Goal: Task Accomplishment & Management: Manage account settings

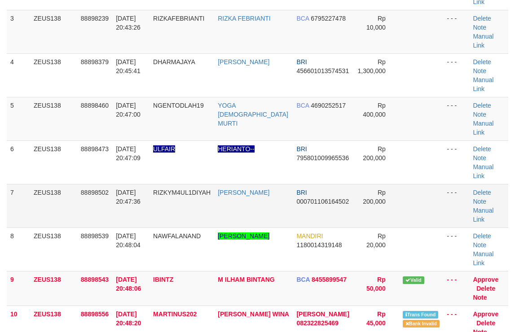
click at [298, 184] on td "BRI 000701106164502" at bounding box center [323, 206] width 60 height 44
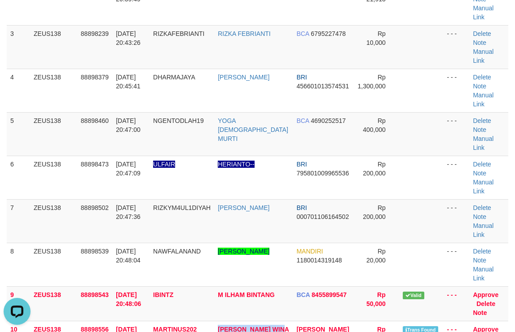
drag, startPoint x: 223, startPoint y: 253, endPoint x: 517, endPoint y: 236, distance: 293.9
click at [263, 321] on td "[PERSON_NAME] WINA" at bounding box center [253, 338] width 79 height 35
copy link "MUHAMAD PANDU WIN"
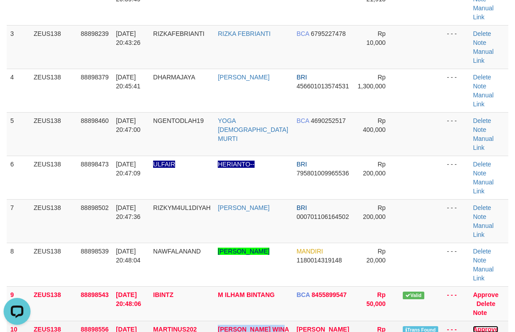
click at [472, 326] on link "Approve" at bounding box center [485, 329] width 26 height 7
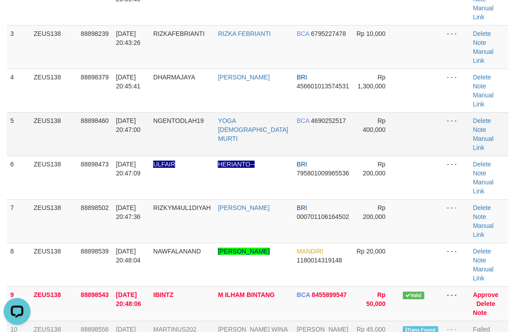
drag, startPoint x: 304, startPoint y: 116, endPoint x: 416, endPoint y: 100, distance: 113.3
click at [416, 112] on td at bounding box center [421, 134] width 44 height 44
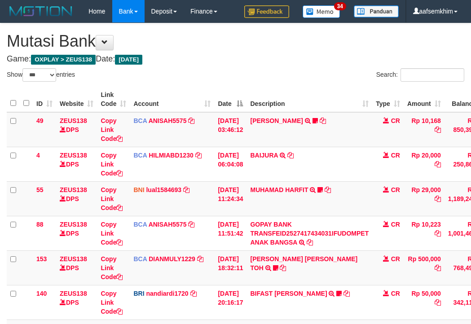
select select "***"
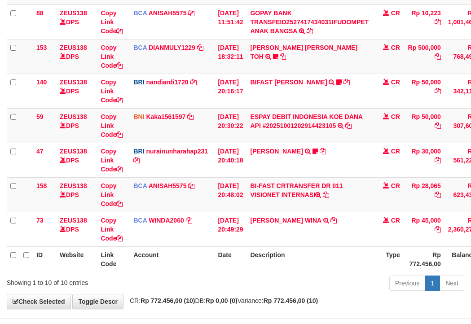
click at [237, 206] on td "[DATE] 20:48:02" at bounding box center [230, 194] width 32 height 35
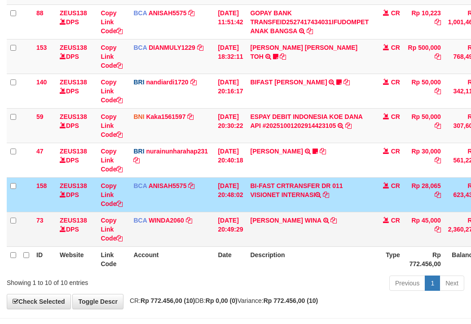
scroll to position [212, 0]
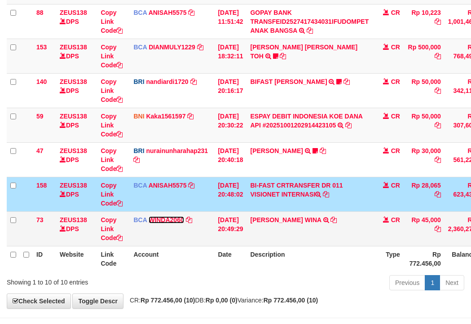
click at [179, 218] on link "WINDA2060" at bounding box center [166, 219] width 35 height 7
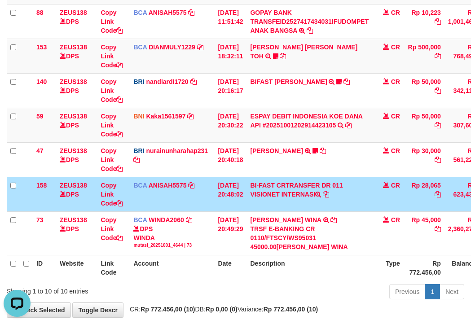
scroll to position [0, 0]
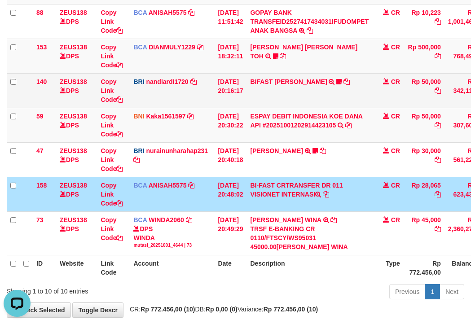
click at [205, 92] on td "BRI nandiardi1720 DPS NANDI ARDIANSYAH mutasi_20251001_3776 | 140 mutasi_202510…" at bounding box center [172, 90] width 84 height 35
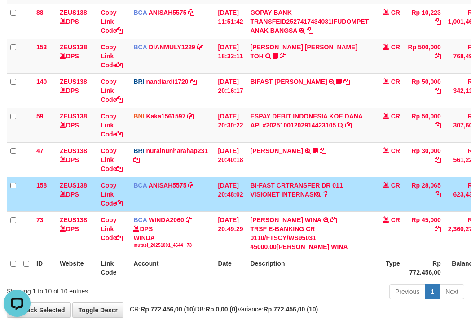
click at [438, 186] on td "Rp 28,065" at bounding box center [423, 194] width 41 height 35
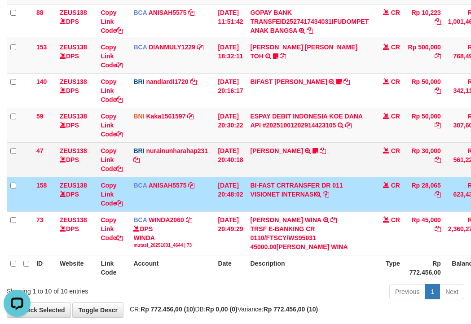
copy td "28,065"
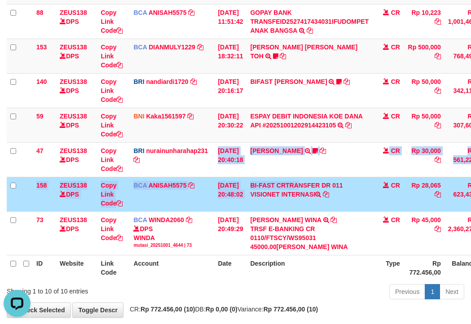
drag, startPoint x: 281, startPoint y: 181, endPoint x: 242, endPoint y: 189, distance: 39.8
click at [268, 184] on tbody "49 ZEUS138 DPS Copy Link Code BCA ANISAH5575 DPS ANISAH mutasi_20251001_3827 | …" at bounding box center [274, 77] width 535 height 355
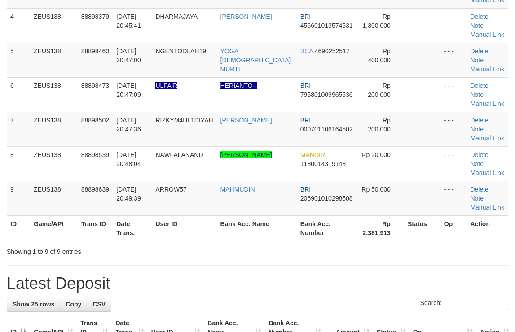
scroll to position [174, 0]
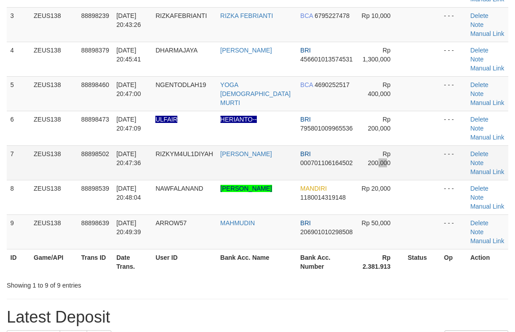
drag, startPoint x: 367, startPoint y: 96, endPoint x: 372, endPoint y: 98, distance: 5.7
click at [372, 145] on td "Rp 200,000" at bounding box center [380, 162] width 47 height 35
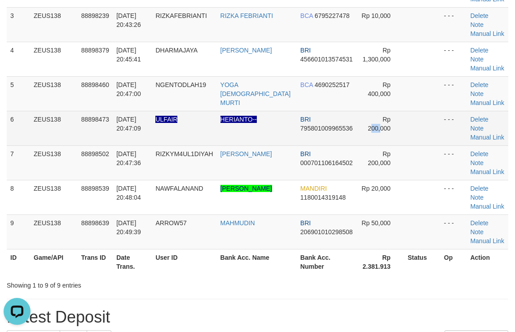
drag, startPoint x: 368, startPoint y: 84, endPoint x: 365, endPoint y: 70, distance: 14.3
click at [373, 111] on td "Rp 200,000" at bounding box center [380, 128] width 47 height 35
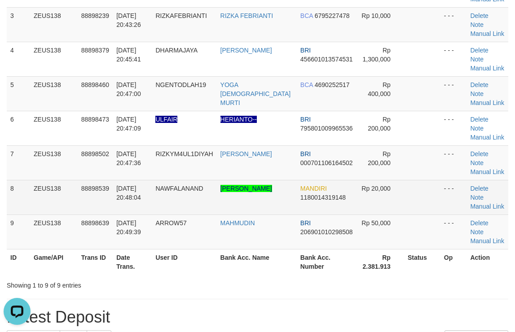
drag, startPoint x: 335, startPoint y: 132, endPoint x: 371, endPoint y: 120, distance: 37.9
click at [336, 180] on td "MANDIRI 1180014319148" at bounding box center [327, 197] width 60 height 35
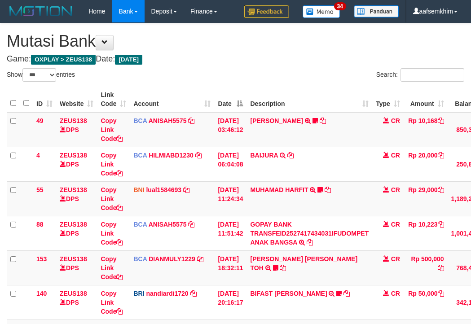
select select "***"
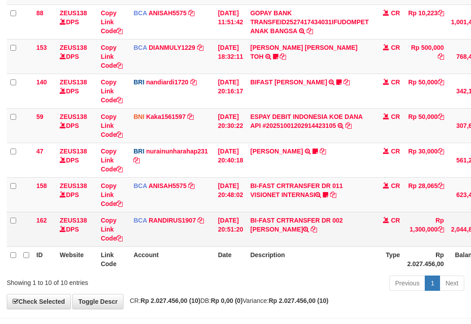
click at [271, 216] on tbody "49 ZEUS138 DPS Copy Link Code BCA ANISAH5575 DPS [PERSON_NAME] mutasi_20251001_…" at bounding box center [276, 74] width 538 height 346
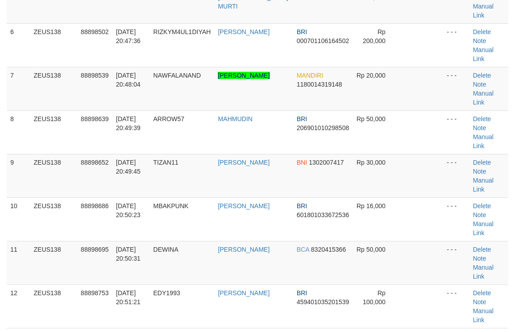
scroll to position [174, 0]
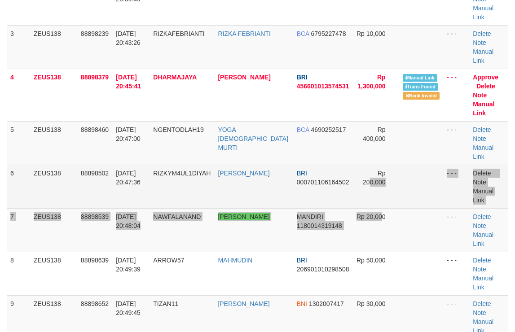
drag, startPoint x: 363, startPoint y: 150, endPoint x: 389, endPoint y: 100, distance: 56.0
click at [363, 146] on tbody "1 ZEUS138 88897987 01/10/2025 20:39:18 NAJA84 NAJAMUDDIN BNI 1915278427 Rp 180,…" at bounding box center [257, 204] width 501 height 532
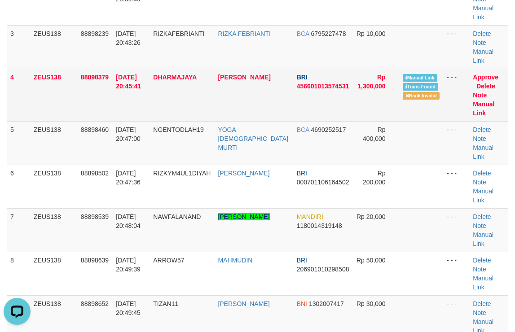
scroll to position [0, 0]
click at [494, 100] on link "Manual Link" at bounding box center [483, 108] width 22 height 16
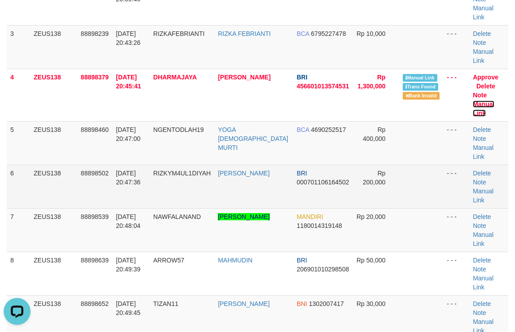
click at [472, 100] on link "Manual Link" at bounding box center [483, 108] width 22 height 16
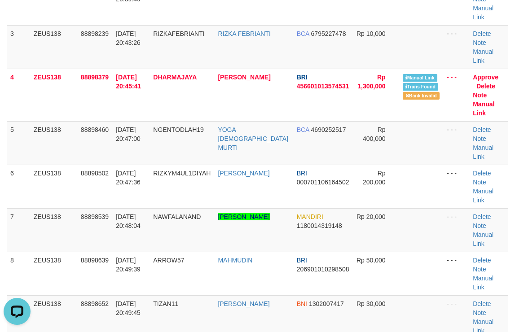
drag, startPoint x: 349, startPoint y: 122, endPoint x: 519, endPoint y: 140, distance: 171.4
click at [353, 165] on td "Rp 200,000" at bounding box center [376, 187] width 46 height 44
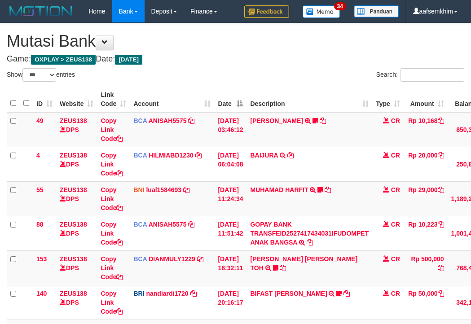
select select "***"
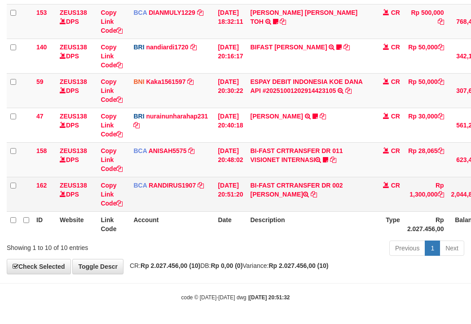
drag, startPoint x: 262, startPoint y: 193, endPoint x: 310, endPoint y: 197, distance: 48.1
click at [310, 197] on td "BI-FAST CRTRANSFER DR 002 [PERSON_NAME]" at bounding box center [309, 194] width 126 height 35
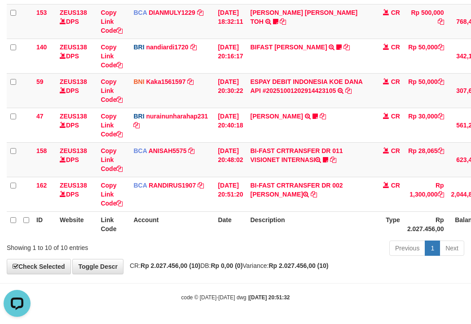
scroll to position [0, 0]
click at [328, 160] on icon at bounding box center [325, 160] width 5 height 6
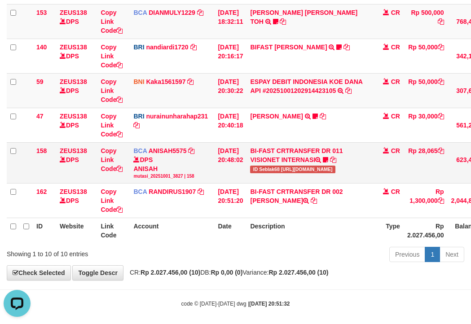
click at [269, 174] on td "BI-FAST CRTRANSFER DR 011 VISIONET INTERNASI ID Seblak68 [URL][DOMAIN_NAME]" at bounding box center [309, 162] width 126 height 41
copy span "Seblak68"
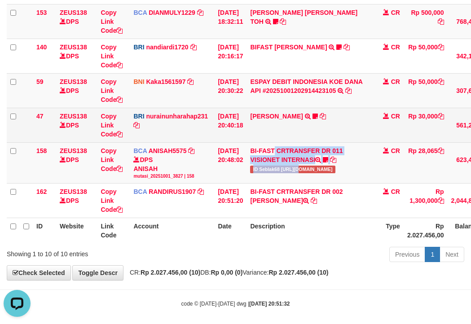
drag, startPoint x: 299, startPoint y: 166, endPoint x: 200, endPoint y: 138, distance: 103.1
click at [299, 168] on td "BI-FAST CRTRANSFER DR 011 VISIONET INTERNASI ID Seblak68 [URL][DOMAIN_NAME]" at bounding box center [309, 162] width 126 height 41
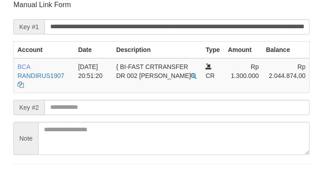
click at [204, 18] on form "**********" at bounding box center [161, 94] width 296 height 188
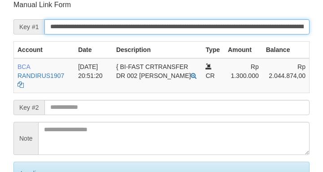
click at [210, 27] on input "**********" at bounding box center [176, 26] width 265 height 15
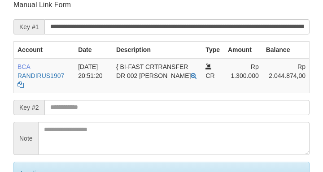
click at [210, 27] on input "**********" at bounding box center [176, 26] width 265 height 15
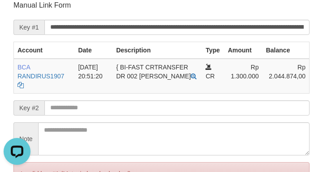
click at [44, 4] on p "Manual Link Form" at bounding box center [161, 5] width 296 height 10
click at [32, 26] on span "Key #1" at bounding box center [28, 27] width 31 height 15
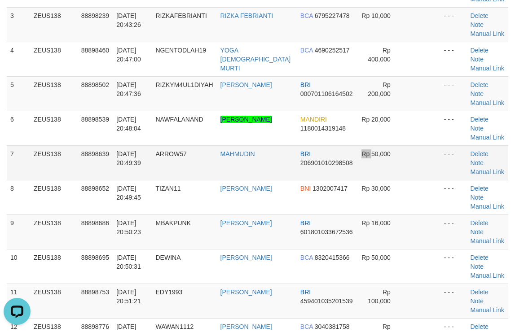
click at [357, 145] on td "Rp 50,000" at bounding box center [380, 162] width 47 height 35
drag, startPoint x: 327, startPoint y: 111, endPoint x: 520, endPoint y: 122, distance: 193.3
click at [377, 145] on tr "7 ZEUS138 88898639 01/10/2025 20:49:39 ARROW57 MAHMUDIN BRI 206901010298508 Rp …" at bounding box center [257, 162] width 501 height 35
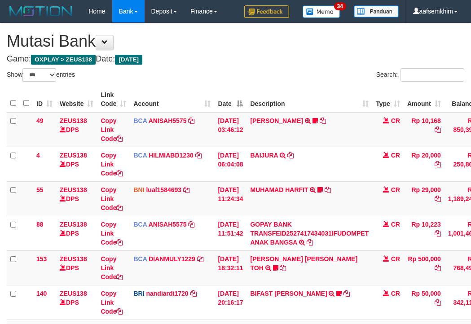
select select "***"
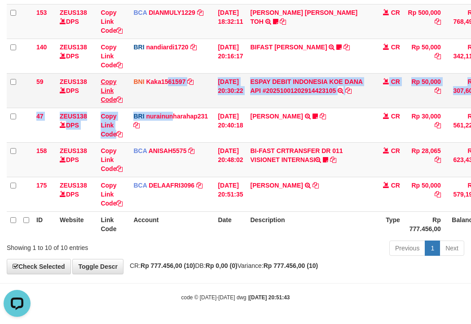
drag, startPoint x: 197, startPoint y: 110, endPoint x: 101, endPoint y: 97, distance: 96.0
click at [168, 111] on tbody "49 ZEUS138 DPS Copy Link Code BCA ANISAH5575 DPS ANISAH mutasi_20251001_3827 | …" at bounding box center [274, 39] width 535 height 346
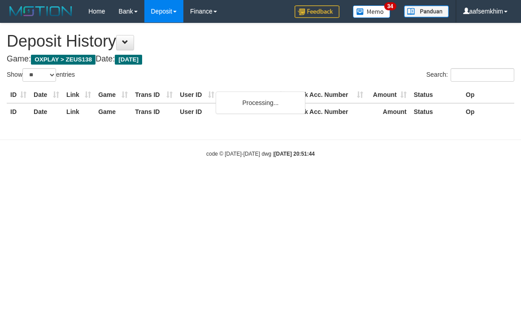
select select "**"
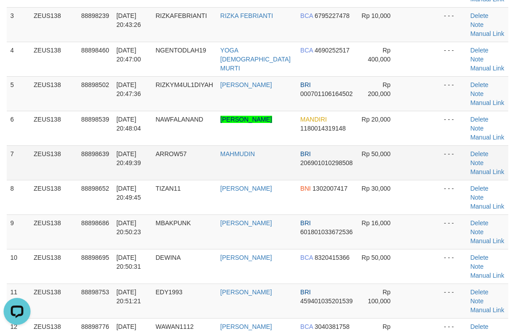
click at [383, 145] on tr "7 ZEUS138 88898639 01/10/2025 20:49:39 ARROW57 MAHMUDIN BRI 206901010298508 Rp …" at bounding box center [257, 162] width 501 height 35
drag, startPoint x: 392, startPoint y: 112, endPoint x: 520, endPoint y: 126, distance: 128.6
click at [486, 122] on tbody "1 ZEUS138 88897987 01/10/2025 20:39:18 NAJA84 NAJAMUDDIN BNI 1915278427 Rp 180,…" at bounding box center [257, 145] width 501 height 415
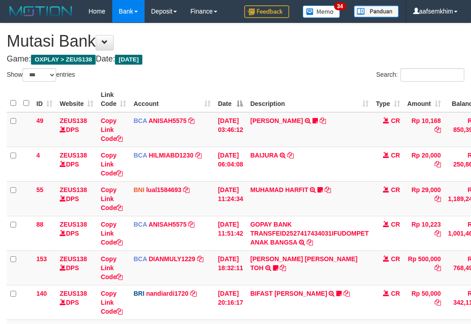
select select "***"
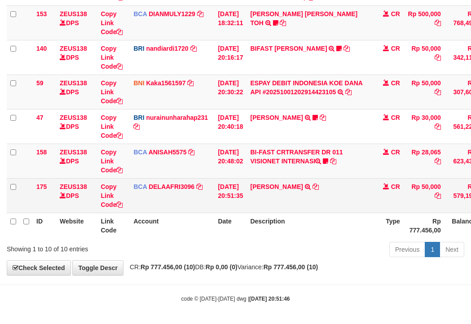
scroll to position [246, 0]
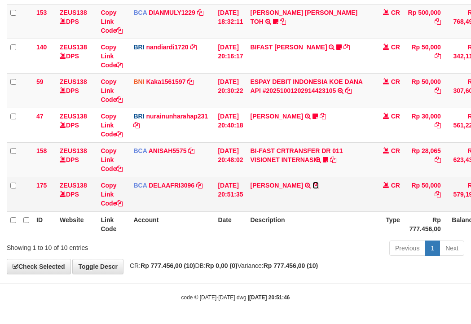
click at [319, 186] on icon at bounding box center [315, 185] width 6 height 6
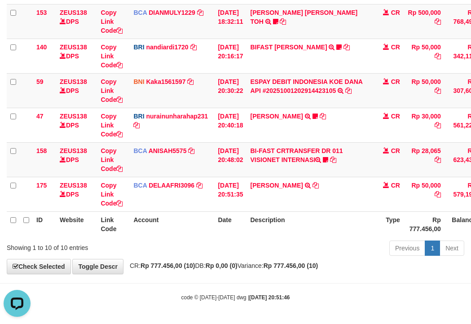
scroll to position [0, 0]
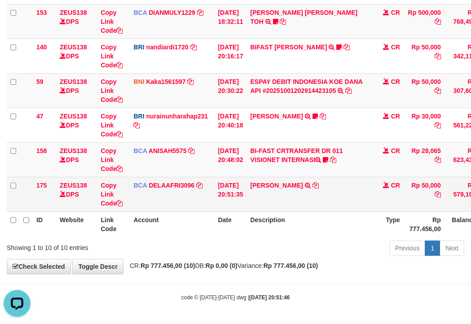
click at [268, 201] on td "RIDWAN SAPUT TRSF E-BANKING CR 0110/FTSCY/WS95051 50000.002025100144828472 TRFD…" at bounding box center [309, 194] width 126 height 35
copy link "RIDWAN"
drag, startPoint x: 268, startPoint y: 201, endPoint x: 214, endPoint y: 197, distance: 53.5
click at [266, 201] on td "RIDWAN SAPUT TRSF E-BANKING CR 0110/FTSCY/WS95051 50000.002025100144828472 TRFD…" at bounding box center [309, 194] width 126 height 35
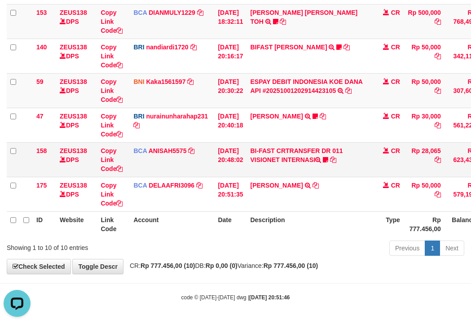
click at [309, 166] on td "BI-FAST CRTRANSFER DR 011 VISIONET INTERNASI ID Seblak68 https://prnt.sc/hCae49…" at bounding box center [309, 159] width 126 height 35
click at [332, 166] on td "BI-FAST CRTRANSFER DR 011 VISIONET INTERNASI ID Seblak68 https://prnt.sc/hCae49…" at bounding box center [309, 159] width 126 height 35
click at [328, 161] on icon at bounding box center [325, 160] width 5 height 6
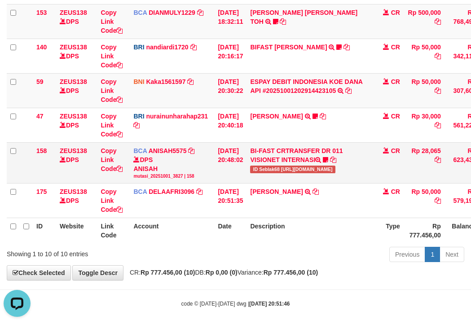
click at [273, 172] on span "ID Seblak68 https://prnt.sc/hCae498SWzGE" at bounding box center [292, 170] width 85 height 8
drag, startPoint x: 273, startPoint y: 172, endPoint x: 232, endPoint y: 180, distance: 41.6
click at [270, 175] on td "BI-FAST CRTRANSFER DR 011 VISIONET INTERNASI ID Seblak68 https://prnt.sc/hCae49…" at bounding box center [309, 162] width 126 height 41
copy span "Seblak68"
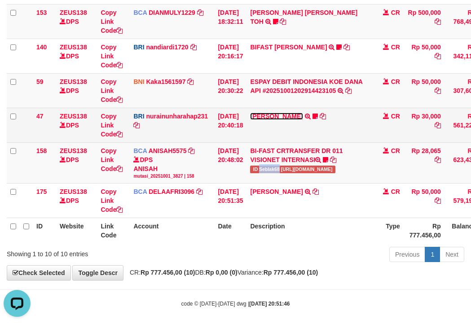
click at [279, 116] on link "RISAL WAHYUDI" at bounding box center [276, 116] width 52 height 7
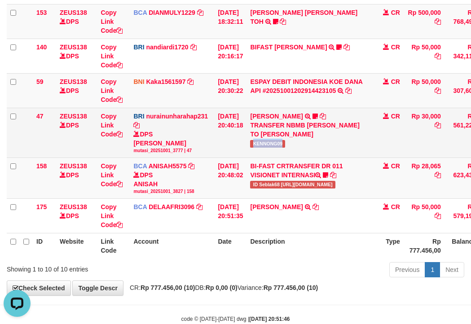
drag, startPoint x: 264, startPoint y: 149, endPoint x: 296, endPoint y: 144, distance: 32.2
click at [296, 144] on td "RISAL WAHYUDI TRANSFER NBMB RISAL WAHYUDI TO NURAINUN HARAHAP KENNONG09" at bounding box center [309, 133] width 126 height 50
copy span "KENNONG09"
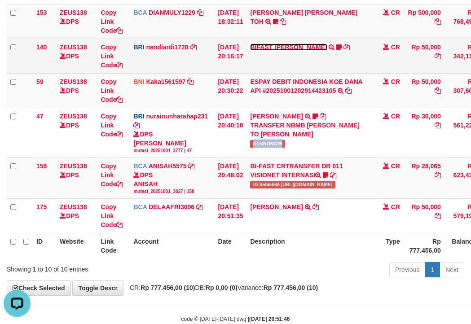
click at [288, 46] on link "BIFAST MUHAMMAD FIR" at bounding box center [288, 47] width 77 height 7
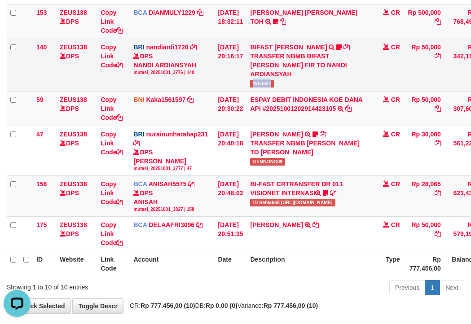
click at [296, 85] on td "BIFAST MUHAMMAD FIR TRANSFER NBMB BIFAST MUHAMMAD FIR TO NANDI ARDIANSYAH White…" at bounding box center [309, 65] width 126 height 52
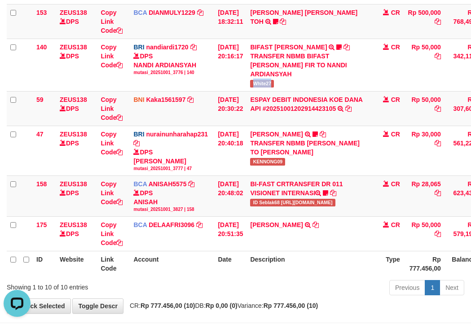
copy span "White27"
drag, startPoint x: 135, startPoint y: 113, endPoint x: 102, endPoint y: 120, distance: 33.5
click at [115, 118] on td "Copy Link Code" at bounding box center [113, 108] width 33 height 35
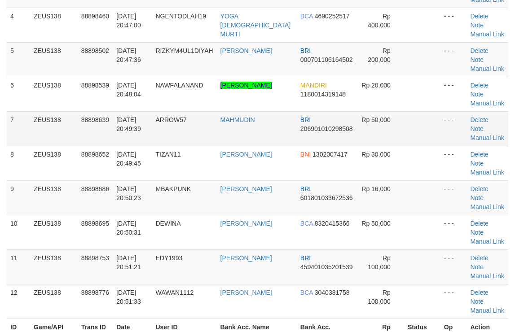
scroll to position [174, 0]
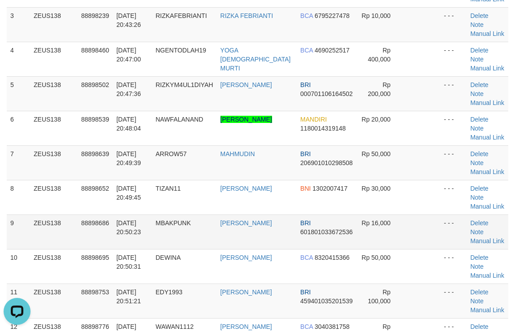
drag, startPoint x: 389, startPoint y: 147, endPoint x: 518, endPoint y: 121, distance: 131.5
click at [397, 214] on tr "9 ZEUS138 88898686 [DATE] 20:50:23 MBAKPUNK [PERSON_NAME] BRI 601801033672536 R…" at bounding box center [257, 231] width 501 height 35
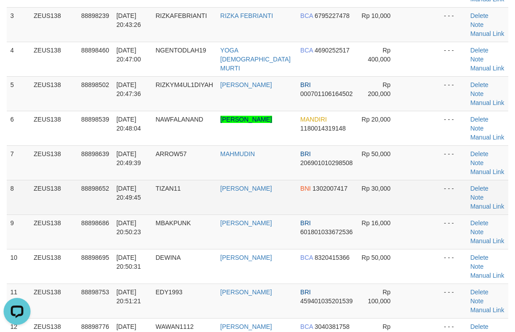
drag, startPoint x: 414, startPoint y: 140, endPoint x: 482, endPoint y: 118, distance: 72.1
click at [433, 180] on td at bounding box center [422, 197] width 36 height 35
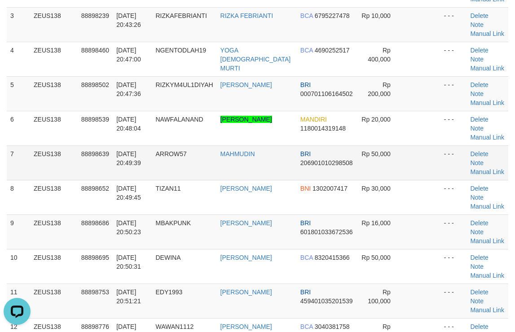
click at [406, 145] on td at bounding box center [422, 162] width 36 height 35
drag, startPoint x: 411, startPoint y: 98, endPoint x: 519, endPoint y: 93, distance: 108.2
click at [436, 87] on tbody "1 ZEUS138 88897987 01/10/2025 20:39:18 NAJA84 NAJAMUDDIN BNI 1915278427 Rp 180,…" at bounding box center [257, 145] width 501 height 415
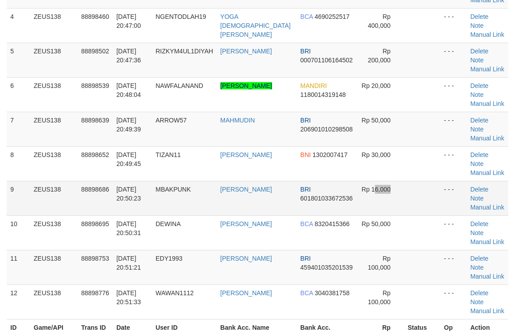
scroll to position [174, 0]
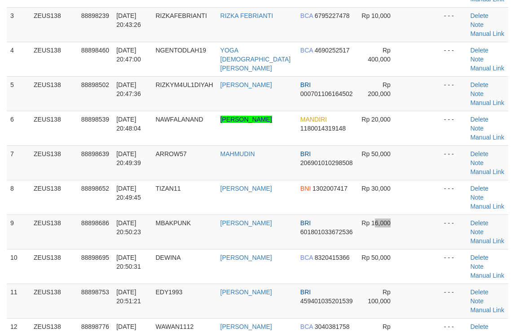
drag, startPoint x: 368, startPoint y: 111, endPoint x: 520, endPoint y: 101, distance: 152.4
click at [371, 110] on tbody "1 ZEUS138 88897987 [DATE] 20:39:18 NAJA84 [PERSON_NAME] BNI 1915278427 Rp 180,0…" at bounding box center [257, 145] width 501 height 415
drag, startPoint x: 364, startPoint y: 121, endPoint x: 519, endPoint y: 109, distance: 155.7
click at [388, 180] on td "Rp 30,000" at bounding box center [380, 197] width 47 height 35
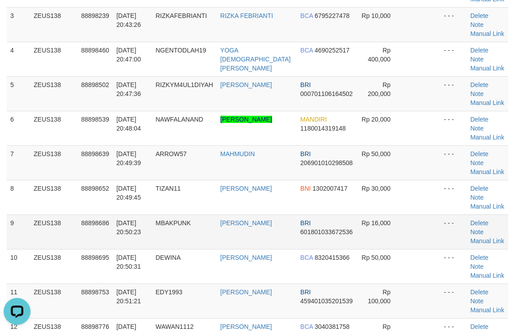
drag, startPoint x: 314, startPoint y: 150, endPoint x: 393, endPoint y: 150, distance: 79.0
click at [391, 214] on tr "9 ZEUS138 88898686 [DATE] 20:50:23 MBAKPUNK [PERSON_NAME] BRI 601801033672536 R…" at bounding box center [257, 231] width 501 height 35
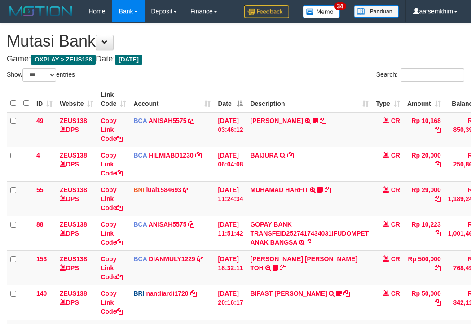
select select "***"
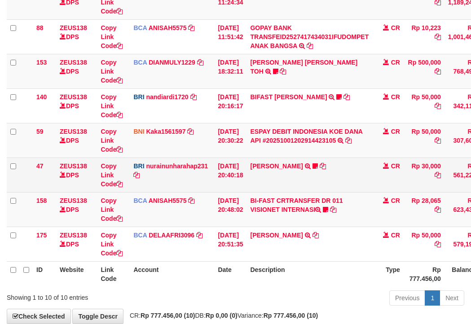
drag, startPoint x: 135, startPoint y: 173, endPoint x: 140, endPoint y: 179, distance: 7.0
click at [138, 177] on td "BRI nurainunharahap231 DPS NURAINUN HARAHAP mutasi_20251001_3777 | 47 mutasi_20…" at bounding box center [172, 174] width 84 height 35
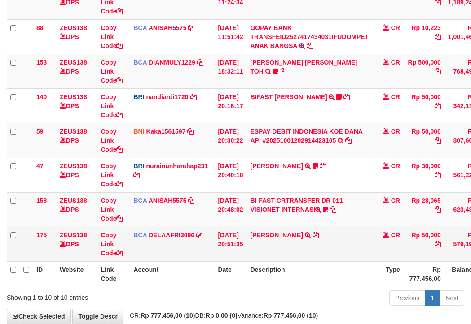
scroll to position [246, 0]
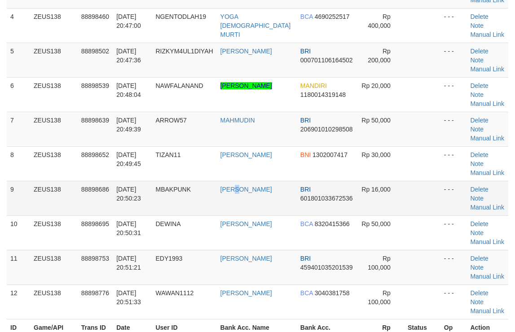
click at [244, 181] on td "[PERSON_NAME]" at bounding box center [257, 198] width 80 height 35
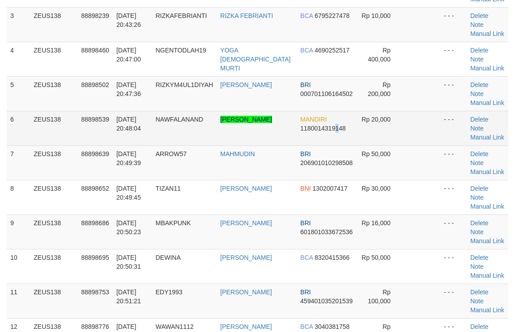
click at [324, 125] on span "1180014319148" at bounding box center [322, 128] width 45 height 7
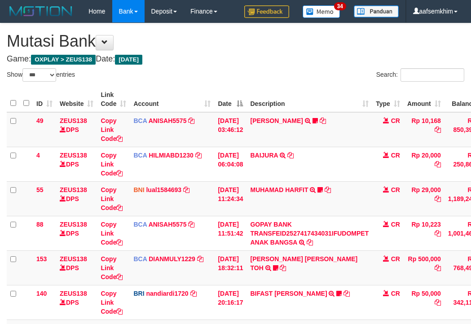
select select "***"
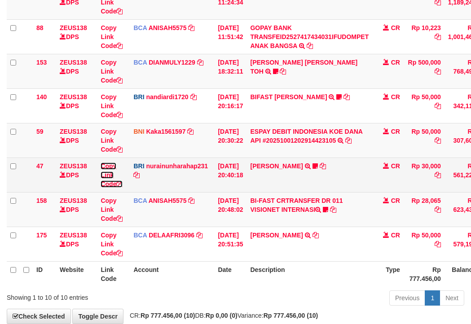
click at [115, 170] on td "Copy Link Code" at bounding box center [113, 174] width 33 height 35
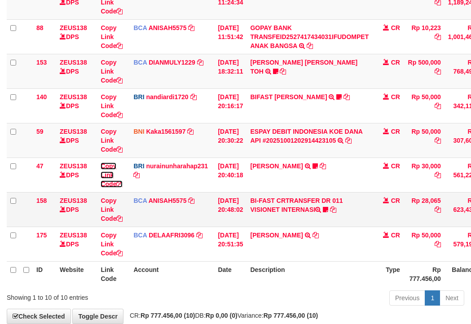
scroll to position [246, 0]
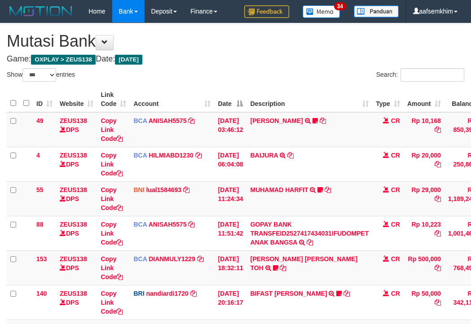
select select "***"
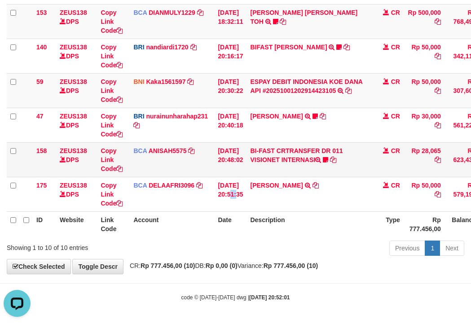
drag, startPoint x: 239, startPoint y: 186, endPoint x: 115, endPoint y: 173, distance: 124.5
click at [228, 189] on td "[DATE] 20:51:35" at bounding box center [230, 194] width 32 height 35
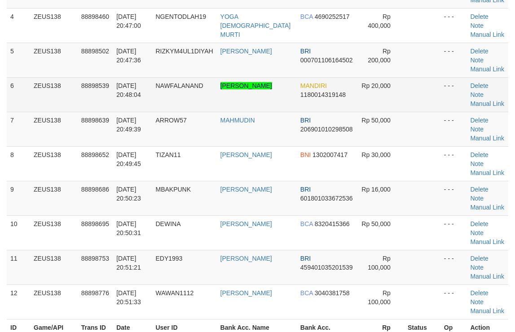
scroll to position [174, 0]
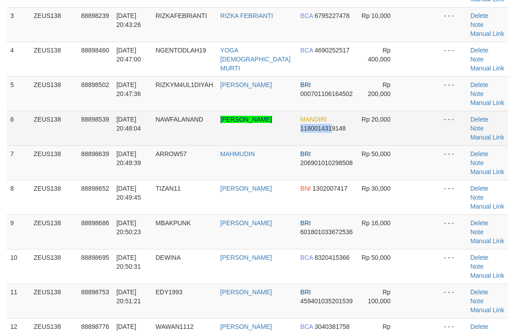
click at [319, 111] on td "MANDIRI 1180014319148" at bounding box center [327, 128] width 60 height 35
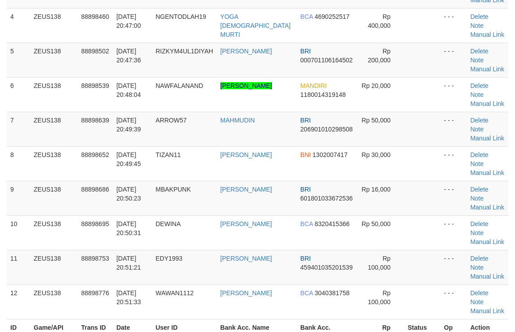
scroll to position [174, 0]
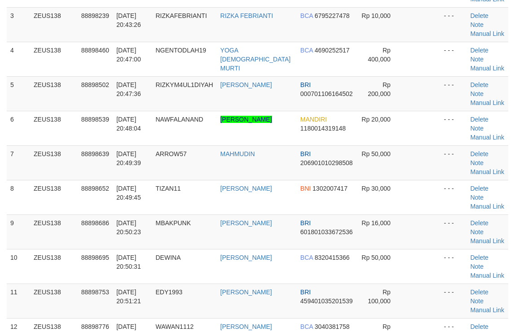
click at [322, 78] on tbody "1 ZEUS138 88897987 [DATE] 20:39:18 NAJA84 [PERSON_NAME] BNI 1915278427 Rp 180,0…" at bounding box center [257, 145] width 501 height 415
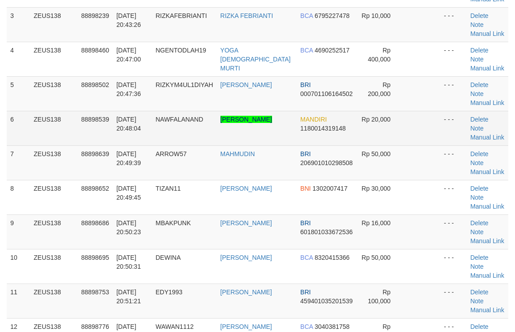
drag, startPoint x: 0, startPoint y: 0, endPoint x: 323, endPoint y: 78, distance: 331.8
click at [323, 111] on td "MANDIRI 1180014319148" at bounding box center [327, 128] width 60 height 35
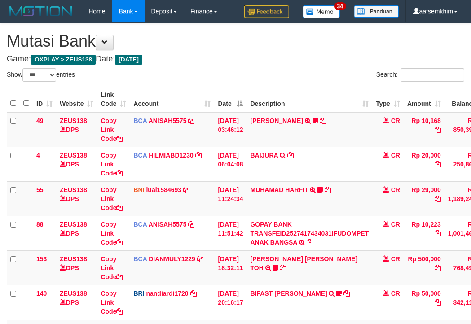
select select "***"
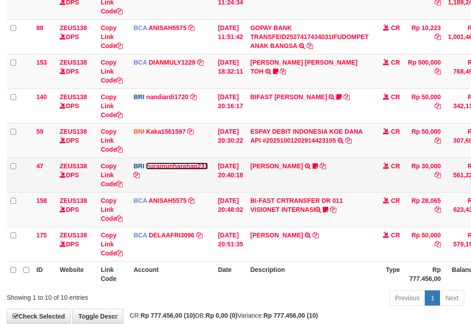
click at [172, 169] on link "nurainunharahap231" at bounding box center [177, 165] width 62 height 7
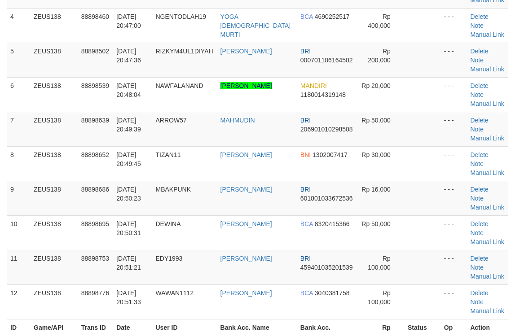
scroll to position [174, 0]
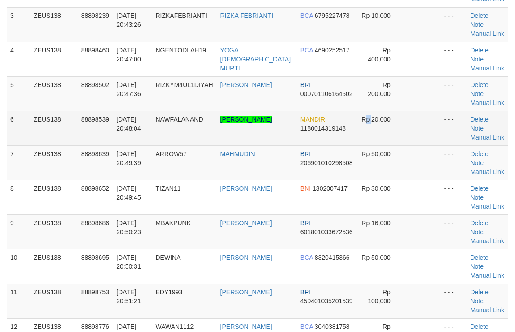
click at [367, 111] on td "Rp 20,000" at bounding box center [380, 128] width 47 height 35
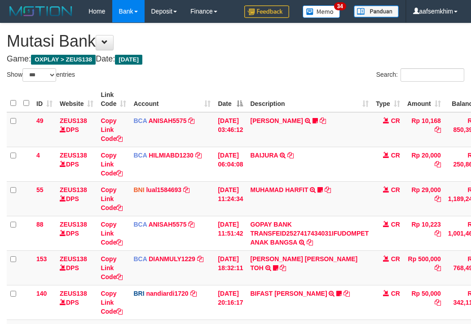
select select "***"
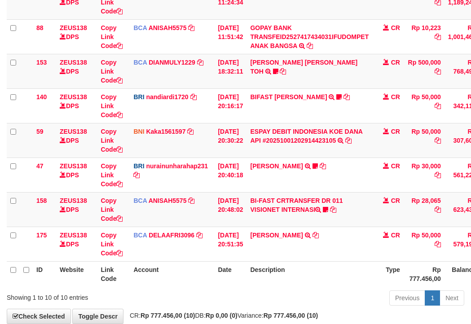
click at [167, 168] on link "nurainunharahap231" at bounding box center [177, 165] width 62 height 7
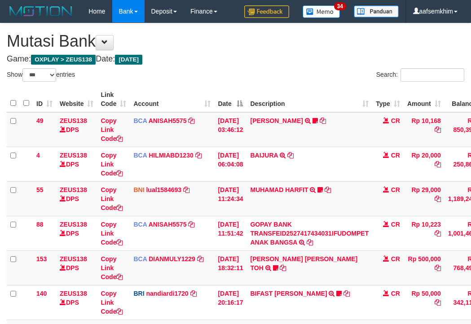
select select "***"
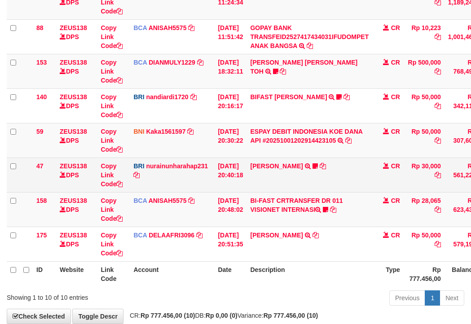
click at [387, 169] on td "CR" at bounding box center [387, 174] width 31 height 35
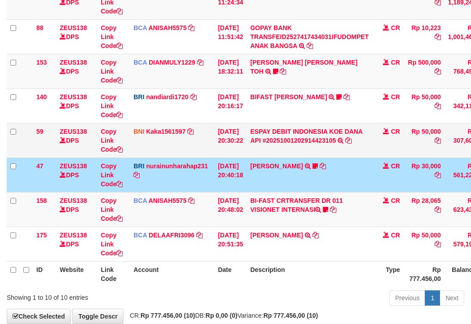
scroll to position [246, 0]
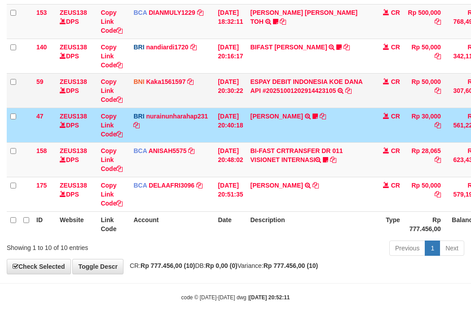
click at [323, 144] on td "BI-FAST CRTRANSFER DR 011 VISIONET INTERNASI ID Seblak68 https://prnt.sc/hCae49…" at bounding box center [309, 159] width 126 height 35
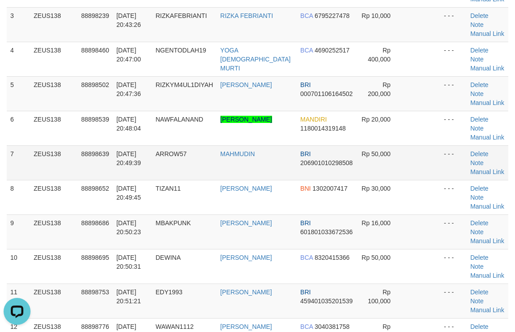
drag, startPoint x: 403, startPoint y: 102, endPoint x: 417, endPoint y: 103, distance: 14.4
click at [412, 145] on tr "7 ZEUS138 88898639 [DATE] 20:49:39 ARROW57 MAHMUDIN BRI 206901010298508 Rp 50,0…" at bounding box center [257, 162] width 501 height 35
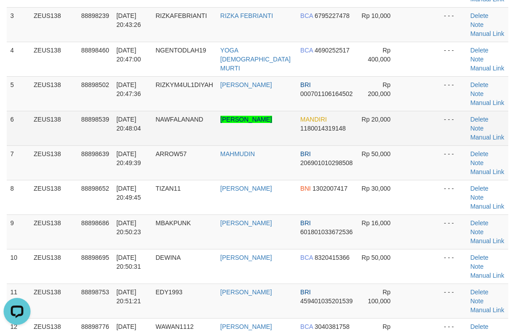
drag, startPoint x: 402, startPoint y: 85, endPoint x: 411, endPoint y: 79, distance: 11.5
click at [406, 111] on td at bounding box center [422, 128] width 36 height 35
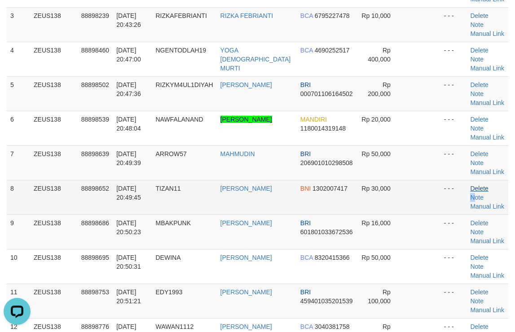
drag, startPoint x: 496, startPoint y: 118, endPoint x: 465, endPoint y: 123, distance: 31.4
click at [477, 180] on td "Delete Note Manual Link" at bounding box center [487, 197] width 42 height 35
drag, startPoint x: 377, startPoint y: 135, endPoint x: 426, endPoint y: 123, distance: 50.3
click at [390, 180] on td "Rp 30,000" at bounding box center [380, 197] width 47 height 35
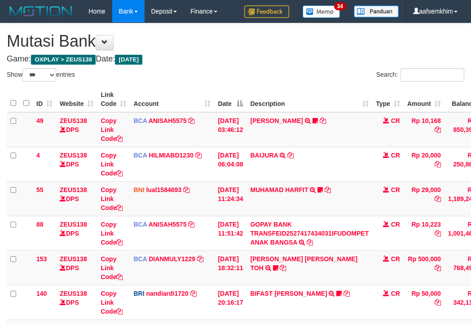
select select "***"
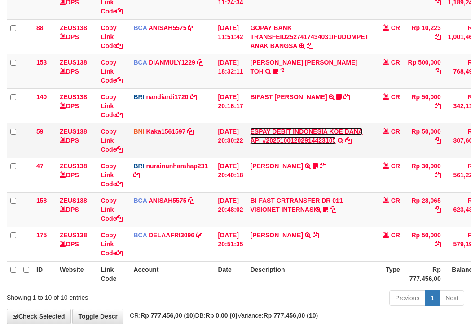
scroll to position [246, 0]
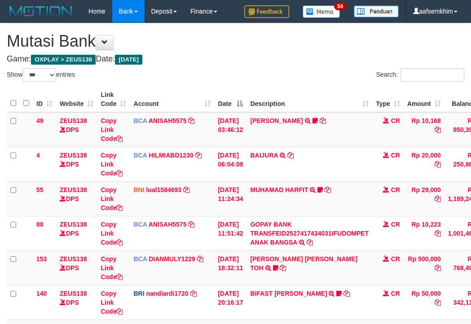
select select "***"
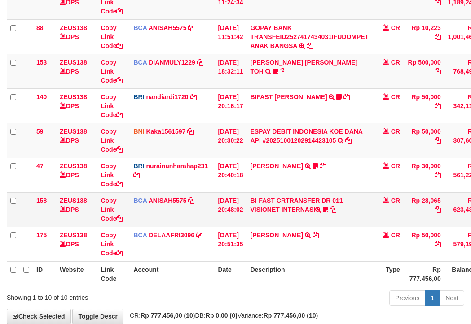
scroll to position [246, 0]
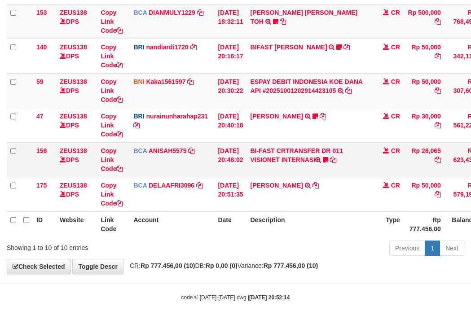
click at [301, 155] on td "BI-FAST CRTRANSFER DR 011 VISIONET INTERNASI ID Seblak68 [URL][DOMAIN_NAME]" at bounding box center [309, 159] width 126 height 35
click at [328, 162] on icon at bounding box center [325, 160] width 5 height 6
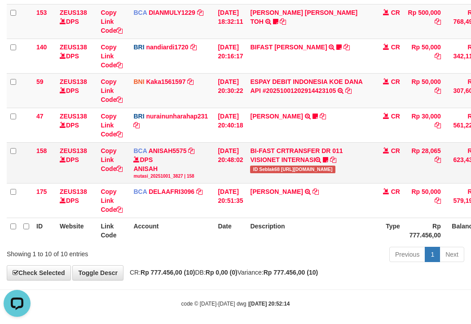
click at [279, 171] on span "ID Seblak68 [URL][DOMAIN_NAME]" at bounding box center [292, 170] width 85 height 8
drag, startPoint x: 279, startPoint y: 171, endPoint x: 3, endPoint y: 127, distance: 280.0
click at [279, 171] on span "ID Seblak68 https://prnt.sc/hCae498SWzGE" at bounding box center [292, 170] width 85 height 8
copy span "Seblak68"
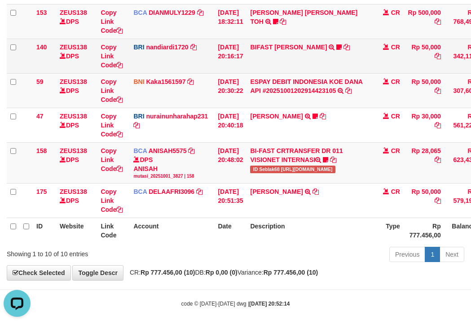
click at [271, 52] on td "BIFAST MUHAMMAD FIR TRANSFER NBMB BIFAST MUHAMMAD FIR TO NANDI ARDIANSYAH White…" at bounding box center [309, 56] width 126 height 35
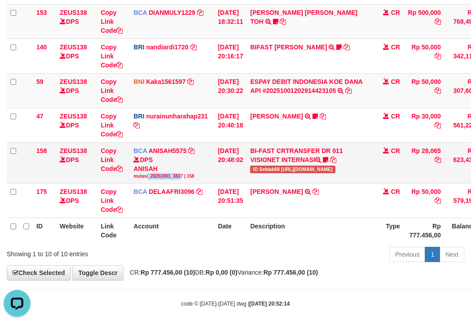
drag, startPoint x: 188, startPoint y: 177, endPoint x: 179, endPoint y: 179, distance: 8.6
click at [180, 179] on div "mutasi_20251001_3827 | 158" at bounding box center [171, 176] width 77 height 6
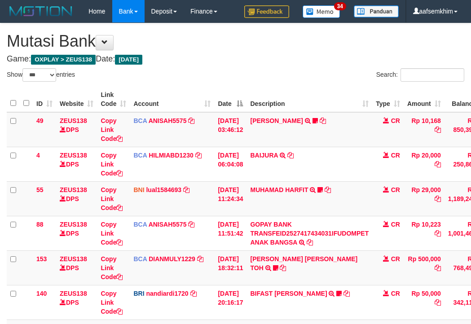
select select "***"
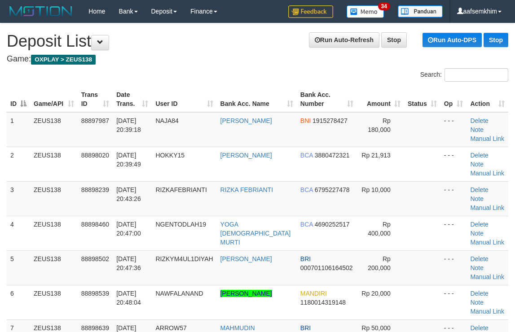
scroll to position [174, 0]
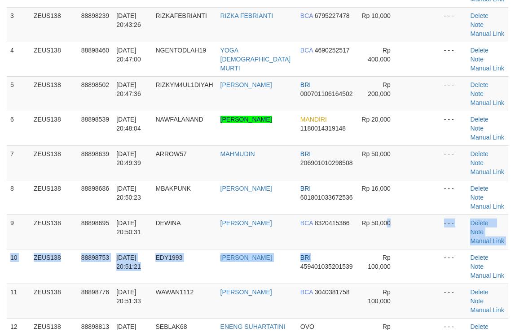
click at [448, 149] on tbody "1 ZEUS138 88897987 01/10/2025 20:39:18 NAJA84 NAJAMUDDIN BNI 1915278427 Rp 180,…" at bounding box center [257, 197] width 501 height 519
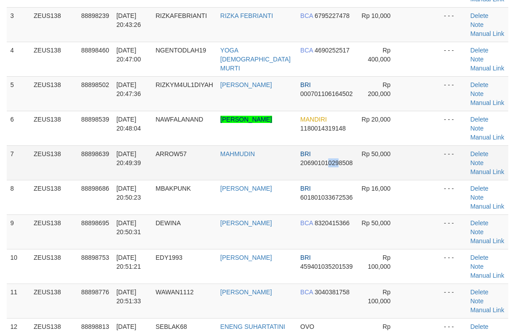
click at [318, 145] on td "BRI 206901010298508" at bounding box center [327, 162] width 60 height 35
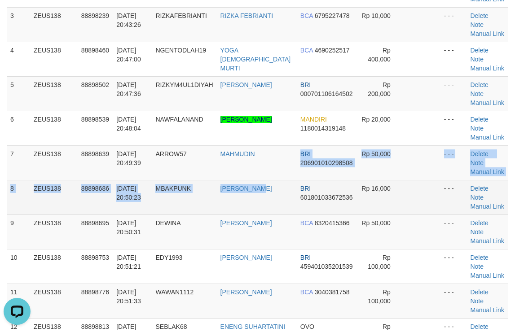
drag, startPoint x: 263, startPoint y: 117, endPoint x: 270, endPoint y: 132, distance: 16.1
click at [270, 132] on tbody "1 ZEUS138 88897987 [DATE] 20:39:18 NAJA84 [PERSON_NAME] BNI 1915278427 Rp 180,0…" at bounding box center [257, 197] width 501 height 519
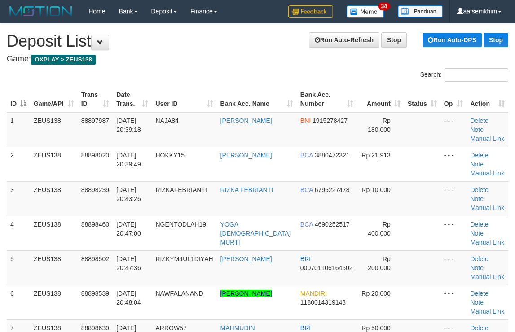
scroll to position [174, 0]
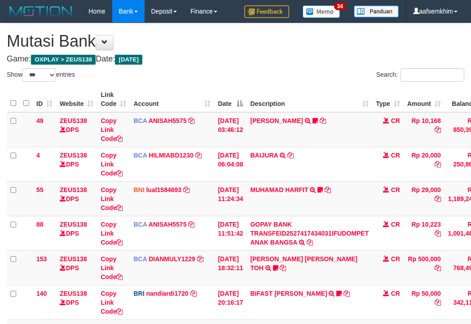
select select "***"
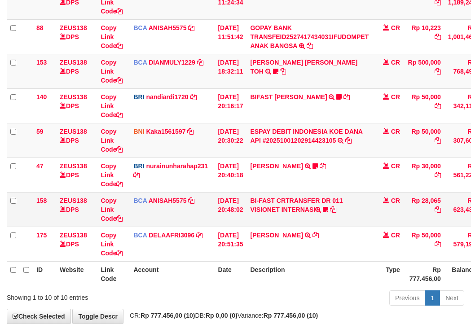
scroll to position [246, 0]
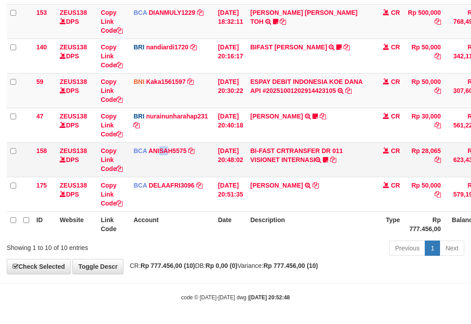
click at [165, 165] on td "BCA ANISAH5575 DPS ANISAH mutasi_20251001_3827 | 158 mutasi_20251001_3827 | 158" at bounding box center [172, 159] width 84 height 35
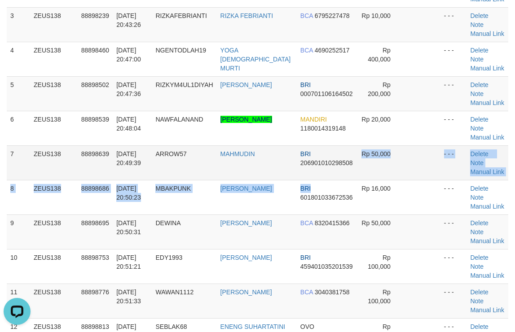
drag, startPoint x: 341, startPoint y: 116, endPoint x: 341, endPoint y: 110, distance: 5.8
click at [342, 116] on tbody "1 ZEUS138 88897987 01/10/2025 20:39:18 NAJA84 NAJAMUDDIN BNI 1915278427 Rp 180,…" at bounding box center [257, 197] width 501 height 519
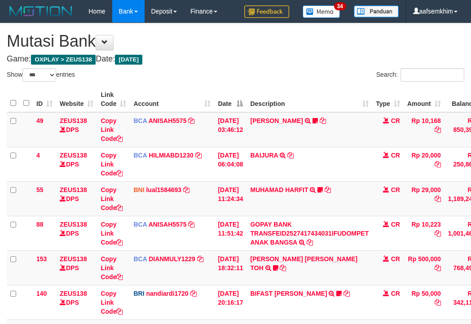
select select "***"
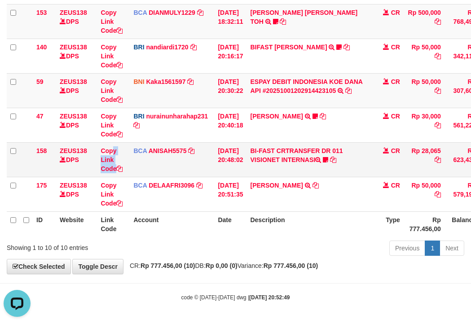
drag, startPoint x: 131, startPoint y: 147, endPoint x: 100, endPoint y: 143, distance: 30.8
click at [122, 147] on td "Copy Link Code" at bounding box center [113, 159] width 33 height 35
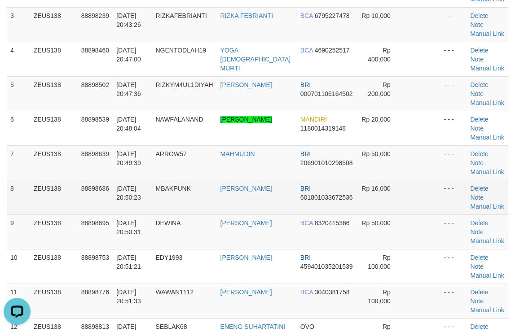
drag, startPoint x: 349, startPoint y: 126, endPoint x: 353, endPoint y: 131, distance: 6.0
click at [357, 180] on td "Rp 16,000" at bounding box center [380, 197] width 47 height 35
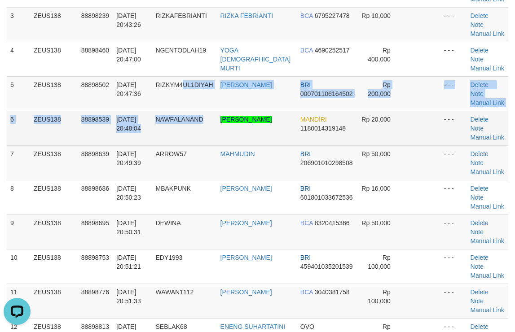
drag, startPoint x: 167, startPoint y: 72, endPoint x: 431, endPoint y: 83, distance: 264.0
click at [205, 60] on tbody "1 ZEUS138 88897987 01/10/2025 20:39:18 NAJA84 NAJAMUDDIN BNI 1915278427 Rp 180,…" at bounding box center [257, 197] width 501 height 519
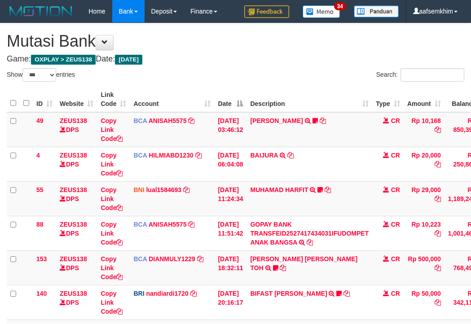
select select "***"
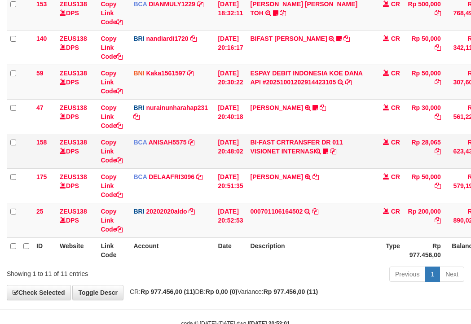
click at [119, 149] on td "Copy Link Code" at bounding box center [113, 151] width 33 height 35
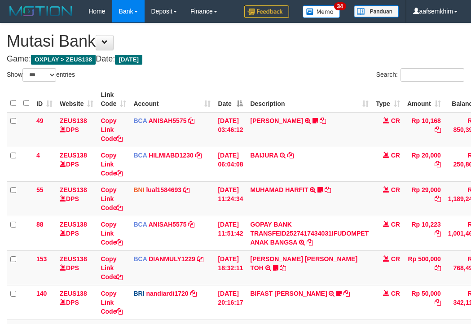
select select "***"
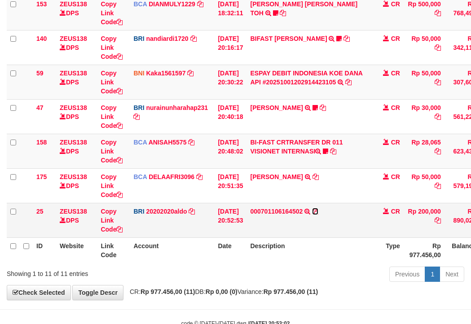
click at [318, 212] on icon at bounding box center [315, 211] width 6 height 6
drag, startPoint x: 272, startPoint y: 198, endPoint x: 4, endPoint y: 169, distance: 269.4
click at [233, 202] on td "[DATE] 20:51:35" at bounding box center [230, 185] width 32 height 35
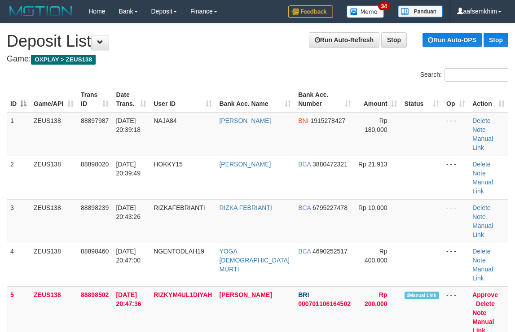
scroll to position [174, 0]
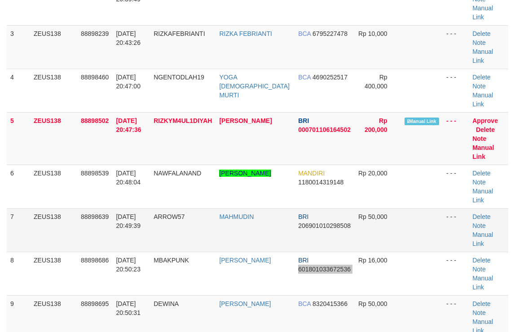
click at [351, 187] on tbody "1 ZEUS138 88897987 [DATE] 20:39:18 NAJA84 [PERSON_NAME] BNI 1915278427 Rp 180,0…" at bounding box center [257, 269] width 501 height 662
click at [486, 144] on link "Manual Link" at bounding box center [483, 152] width 22 height 16
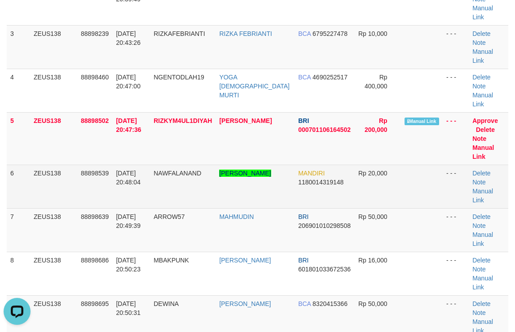
scroll to position [0, 0]
drag, startPoint x: 116, startPoint y: 143, endPoint x: 163, endPoint y: 123, distance: 51.3
click at [117, 165] on td "01/10/2025 20:48:04" at bounding box center [131, 187] width 38 height 44
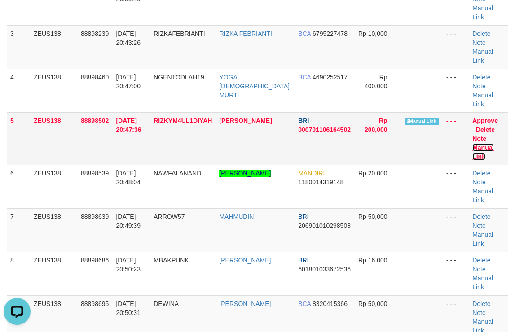
click at [494, 144] on link "Manual Link" at bounding box center [483, 152] width 22 height 16
drag, startPoint x: 328, startPoint y: 142, endPoint x: 520, endPoint y: 134, distance: 192.6
click at [340, 165] on tr "6 ZEUS138 88898539 01/10/2025 20:48:04 NAWFALANAND NAWFAL ANANDA PRATAM MANDIRI…" at bounding box center [257, 187] width 501 height 44
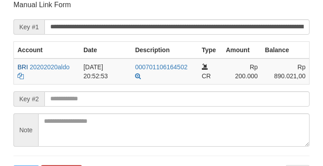
click at [249, 31] on input "**********" at bounding box center [176, 26] width 265 height 15
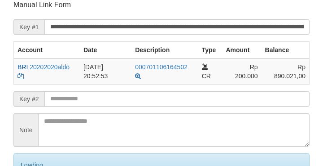
scroll to position [176, 0]
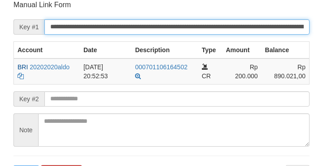
click at [263, 22] on input "**********" at bounding box center [176, 26] width 265 height 15
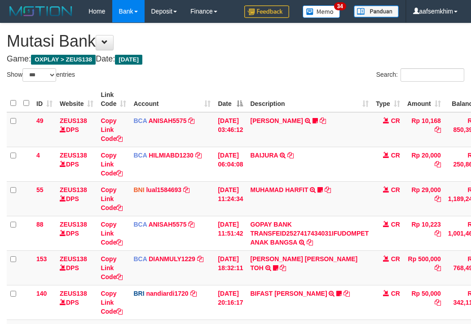
select select "***"
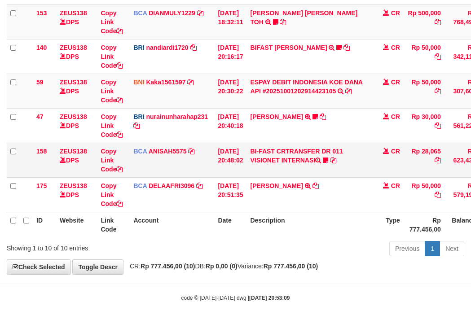
scroll to position [246, 0]
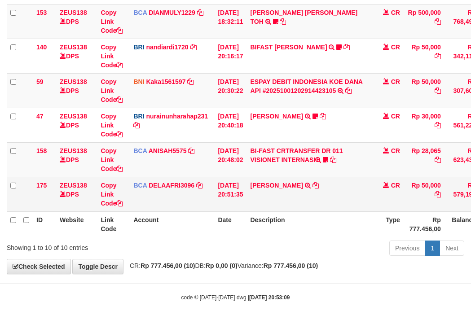
click at [271, 197] on td "[PERSON_NAME] TRSF E-BANKING CR 0110/FTSCY/WS95051 50000.002025100144828472 TRF…" at bounding box center [309, 194] width 126 height 35
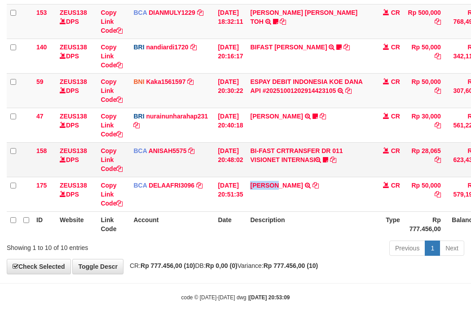
copy link "RIDWAN"
drag, startPoint x: 271, startPoint y: 197, endPoint x: 94, endPoint y: 146, distance: 184.2
click at [270, 197] on td "RIDWAN SAPUT TRSF E-BANKING CR 0110/FTSCY/WS95051 50000.002025100144828472 TRFD…" at bounding box center [309, 194] width 126 height 35
click at [328, 160] on icon at bounding box center [325, 160] width 5 height 6
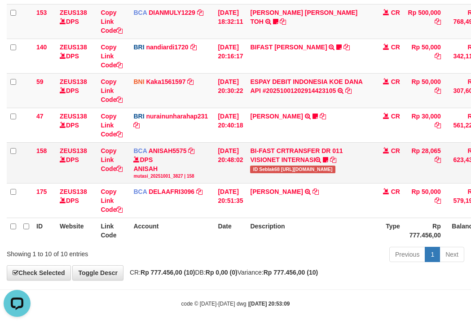
click at [278, 174] on td "BI-FAST CRTRANSFER DR 011 VISIONET INTERNASI ID Seblak68 https://prnt.sc/hCae49…" at bounding box center [309, 162] width 126 height 41
copy span "Seblak68"
click at [142, 166] on div "DPS ANISAH mutasi_20251001_3827 | 158" at bounding box center [171, 167] width 77 height 24
click at [110, 153] on link "Copy Link Code" at bounding box center [111, 159] width 22 height 25
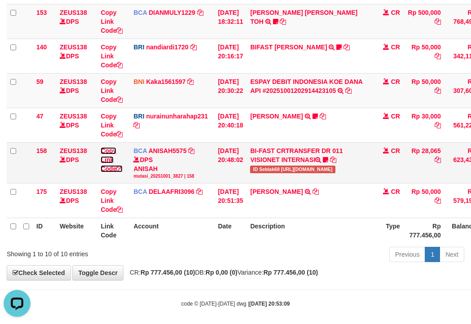
drag, startPoint x: 110, startPoint y: 153, endPoint x: 58, endPoint y: 157, distance: 52.7
click at [108, 153] on link "Copy Link Code" at bounding box center [111, 159] width 22 height 25
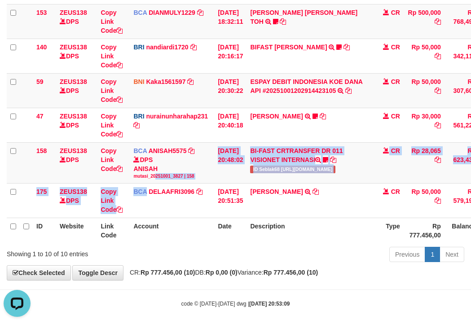
drag, startPoint x: 168, startPoint y: 180, endPoint x: 0, endPoint y: 166, distance: 168.3
click at [143, 190] on tbody "49 ZEUS138 DPS Copy Link Code BCA ANISAH5575 DPS ANISAH mutasi_20251001_3827 | …" at bounding box center [274, 42] width 535 height 352
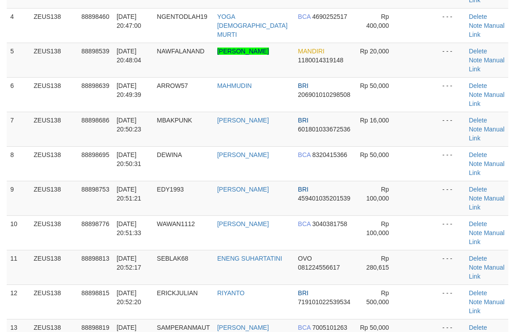
scroll to position [174, 0]
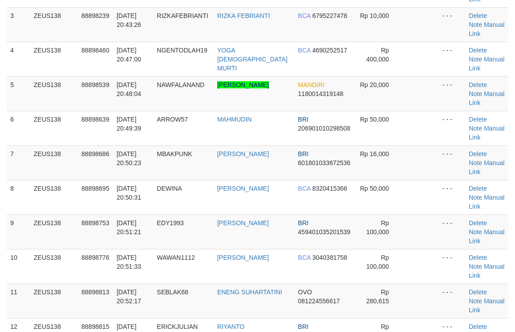
drag, startPoint x: 409, startPoint y: 104, endPoint x: 520, endPoint y: 111, distance: 111.0
click at [414, 145] on td at bounding box center [420, 162] width 36 height 35
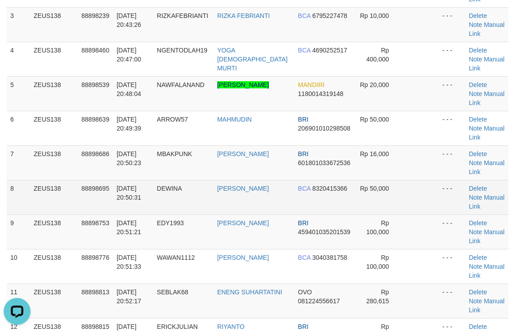
click at [428, 180] on tr "8 ZEUS138 88898695 [DATE] 20:50:31 [GEOGRAPHIC_DATA] [PERSON_NAME] BCA 83204153…" at bounding box center [257, 197] width 501 height 35
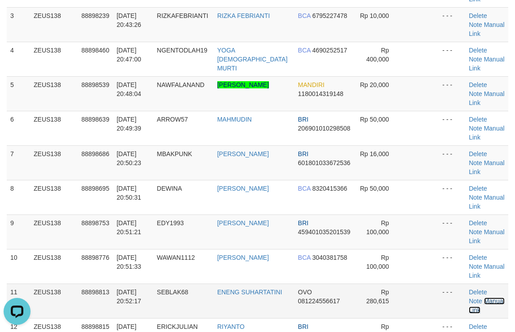
click at [481, 297] on link "Manual Link" at bounding box center [485, 305] width 35 height 16
drag, startPoint x: 300, startPoint y: 96, endPoint x: 513, endPoint y: 115, distance: 214.0
click at [315, 145] on tr "7 ZEUS138 88898686 [DATE] 20:50:23 MBAKPUNK [PERSON_NAME] BRI 601801033672536 R…" at bounding box center [257, 162] width 501 height 35
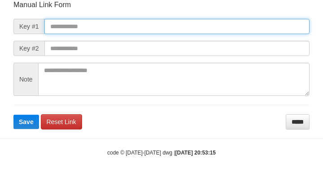
scroll to position [105, 0]
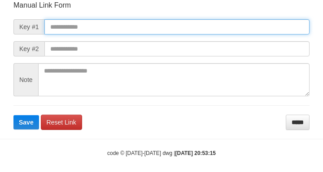
paste input "**********"
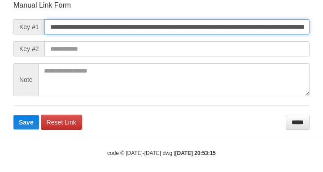
click at [278, 30] on input "**********" at bounding box center [176, 26] width 265 height 15
type input "**********"
click at [13, 115] on button "Save" at bounding box center [26, 122] width 26 height 14
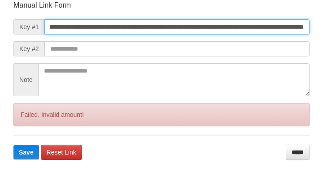
click at [13, 145] on button "Save" at bounding box center [26, 152] width 26 height 14
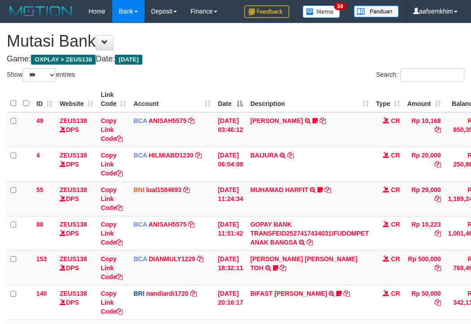
select select "***"
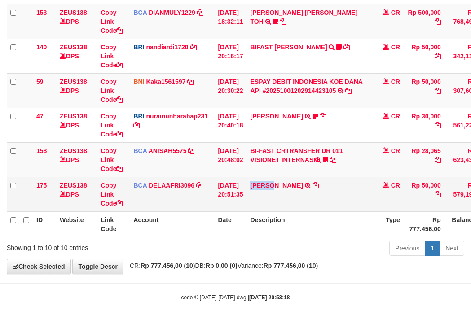
drag, startPoint x: 269, startPoint y: 207, endPoint x: 280, endPoint y: 207, distance: 10.8
click at [280, 207] on td "[PERSON_NAME] TRSF E-BANKING CR 0110/FTSCY/WS95051 50000.002025100144828472 TRF…" at bounding box center [309, 194] width 126 height 35
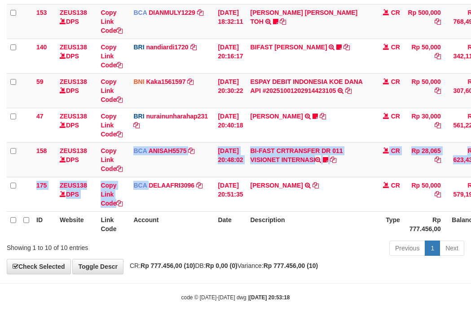
drag, startPoint x: 153, startPoint y: 178, endPoint x: 5, endPoint y: 98, distance: 168.0
click at [125, 164] on tr "158 ZEUS138 DPS Copy Link Code BCA ANISAH5575 DPS [PERSON_NAME] mutasi_20251001…" at bounding box center [274, 159] width 535 height 35
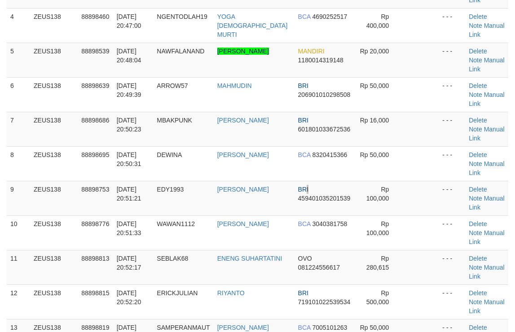
drag, startPoint x: 297, startPoint y: 116, endPoint x: 520, endPoint y: 126, distance: 223.2
click at [297, 181] on td "BRI 459401035201539" at bounding box center [324, 198] width 60 height 35
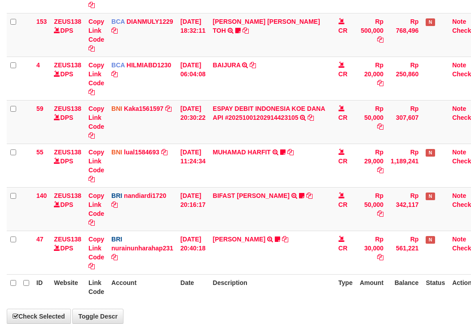
scroll to position [197, 0]
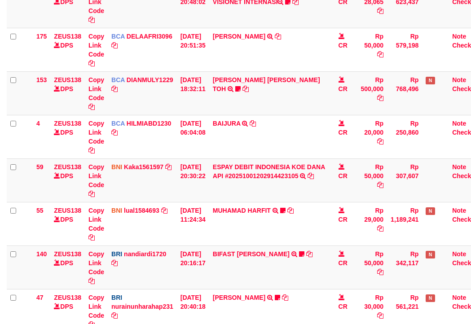
select select "***"
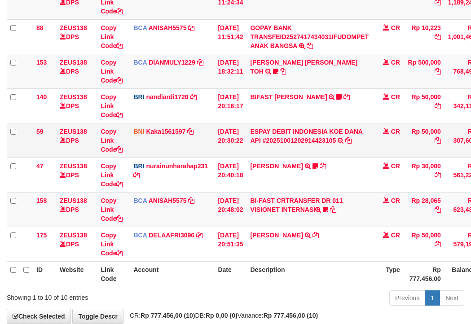
click at [176, 124] on td "BNI Kaka1561597 DPS KARMILA mutasi_20251001_2425 | 59 mutasi_20251001_2425 | 59" at bounding box center [172, 140] width 84 height 35
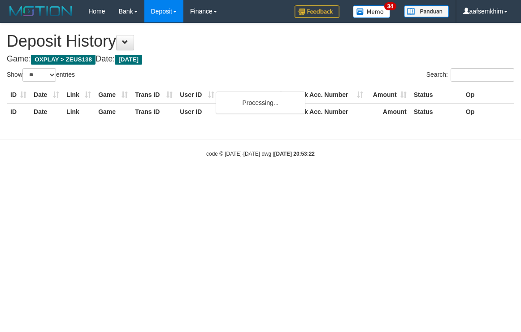
select select "**"
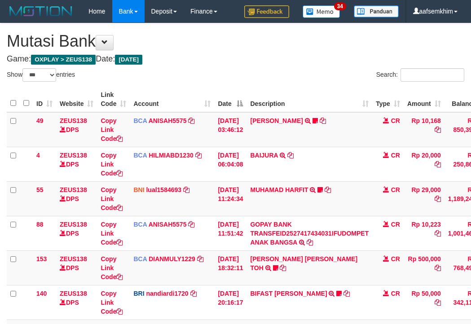
select select "***"
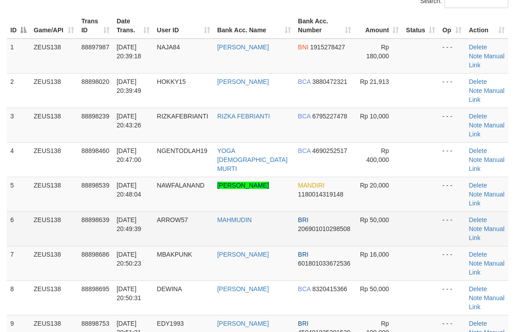
scroll to position [73, 0]
click at [402, 212] on td at bounding box center [420, 229] width 36 height 35
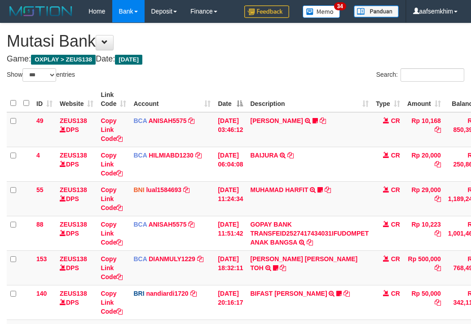
select select "***"
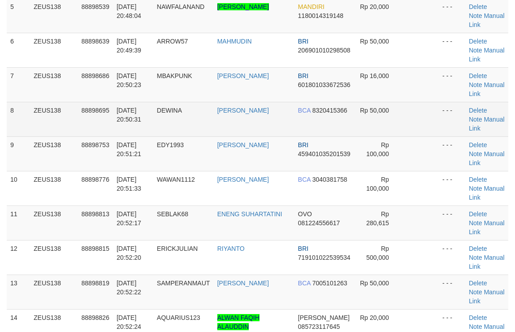
scroll to position [253, 0]
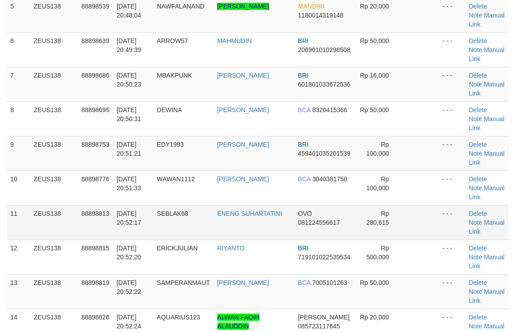
drag, startPoint x: 398, startPoint y: 133, endPoint x: 409, endPoint y: 127, distance: 11.9
click at [408, 205] on td at bounding box center [420, 222] width 36 height 35
drag, startPoint x: 340, startPoint y: 81, endPoint x: 429, endPoint y: 95, distance: 90.7
click at [375, 136] on tr "9 ZEUS138 88898753 01/10/2025 20:51:21 EDY1993 EDY PUTRA BRI 459401035201539 Rp…" at bounding box center [257, 153] width 501 height 35
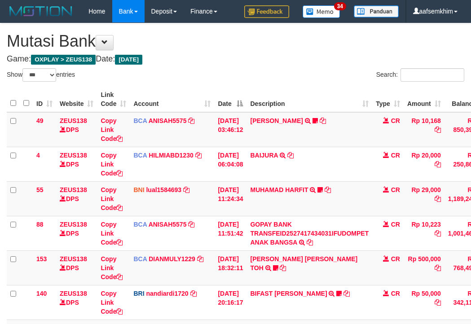
select select "***"
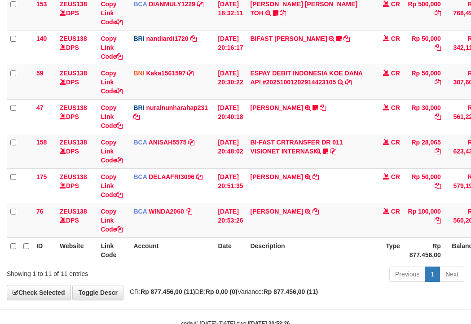
scroll to position [246, 0]
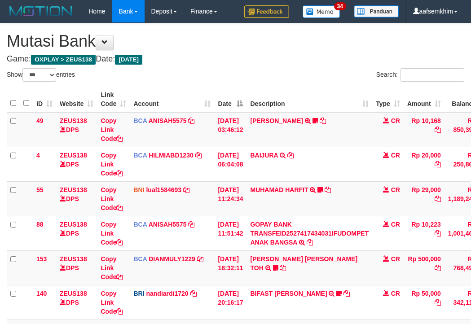
select select "***"
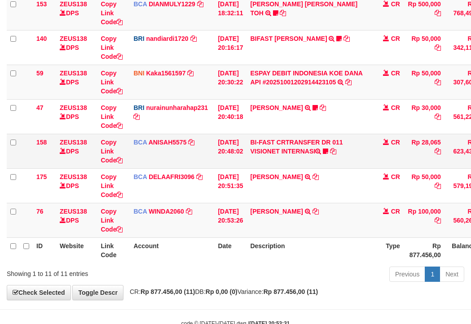
scroll to position [246, 0]
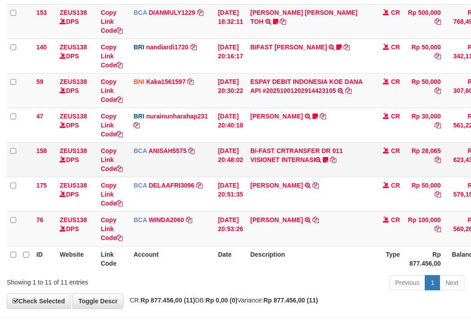
click at [290, 152] on td "BI-FAST CRTRANSFER DR 011 VISIONET INTERNASI ID Seblak68 [URL][DOMAIN_NAME]" at bounding box center [309, 159] width 126 height 35
click at [291, 161] on td "BI-FAST CRTRANSFER DR 011 VISIONET INTERNASI ID Seblak68 https://prnt.sc/hCae49…" at bounding box center [309, 159] width 126 height 35
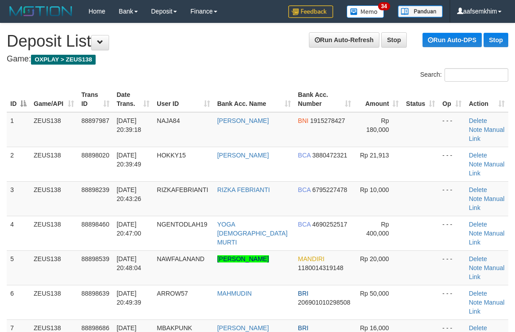
scroll to position [286, 0]
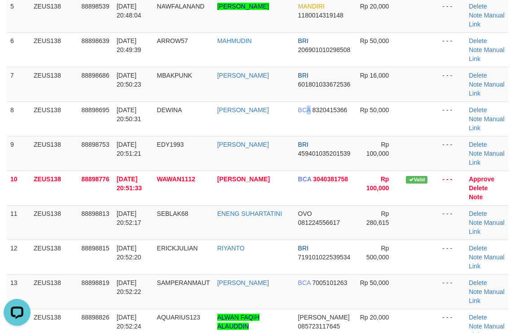
drag, startPoint x: 297, startPoint y: 46, endPoint x: 518, endPoint y: 45, distance: 221.2
click at [332, 37] on tbody "1 ZEUS138 88897987 01/10/2025 20:39:18 NAJA84 NAJAMUDDIN BNI 1915278427 Rp 180,…" at bounding box center [257, 102] width 501 height 484
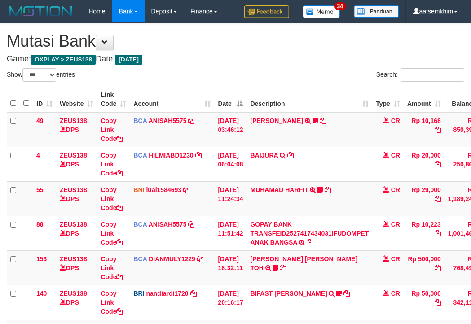
select select "***"
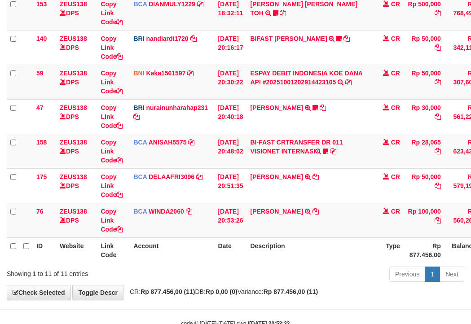
scroll to position [246, 0]
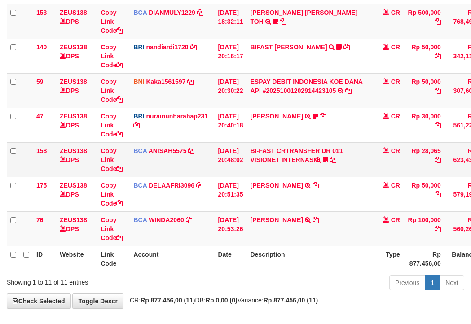
click at [326, 169] on td "BI-FAST CRTRANSFER DR 011 VISIONET INTERNASI ID Seblak68 [URL][DOMAIN_NAME]" at bounding box center [309, 159] width 126 height 35
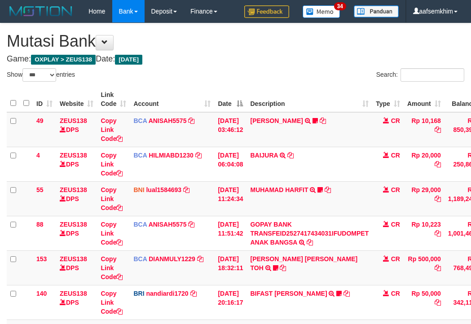
select select "***"
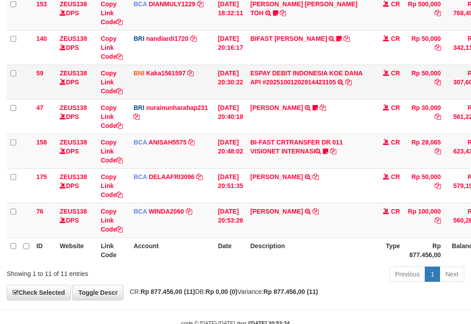
click at [205, 96] on td "BNI Kaka1561597 DPS KARMILA mutasi_20251001_2425 | 59 mutasi_20251001_2425 | 59" at bounding box center [172, 82] width 84 height 35
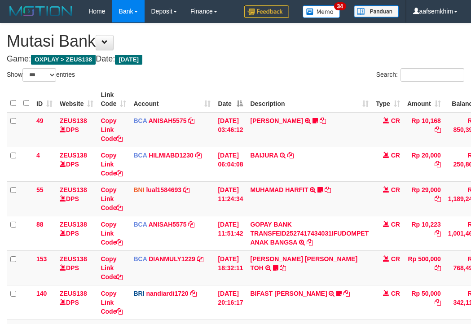
select select "***"
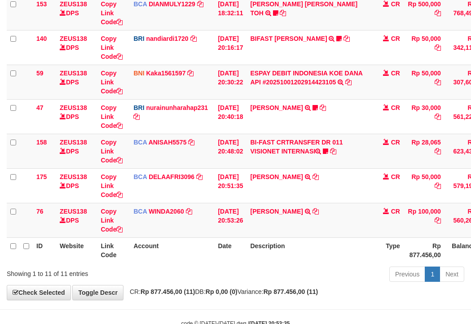
scroll to position [246, 0]
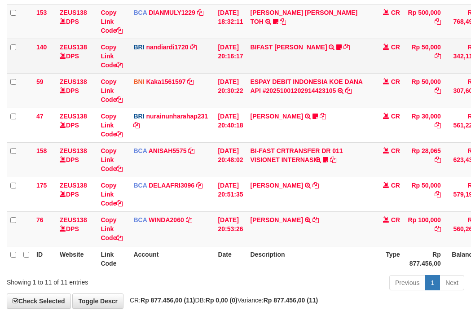
click at [353, 64] on td "BIFAST MUHAMMAD FIR TRANSFER NBMB BIFAST MUHAMMAD FIR TO NANDI ARDIANSYAH White…" at bounding box center [309, 56] width 126 height 35
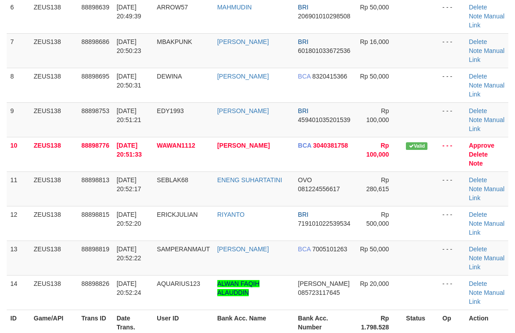
scroll to position [253, 0]
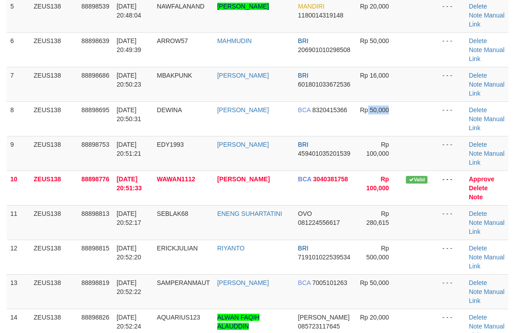
drag, startPoint x: 373, startPoint y: 51, endPoint x: 520, endPoint y: 30, distance: 148.7
click at [479, 32] on tbody "1 ZEUS138 88897987 01/10/2025 20:39:18 NAJA84 NAJAMUDDIN BNI 1915278427 Rp 180,…" at bounding box center [257, 102] width 501 height 484
drag, startPoint x: 379, startPoint y: 70, endPoint x: 521, endPoint y: 32, distance: 146.7
click at [447, 48] on tbody "1 ZEUS138 88897987 01/10/2025 20:39:18 NAJA84 NAJAMUDDIN BNI 1915278427 Rp 180,…" at bounding box center [257, 102] width 501 height 484
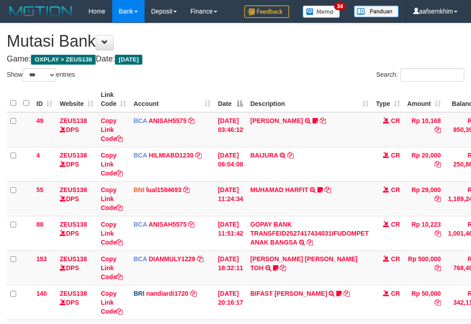
select select "***"
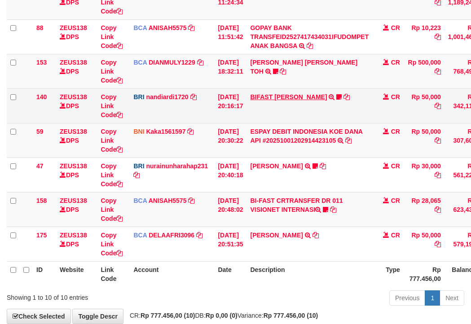
scroll to position [246, 0]
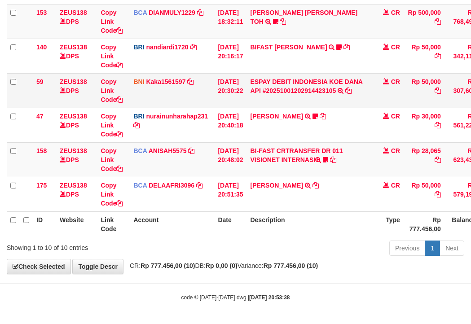
click at [316, 100] on td "ESPAY DEBIT INDONESIA KOE DANA API #20251001202914423105 TRANSFER DARI ESPAY DE…" at bounding box center [309, 90] width 126 height 35
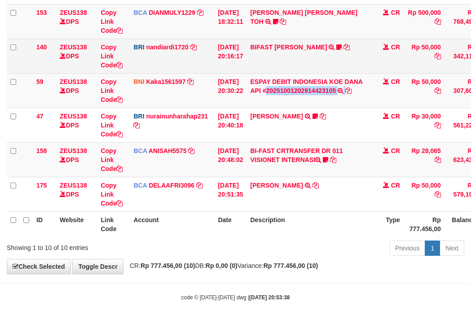
drag, startPoint x: 316, startPoint y: 100, endPoint x: 82, endPoint y: 60, distance: 237.5
click at [312, 100] on td "ESPAY DEBIT INDONESIA KOE DANA API #20251001202914423105 TRANSFER DARI ESPAY DE…" at bounding box center [309, 90] width 126 height 35
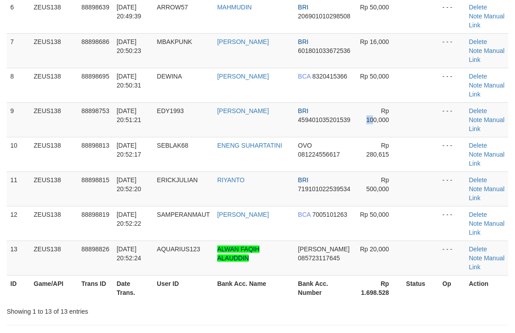
drag, startPoint x: 377, startPoint y: 34, endPoint x: 518, endPoint y: 33, distance: 140.4
click at [424, 102] on tr "9 ZEUS138 88898753 [DATE] 20:51:21 EDY1993 [PERSON_NAME] BRI 459401035201539 Rp…" at bounding box center [257, 119] width 501 height 35
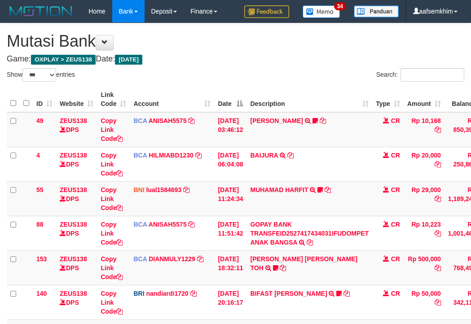
select select "***"
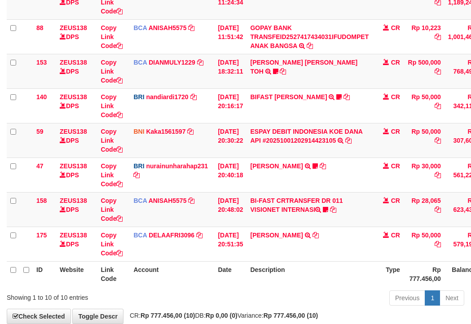
scroll to position [246, 0]
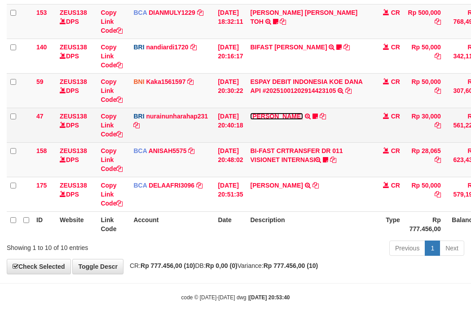
click at [275, 115] on link "RISAL WAHYUDI" at bounding box center [276, 116] width 52 height 7
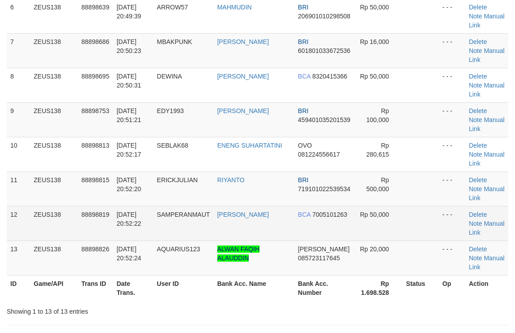
click at [34, 206] on td "ZEUS138" at bounding box center [54, 223] width 48 height 35
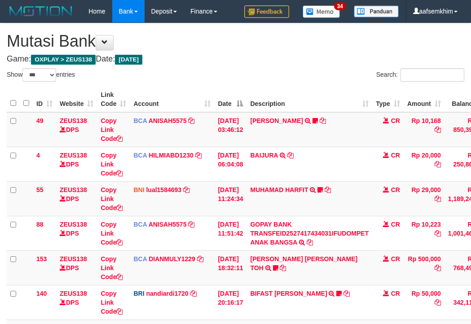
select select "***"
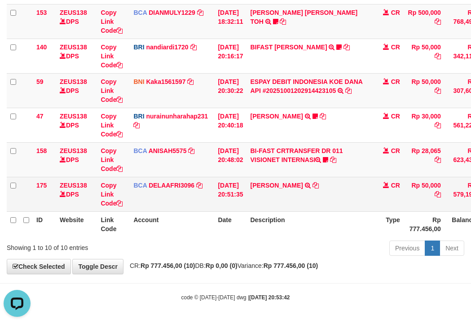
click at [130, 207] on tr "175 ZEUS138 DPS Copy Link Code BCA DELAAFRI3096 DPS DELA AFRIANI mutasi_2025100…" at bounding box center [274, 194] width 535 height 35
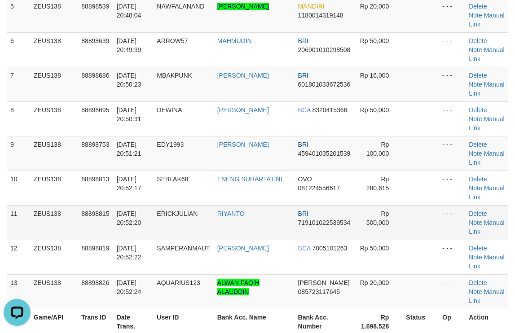
drag, startPoint x: 0, startPoint y: 0, endPoint x: 45, endPoint y: 117, distance: 125.1
click at [45, 117] on tbody "1 ZEUS138 88897987 [DATE] 20:39:18 NAJA84 [PERSON_NAME] BNI 1915278427 Rp 180,0…" at bounding box center [257, 85] width 501 height 450
drag, startPoint x: 469, startPoint y: 216, endPoint x: 425, endPoint y: 202, distance: 46.3
click at [465, 309] on th "Action" at bounding box center [486, 322] width 43 height 26
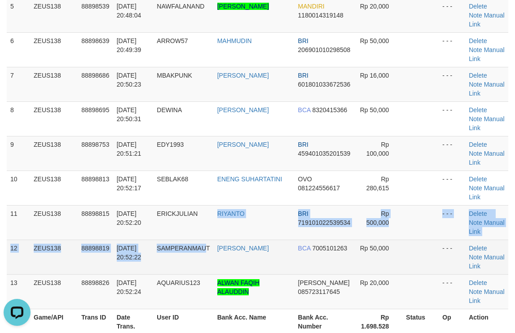
drag, startPoint x: 209, startPoint y: 143, endPoint x: 254, endPoint y: 144, distance: 45.3
click at [231, 240] on tr "12 ZEUS138 88898819 01/10/2025 20:52:22 SAMPERANMAUT FIRMAN SOLIHIN BCA 7005101…" at bounding box center [257, 257] width 501 height 35
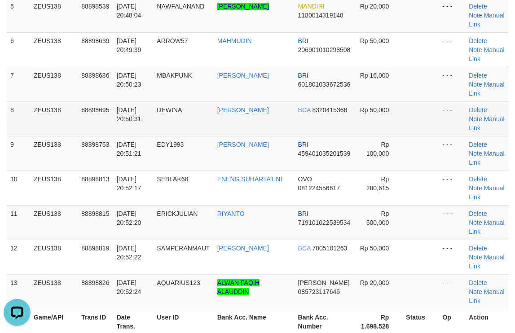
click at [235, 101] on td "DEWI NATALIA" at bounding box center [254, 118] width 81 height 35
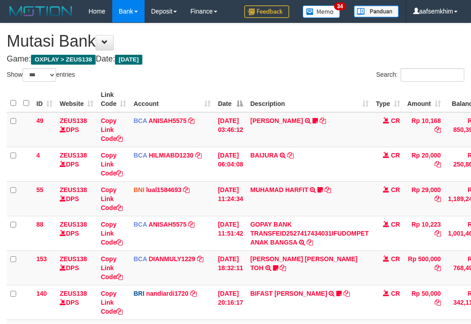
select select "***"
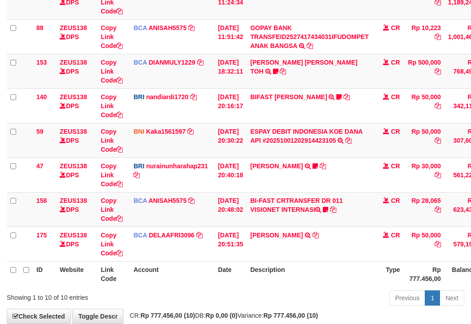
scroll to position [246, 0]
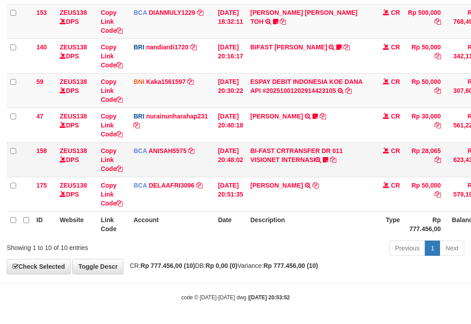
click at [223, 143] on td "[DATE] 20:48:02" at bounding box center [230, 159] width 32 height 35
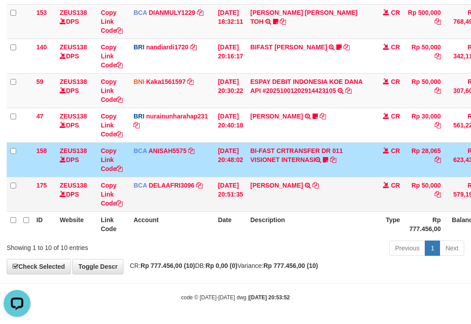
scroll to position [0, 0]
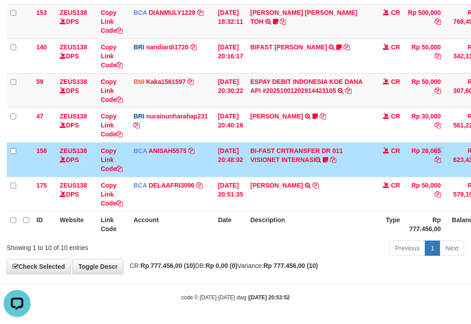
drag, startPoint x: 423, startPoint y: 149, endPoint x: 453, endPoint y: 149, distance: 30.1
click at [453, 149] on tr "158 ZEUS138 DPS Copy Link Code BCA ANISAH5575 DPS ANISAH mutasi_20251001_3827 |…" at bounding box center [274, 159] width 535 height 35
copy tr "p 28,065"
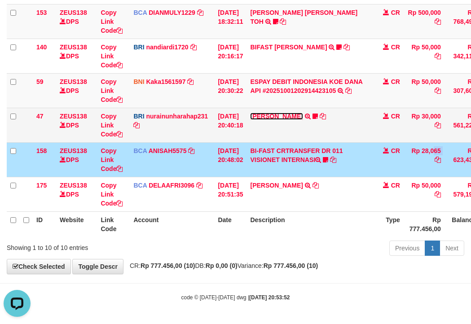
click at [273, 116] on link "RISAL WAHYUDI" at bounding box center [276, 116] width 52 height 7
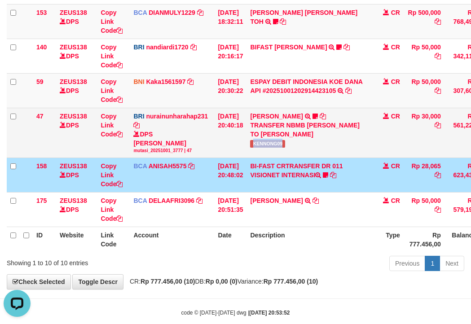
copy span "KENNONG09"
drag, startPoint x: 258, startPoint y: 149, endPoint x: 0, endPoint y: 107, distance: 261.3
click at [306, 146] on td "RISAL WAHYUDI TRANSFER NBMB RISAL WAHYUDI TO NURAINUN HARAHAP KENNONG09" at bounding box center [309, 133] width 126 height 50
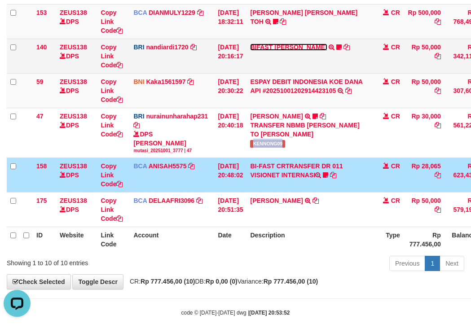
click at [296, 48] on link "BIFAST MUHAMMAD FIR" at bounding box center [288, 47] width 77 height 7
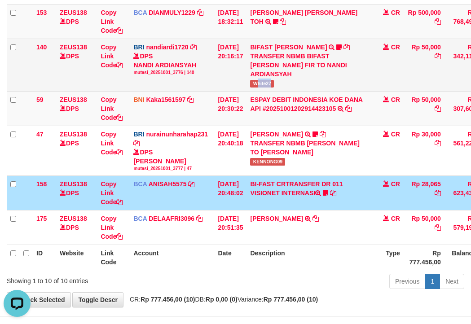
click at [288, 83] on td "BIFAST MUHAMMAD FIR TRANSFER NBMB BIFAST MUHAMMAD FIR TO NANDI ARDIANSYAH White…" at bounding box center [309, 65] width 126 height 52
copy span "hite27"
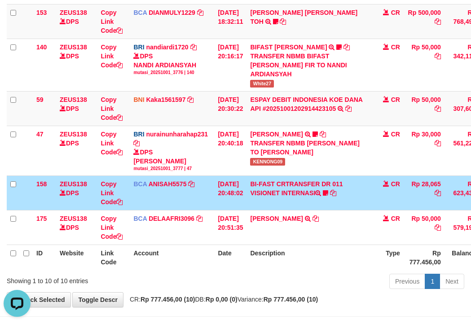
drag, startPoint x: 174, startPoint y: 103, endPoint x: 2, endPoint y: 79, distance: 173.9
click at [128, 98] on tr "59 ZEUS138 DPS Copy Link Code BNI Kaka1561597 DPS KARMILA mutasi_20251001_2425 …" at bounding box center [274, 108] width 535 height 35
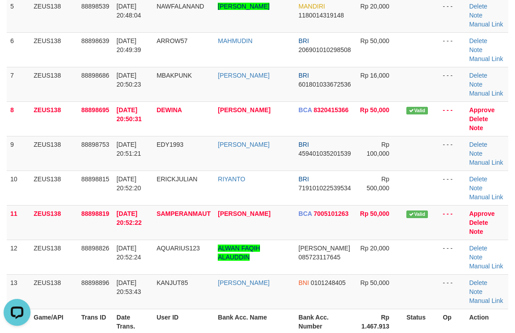
click at [448, 73] on tbody "1 ZEUS138 88897987 [DATE] 20:39:18 NAJA84 [PERSON_NAME] BNI 1915278427 Rp 180,0…" at bounding box center [257, 85] width 501 height 450
click at [402, 136] on td at bounding box center [420, 153] width 36 height 35
click at [409, 136] on td at bounding box center [420, 153] width 36 height 35
drag, startPoint x: 442, startPoint y: 85, endPoint x: 521, endPoint y: 90, distance: 79.1
click at [502, 136] on tr "9 ZEUS138 88898753 [DATE] 20:51:21 EDY1993 [PERSON_NAME] BRI 459401035201539 Rp…" at bounding box center [257, 153] width 501 height 35
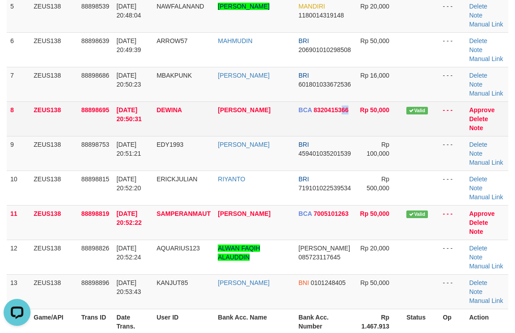
drag, startPoint x: 337, startPoint y: 53, endPoint x: 420, endPoint y: 59, distance: 83.7
click at [365, 101] on tr "8 ZEUS138 88898695 01/10/2025 20:50:31 DEWINA DEWI NATALIA BCA 8320415366 Rp 50…" at bounding box center [257, 118] width 501 height 35
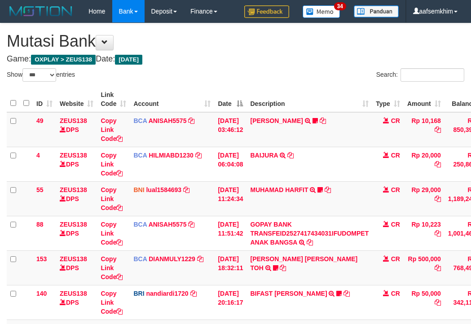
select select "***"
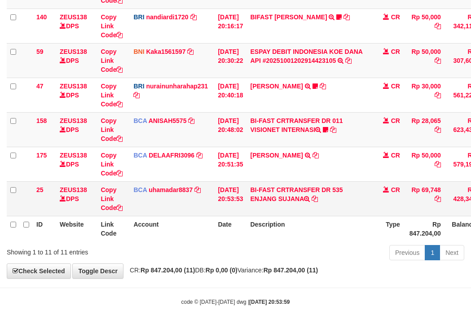
scroll to position [281, 0]
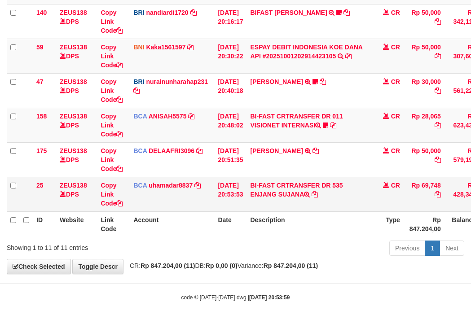
drag, startPoint x: 262, startPoint y: 207, endPoint x: 303, endPoint y: 208, distance: 41.3
click at [309, 208] on td "BI-FAST CRTRANSFER DR 535 ENJANG SUJANA" at bounding box center [309, 194] width 126 height 35
click at [272, 209] on td "BI-FAST CRTRANSFER DR 535 ENJANG SUJANA" at bounding box center [309, 194] width 126 height 35
drag, startPoint x: 272, startPoint y: 209, endPoint x: 1, endPoint y: 153, distance: 276.6
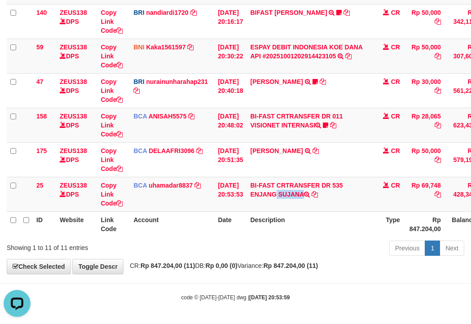
click at [271, 209] on td "BI-FAST CRTRANSFER DR 535 ENJANG SUJANA" at bounding box center [309, 194] width 126 height 35
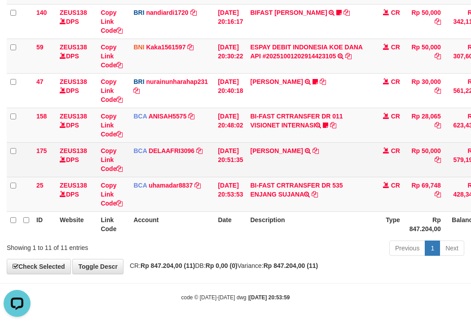
click at [271, 162] on td "RIDWAN SAPUT TRSF E-BANKING CR 0110/FTSCY/WS95051 50000.002025100144828472 TRFD…" at bounding box center [309, 159] width 126 height 35
copy link "RIDWAN"
click at [271, 162] on td "RIDWAN SAPUT TRSF E-BANKING CR 0110/FTSCY/WS95051 50000.002025100144828472 TRFD…" at bounding box center [309, 159] width 126 height 35
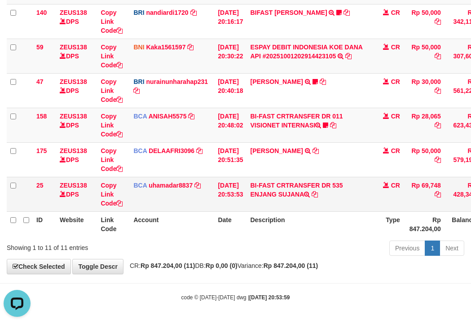
click at [265, 198] on td "BI-FAST CRTRANSFER DR 535 ENJANG SUJANA" at bounding box center [309, 194] width 126 height 35
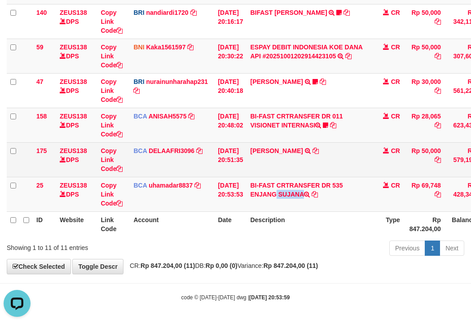
copy td "ENJANG"
drag, startPoint x: 160, startPoint y: 166, endPoint x: 145, endPoint y: 168, distance: 15.4
click at [159, 167] on td "BCA DELAAFRI3096 DPS DELA AFRIANI mutasi_20251001_3552 | 175 mutasi_20251001_35…" at bounding box center [172, 159] width 84 height 35
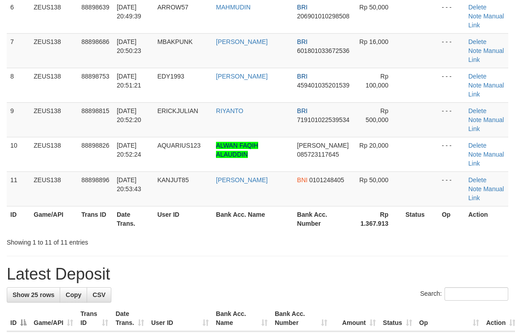
click at [434, 234] on div "Showing 1 to 11 of 11 entries" at bounding box center [257, 240] width 515 height 13
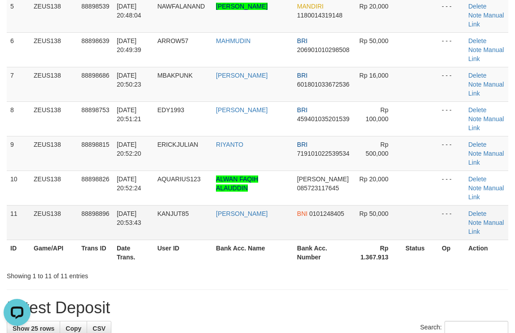
click at [431, 205] on td at bounding box center [420, 222] width 36 height 35
click at [430, 205] on td at bounding box center [420, 222] width 36 height 35
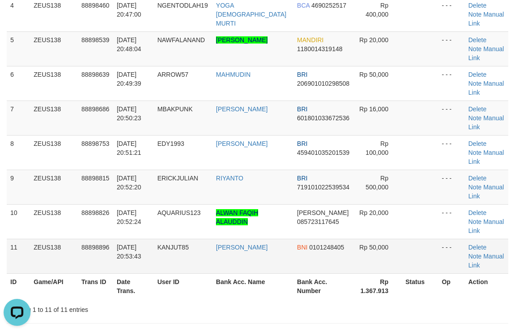
scroll to position [208, 0]
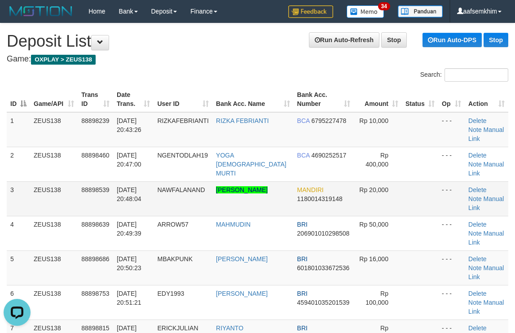
click at [417, 181] on td at bounding box center [420, 198] width 36 height 35
click at [429, 117] on tr "1 ZEUS138 88898239 01/10/2025 20:43:26 RIZKAFEBRIANTI RIZKA FEBRIANTI BCA 67952…" at bounding box center [257, 129] width 501 height 35
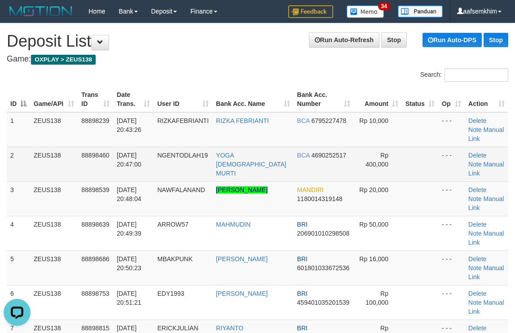
click at [456, 152] on td "- - -" at bounding box center [451, 164] width 26 height 35
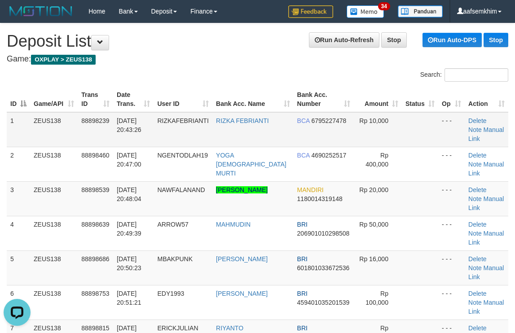
drag, startPoint x: 395, startPoint y: 130, endPoint x: 403, endPoint y: 128, distance: 8.0
click at [400, 128] on tr "1 ZEUS138 88898239 01/10/2025 20:43:26 RIZKAFEBRIANTI RIZKA FEBRIANTI BCA 67952…" at bounding box center [257, 129] width 501 height 35
drag, startPoint x: 328, startPoint y: 92, endPoint x: 420, endPoint y: 106, distance: 93.6
click at [361, 93] on tr "ID Game/API Trans ID Date Trans. User ID Bank Acc. Name Bank Acc. Number Amount…" at bounding box center [257, 100] width 501 height 26
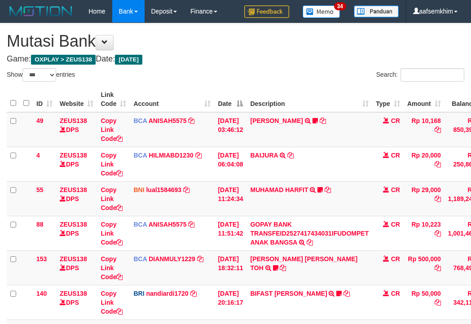
select select "***"
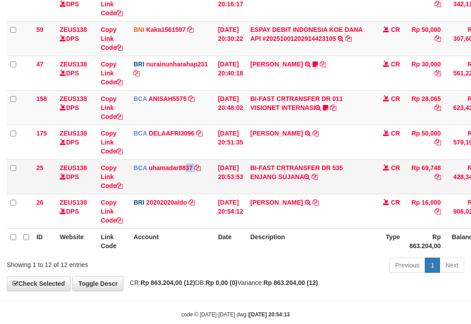
scroll to position [281, 0]
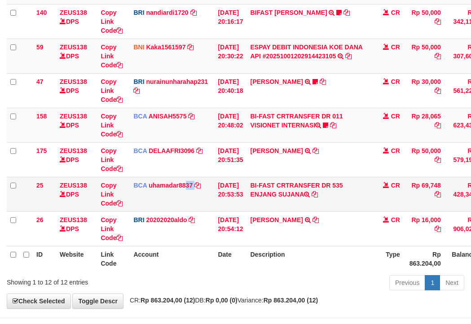
click at [201, 183] on td "BCA uhamadar8837 DPS [PERSON_NAME] MAFIUDIN mutasi_20251001_4239 | 25 mutasi_20…" at bounding box center [172, 194] width 84 height 35
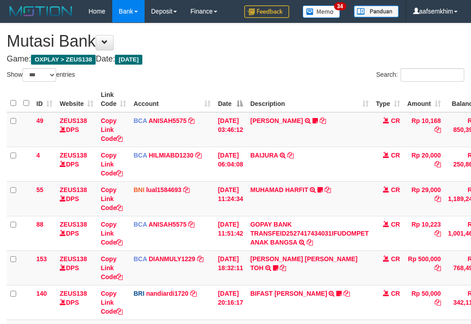
select select "***"
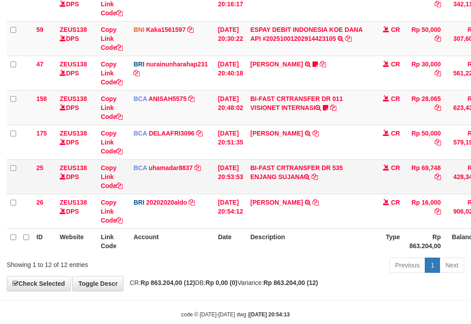
scroll to position [281, 0]
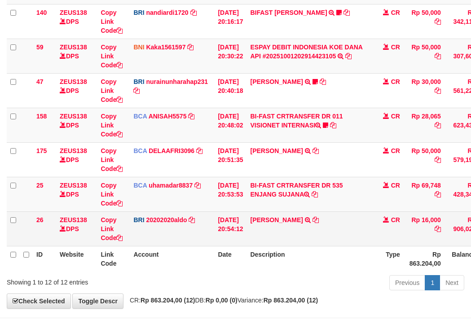
click at [283, 226] on td "[PERSON_NAME] TRANSFER NBMB [PERSON_NAME] TO [PERSON_NAME]" at bounding box center [309, 228] width 126 height 35
click at [283, 221] on link "[PERSON_NAME]" at bounding box center [276, 219] width 52 height 7
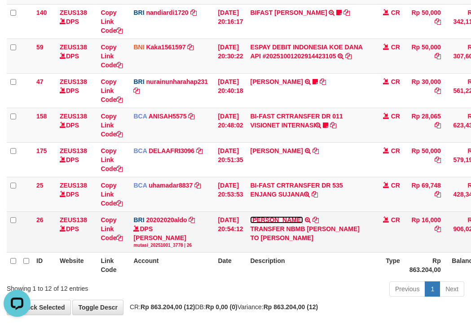
scroll to position [0, 0]
click at [282, 215] on td "[PERSON_NAME] TRANSFER NBMB [PERSON_NAME] TO [PERSON_NAME]" at bounding box center [309, 231] width 126 height 41
drag, startPoint x: 282, startPoint y: 215, endPoint x: 194, endPoint y: 213, distance: 88.0
click at [280, 215] on td "[PERSON_NAME] TRANSFER NBMB [PERSON_NAME] TO [PERSON_NAME]" at bounding box center [309, 231] width 126 height 41
copy td "SAFITRI"
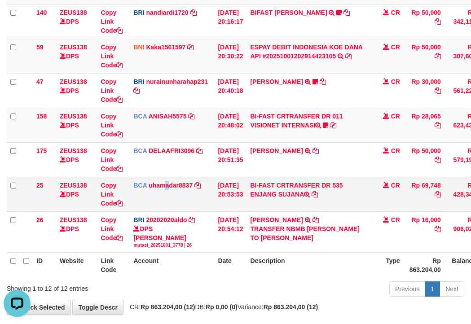
drag, startPoint x: 169, startPoint y: 207, endPoint x: 45, endPoint y: 198, distance: 123.7
click at [149, 209] on td "BCA uhamadar8837 DPS [PERSON_NAME] MAFIUDIN mutasi_20251001_4239 | 25 mutasi_20…" at bounding box center [172, 194] width 84 height 35
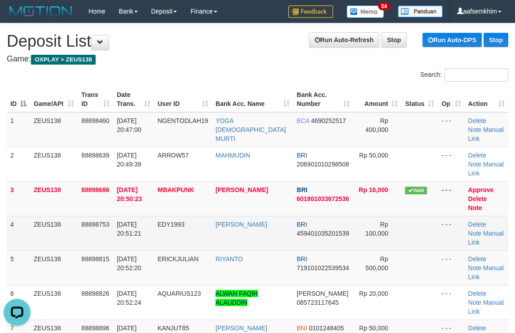
click at [393, 216] on td "Rp 100,000" at bounding box center [377, 233] width 48 height 35
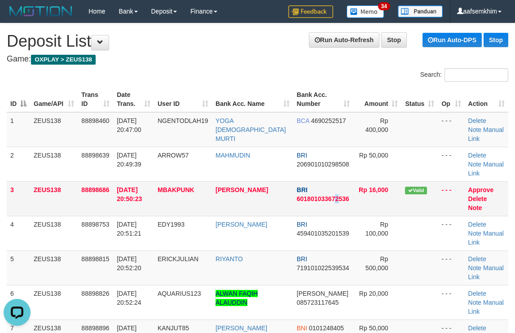
click at [336, 195] on span "601801033672536" at bounding box center [323, 198] width 52 height 7
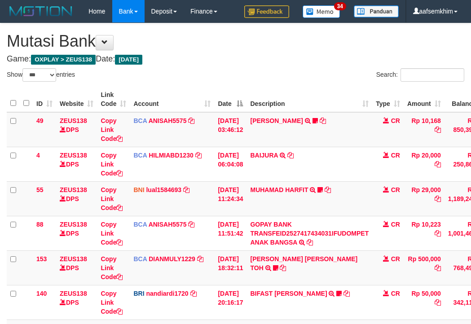
select select "***"
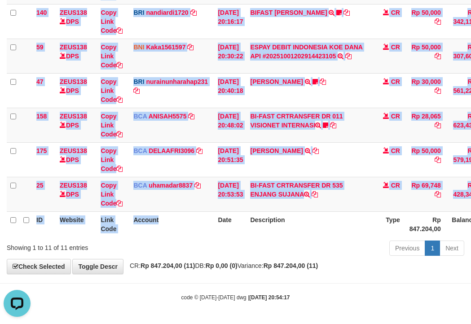
drag, startPoint x: 197, startPoint y: 238, endPoint x: 54, endPoint y: 211, distance: 145.5
click at [192, 238] on div "ID Website Link Code Account Date Description Type Amount Balance Status Action…" at bounding box center [235, 21] width 471 height 437
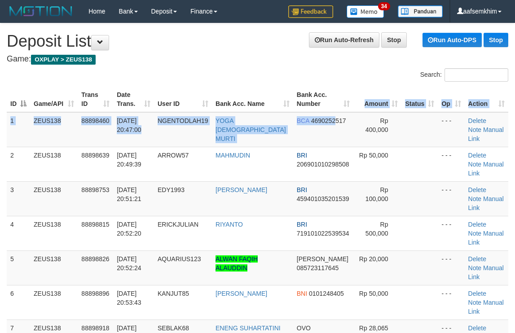
drag, startPoint x: 328, startPoint y: 111, endPoint x: 520, endPoint y: 155, distance: 197.4
click at [381, 123] on tr "1 ZEUS138 88898460 01/10/2025 20:47:00 NGENTODLAH19 YOGA WISNU MURTI BCA 469025…" at bounding box center [257, 129] width 501 height 35
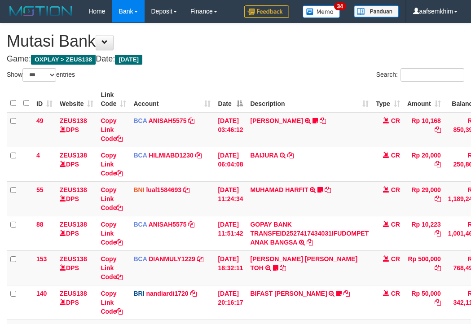
select select "***"
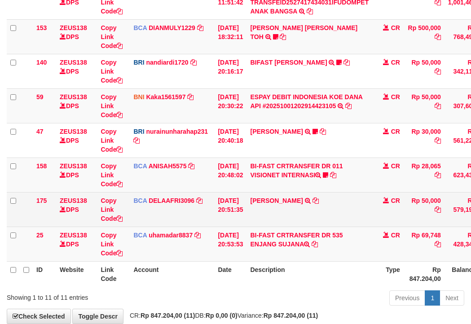
click at [192, 217] on td "BCA DELAAFRI3096 DPS DELA AFRIANI mutasi_20251001_3552 | 175 mutasi_20251001_35…" at bounding box center [172, 209] width 84 height 35
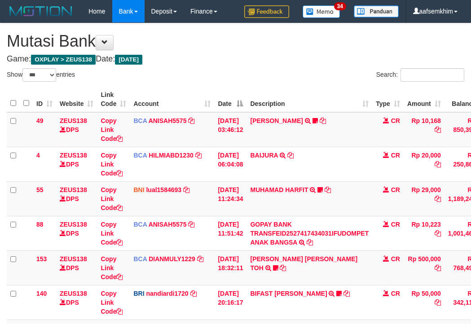
select select "***"
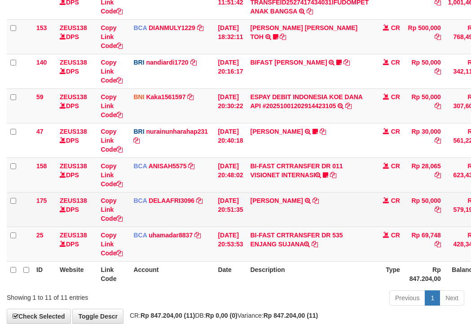
click at [246, 226] on td "[DATE] 20:51:35" at bounding box center [230, 209] width 32 height 35
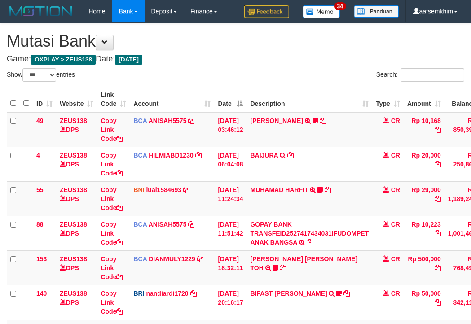
select select "***"
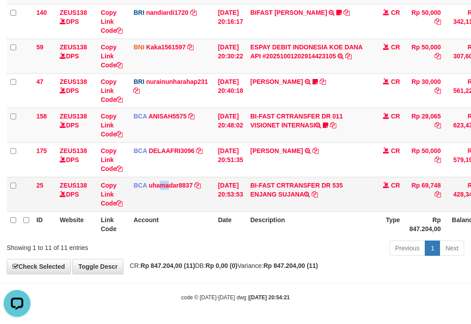
drag, startPoint x: 169, startPoint y: 208, endPoint x: 133, endPoint y: 200, distance: 36.7
click at [168, 208] on td "BCA uhamadar8837 DPS [PERSON_NAME] MAFIUDIN mutasi_20251001_4239 | 25 mutasi_20…" at bounding box center [172, 194] width 84 height 35
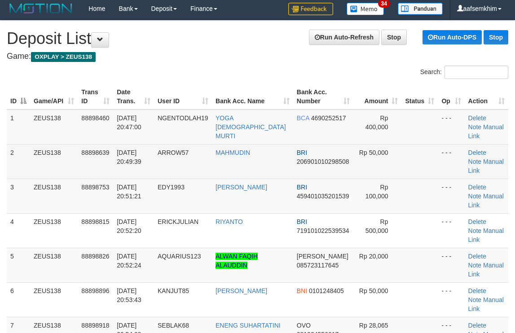
scroll to position [35, 0]
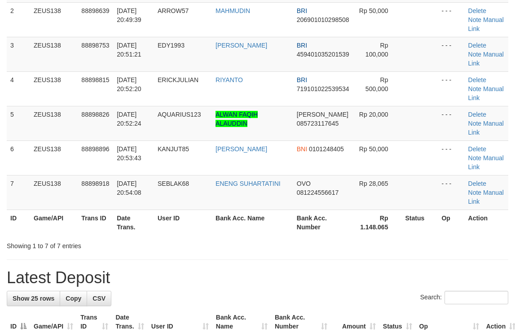
scroll to position [111, 0]
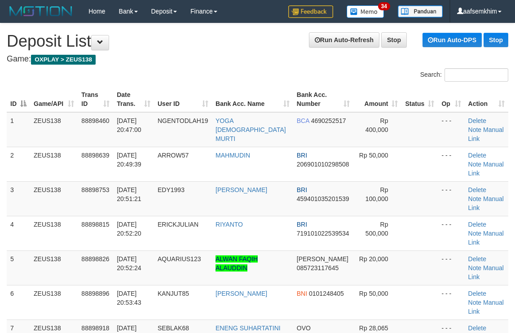
scroll to position [144, 0]
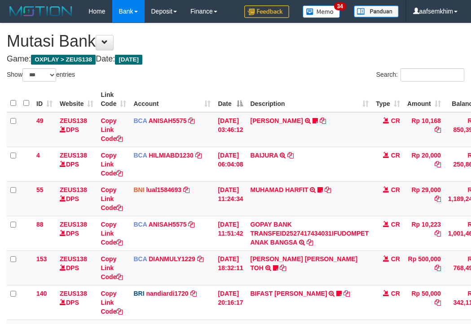
select select "***"
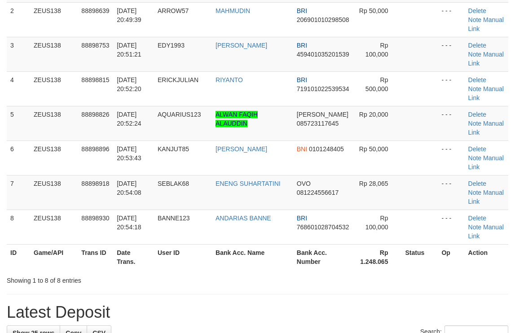
scroll to position [111, 0]
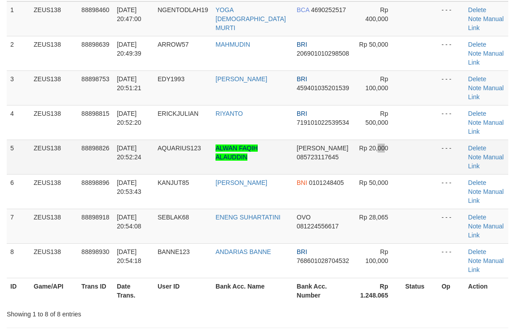
click at [371, 140] on td "Rp 20,000" at bounding box center [377, 157] width 48 height 35
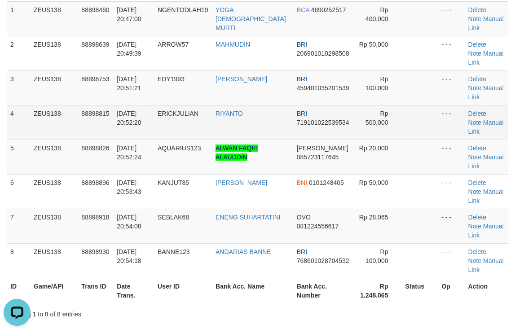
drag, startPoint x: 380, startPoint y: 87, endPoint x: 411, endPoint y: 86, distance: 30.5
click at [410, 105] on tr "4 ZEUS138 88898815 01/10/2025 20:52:20 ERICKJULIAN RIYANTO BRI 719101022539534 …" at bounding box center [257, 122] width 501 height 35
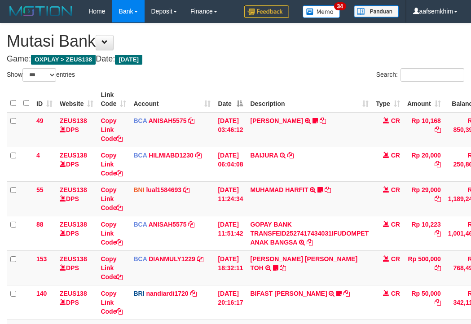
select select "***"
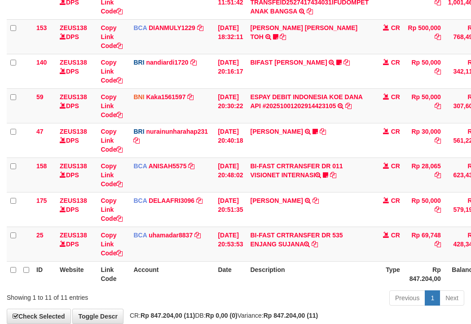
scroll to position [281, 0]
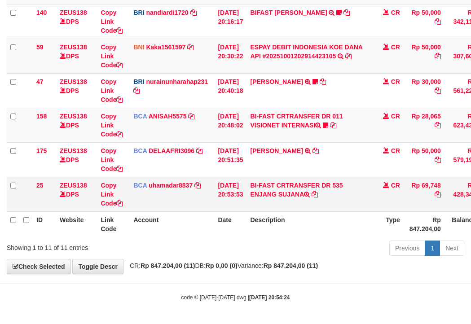
click at [266, 203] on td "BI-FAST CRTRANSFER DR 535 ENJANG SUJANA" at bounding box center [309, 194] width 126 height 35
copy td "ENJANG"
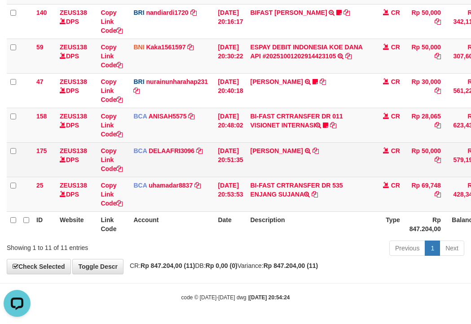
click at [219, 151] on tr "175 ZEUS138 DPS Copy Link Code BCA DELAAFRI3096 DPS DELA AFRIANI mutasi_2025100…" at bounding box center [274, 159] width 535 height 35
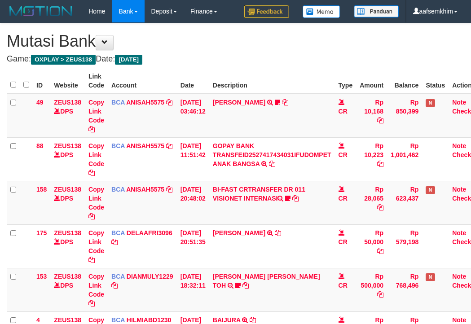
scroll to position [298, 0]
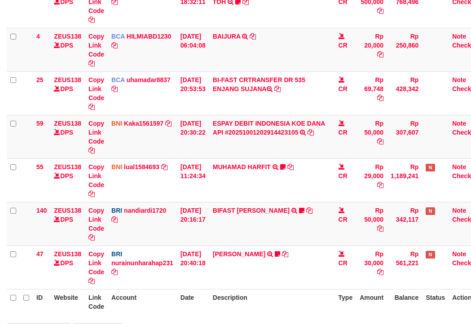
select select "***"
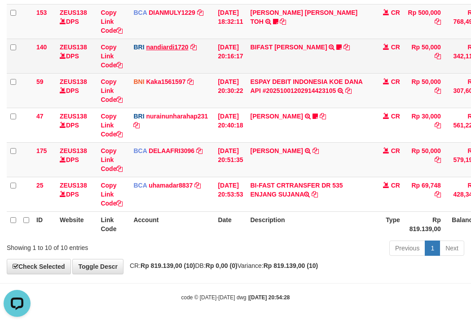
drag, startPoint x: 166, startPoint y: 31, endPoint x: 154, endPoint y: 47, distance: 19.8
click at [167, 31] on td "BCA DIANMULY1229 DPS DIAN MULYADI mutasi_20251001_3826 | 153 mutasi_20251001_38…" at bounding box center [172, 21] width 84 height 35
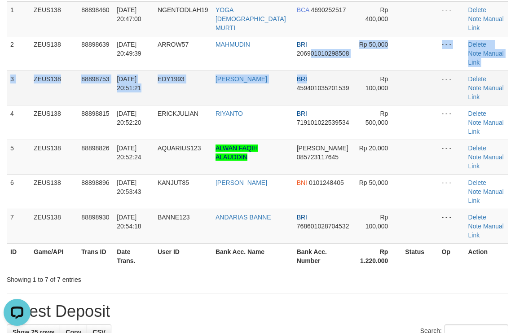
drag, startPoint x: 297, startPoint y: 52, endPoint x: 322, endPoint y: 59, distance: 26.3
click at [301, 50] on tbody "1 ZEUS138 88898460 01/10/2025 20:47:00 NGENTODLAH19 YOGA WISNU MURTI BCA 469025…" at bounding box center [257, 122] width 501 height 242
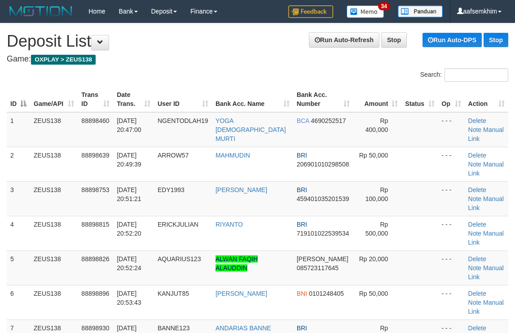
scroll to position [144, 0]
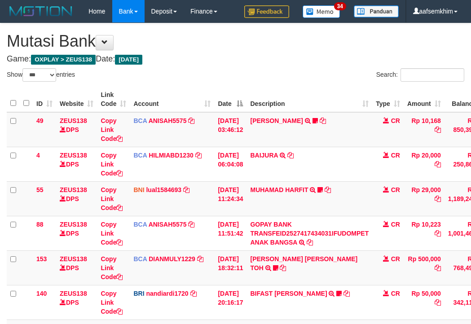
select select "***"
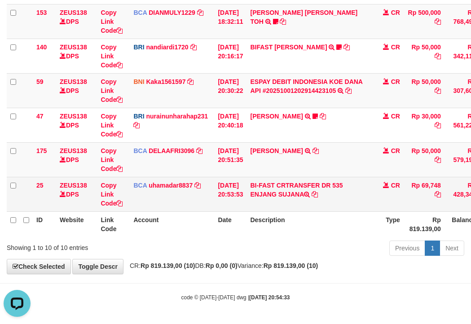
click at [217, 192] on tr "25 ZEUS138 DPS Copy Link Code BCA uhamadar8837 DPS MUHAMAD ARYA MAFIUDIN mutasi…" at bounding box center [274, 194] width 535 height 35
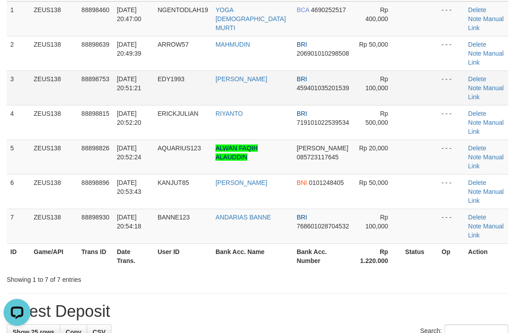
click at [201, 78] on td "EDY1993" at bounding box center [183, 87] width 58 height 35
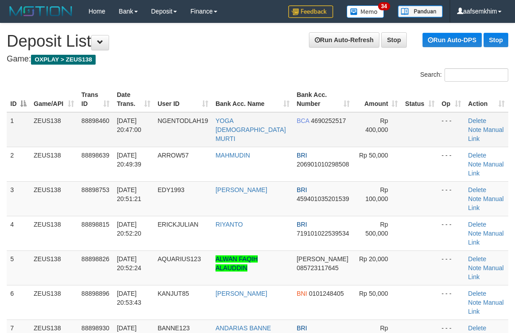
click at [415, 134] on td at bounding box center [419, 129] width 36 height 35
click at [353, 96] on th "Amount" at bounding box center [377, 100] width 48 height 26
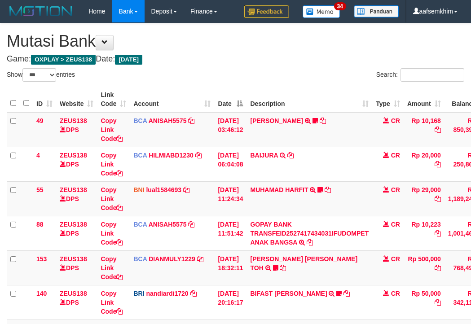
select select "***"
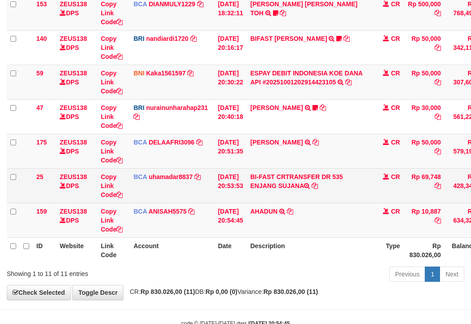
click at [223, 206] on td "01/10/2025 20:54:45" at bounding box center [230, 220] width 32 height 35
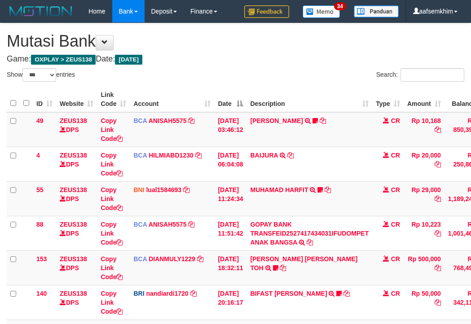
select select "***"
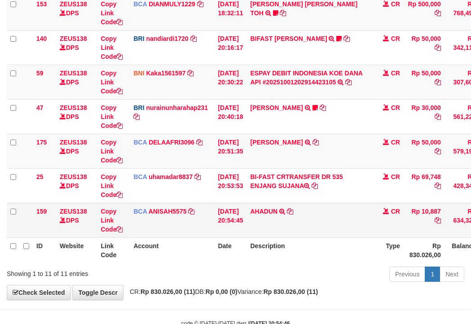
scroll to position [246, 0]
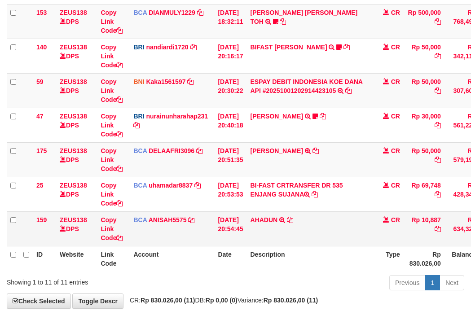
click at [295, 214] on td "AHADUN TRSF E-BANKING CR 0110/FTSCY/WS95051 10887.002025100187042126 TRFDN-AHAD…" at bounding box center [309, 228] width 126 height 35
click at [293, 217] on icon at bounding box center [290, 220] width 6 height 6
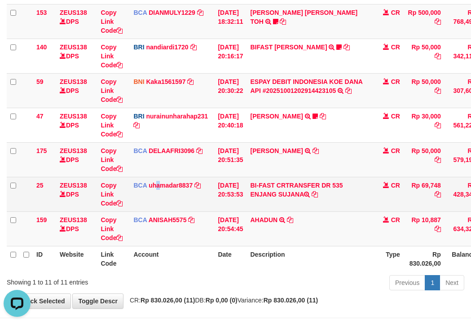
click at [158, 196] on td "BCA uhamadar8837 DPS MUHAMAD ARYA MAFIUDIN mutasi_20251001_4239 | 25 mutasi_202…" at bounding box center [172, 194] width 84 height 35
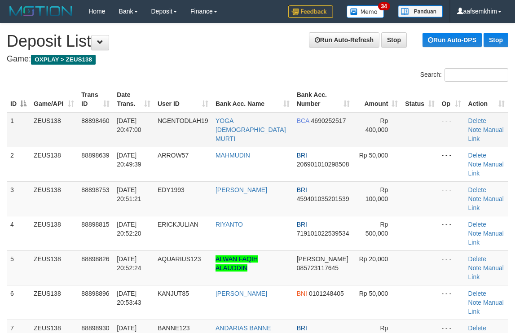
drag, startPoint x: 141, startPoint y: 125, endPoint x: 144, endPoint y: 133, distance: 8.4
click at [144, 133] on td "[DATE] 20:47:00" at bounding box center [133, 129] width 41 height 35
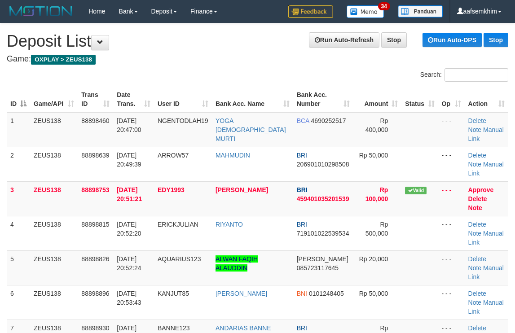
click at [122, 99] on th "Date Trans." at bounding box center [133, 100] width 41 height 26
drag, startPoint x: 430, startPoint y: 333, endPoint x: 432, endPoint y: 327, distance: 6.5
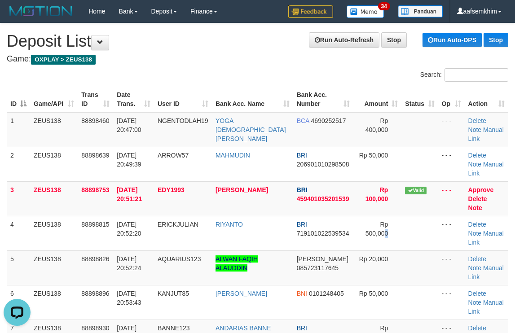
drag, startPoint x: 379, startPoint y: 200, endPoint x: 519, endPoint y: 186, distance: 141.2
click at [411, 186] on tbody "1 ZEUS138 88898460 01/10/2025 20:47:00 NGENTODLAH19 YOGA WISNU MURTI BCA 469025…" at bounding box center [257, 233] width 501 height 242
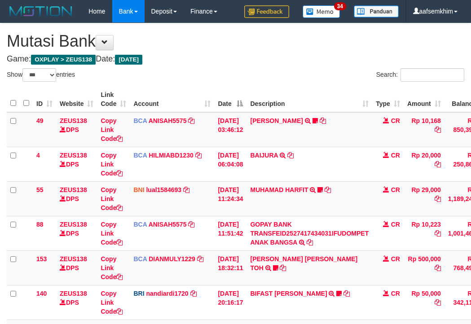
select select "***"
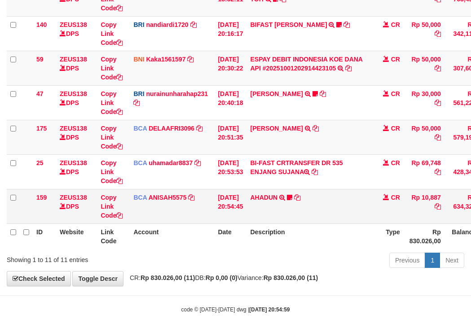
scroll to position [281, 0]
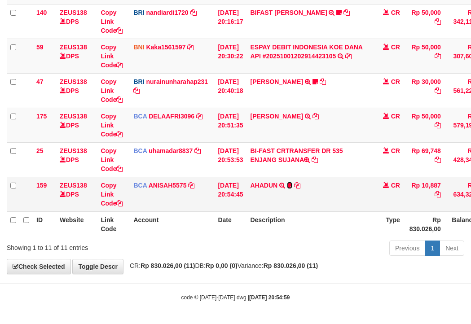
click at [292, 184] on icon at bounding box center [289, 185] width 5 height 6
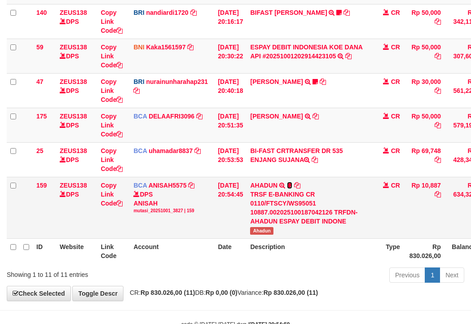
click at [292, 184] on icon at bounding box center [289, 185] width 5 height 6
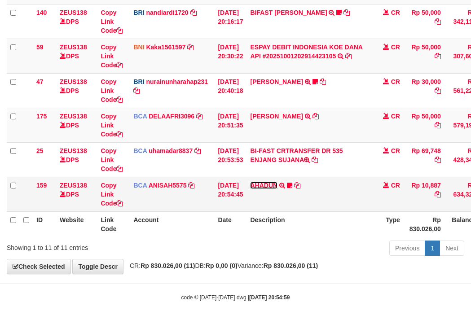
click at [275, 183] on link "AHADUN" at bounding box center [263, 185] width 27 height 7
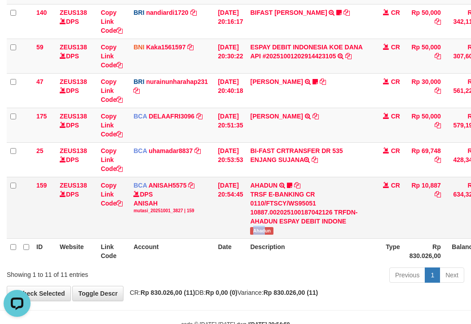
scroll to position [0, 0]
drag, startPoint x: 256, startPoint y: 230, endPoint x: 297, endPoint y: 229, distance: 41.3
click at [297, 229] on td "AHADUN TRSF E-BANKING CR 0110/FTSCY/WS95051 10887.002025100187042126 TRFDN-AHAD…" at bounding box center [309, 207] width 126 height 61
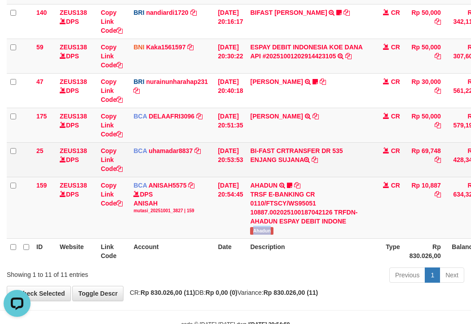
click at [309, 169] on td "BI-FAST CRTRANSFER DR 535 ENJANG SUJANA" at bounding box center [309, 159] width 126 height 35
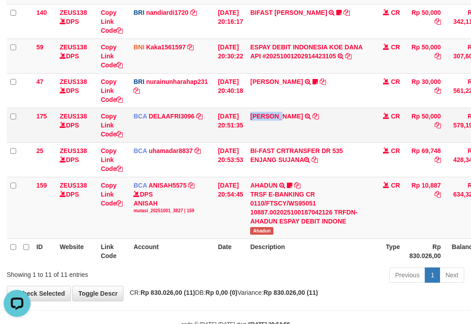
drag, startPoint x: 274, startPoint y: 127, endPoint x: 268, endPoint y: 131, distance: 6.2
click at [288, 127] on td "RIDWAN SAPUT TRSF E-BANKING CR 0110/FTSCY/WS95051 50000.002025100144828472 TRFD…" at bounding box center [309, 125] width 126 height 35
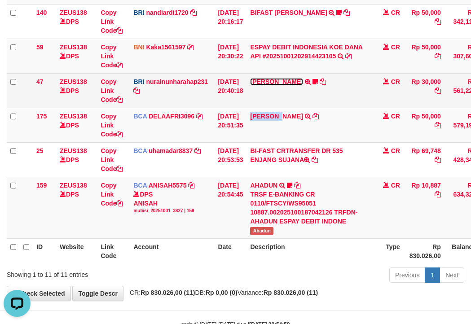
click at [267, 82] on link "RISAL WAHYUDI" at bounding box center [276, 81] width 52 height 7
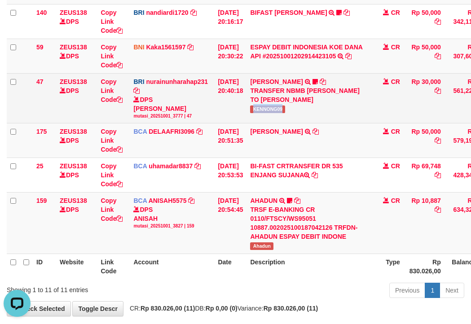
drag, startPoint x: 270, startPoint y: 106, endPoint x: 286, endPoint y: 105, distance: 16.2
click at [289, 105] on td "RISAL WAHYUDI TRANSFER NBMB RISAL WAHYUDI TO NURAINUN HARAHAP KENNONG09" at bounding box center [309, 98] width 126 height 50
click at [228, 73] on td "01/10/2025 20:40:18" at bounding box center [230, 98] width 32 height 50
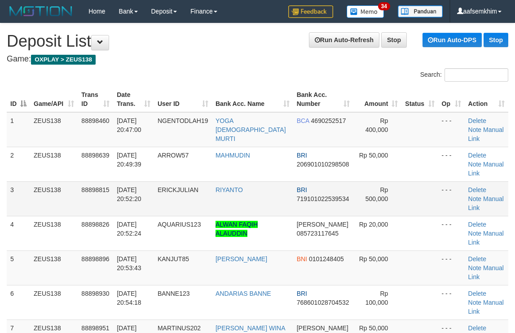
click at [442, 216] on td "- - -" at bounding box center [451, 233] width 26 height 35
click at [491, 181] on td "Delete Note Manual Link" at bounding box center [486, 198] width 44 height 35
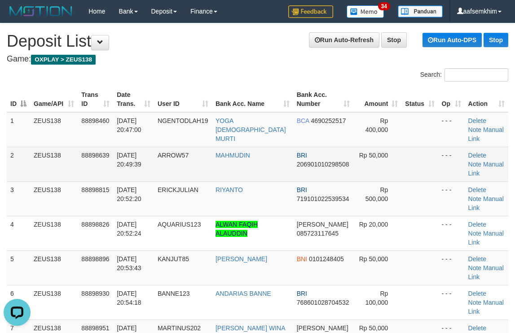
click at [428, 147] on tr "2 ZEUS138 88898639 01/10/2025 20:49:39 ARROW57 MAHMUDIN BRI 206901010298508 Rp …" at bounding box center [257, 164] width 501 height 35
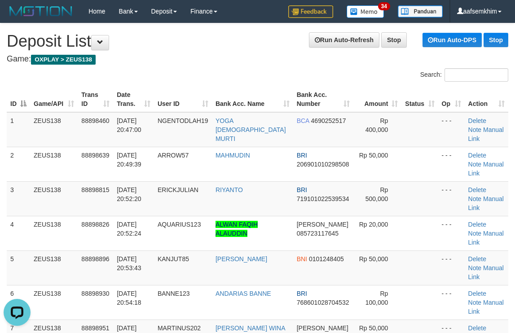
click at [421, 111] on th "Status" at bounding box center [419, 100] width 36 height 26
drag, startPoint x: 358, startPoint y: 83, endPoint x: 519, endPoint y: 82, distance: 161.1
click at [431, 79] on div "Search:" at bounding box center [386, 76] width 244 height 16
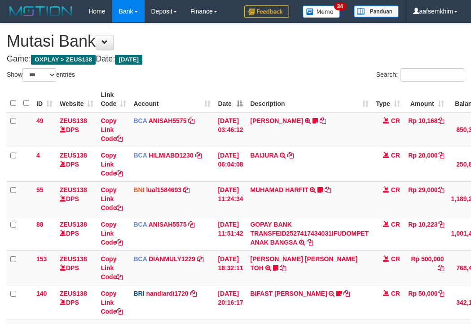
select select "***"
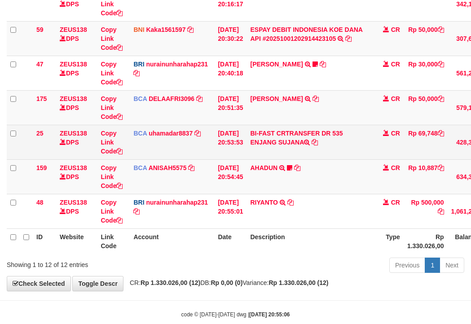
click at [240, 107] on td "[DATE] 20:51:35" at bounding box center [230, 107] width 32 height 35
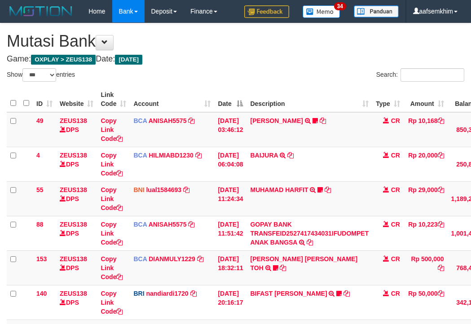
select select "***"
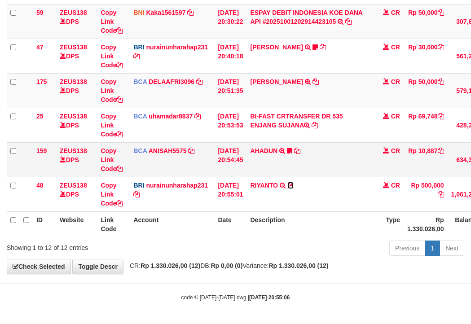
drag, startPoint x: 297, startPoint y: 187, endPoint x: 65, endPoint y: 160, distance: 233.0
click at [293, 187] on icon at bounding box center [290, 185] width 6 height 6
drag, startPoint x: 201, startPoint y: 174, endPoint x: 1, endPoint y: 116, distance: 207.7
click at [188, 174] on td "BCA ANISAH5575 DPS ANISAH mutasi_20251001_3827 | 159 mutasi_20251001_3827 | 159" at bounding box center [172, 159] width 84 height 35
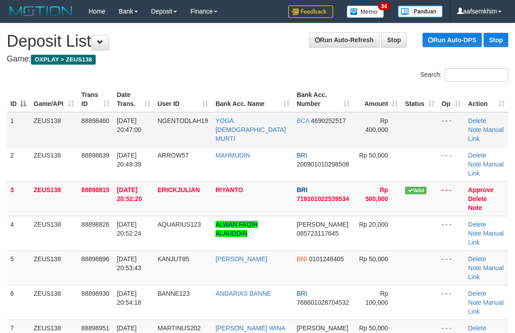
click at [392, 131] on td "Rp 400,000" at bounding box center [377, 129] width 48 height 35
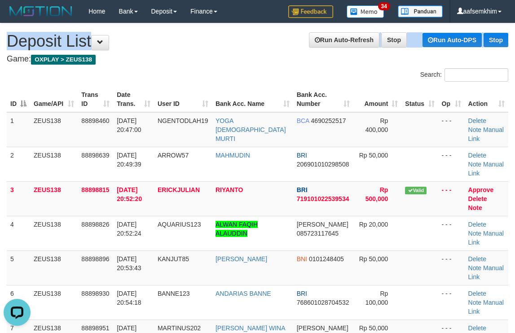
drag, startPoint x: 296, startPoint y: 26, endPoint x: 520, endPoint y: 58, distance: 227.1
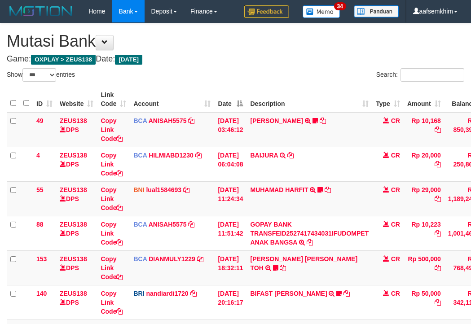
select select "***"
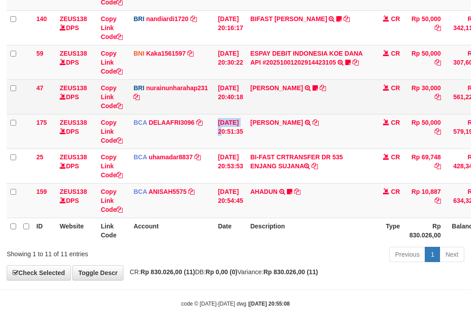
drag, startPoint x: 219, startPoint y: 122, endPoint x: 235, endPoint y: 100, distance: 26.4
click at [230, 121] on tr "175 ZEUS138 DPS Copy Link Code BCA DELAAFRI3096 DPS DELA AFRIANI mutasi_2025100…" at bounding box center [274, 131] width 535 height 35
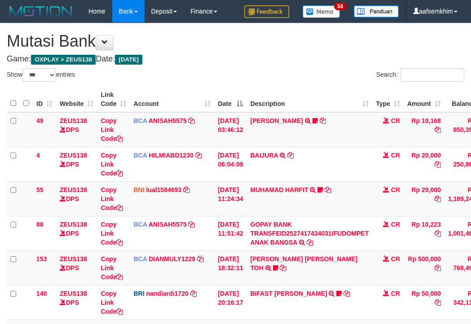
select select "***"
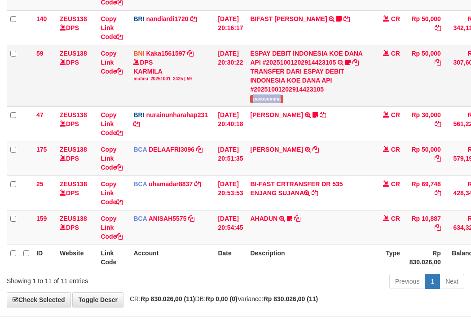
copy span "pacosomma"
drag, startPoint x: 261, startPoint y: 99, endPoint x: 300, endPoint y: 105, distance: 39.5
click at [305, 104] on td "ESPAY DEBIT INDONESIA KOE DANA API #20251001202914423105 TRANSFER DARI ESPAY DE…" at bounding box center [309, 75] width 126 height 61
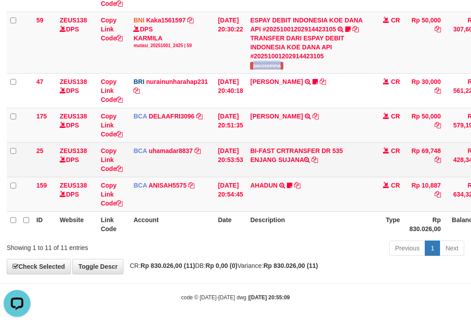
drag, startPoint x: 272, startPoint y: 166, endPoint x: 281, endPoint y: 166, distance: 8.5
click at [281, 166] on tr "25 ZEUS138 DPS Copy Link Code BCA uhamadar8837 DPS [PERSON_NAME] MAFIUDIN mutas…" at bounding box center [274, 159] width 535 height 35
copy tr "BI-FAST CRTRANSFER DR 535 ENJANG"
click at [267, 166] on td "BI-FAST CRTRANSFER DR 535 ENJANG SUJANA" at bounding box center [309, 159] width 126 height 35
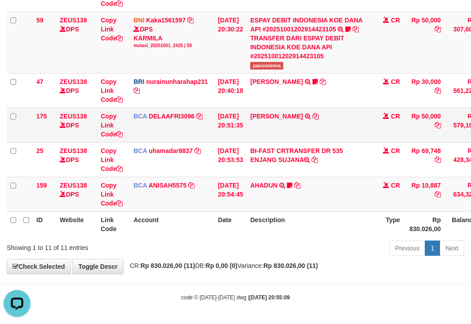
click at [268, 130] on td "[PERSON_NAME] TRSF E-BANKING CR 0110/FTSCY/WS95051 50000.002025100144828472 TRF…" at bounding box center [309, 125] width 126 height 35
drag, startPoint x: 268, startPoint y: 130, endPoint x: 255, endPoint y: 131, distance: 13.0
click at [266, 130] on td "RIDWAN SAPUT TRSF E-BANKING CR 0110/FTSCY/WS95051 50000.002025100144828472 TRFD…" at bounding box center [309, 125] width 126 height 35
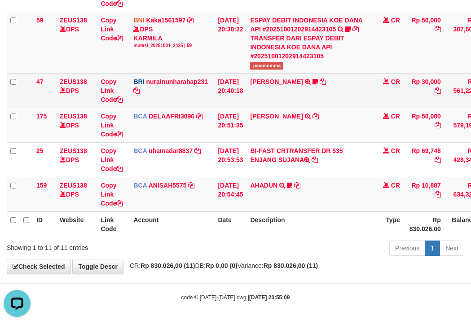
click at [133, 104] on td "BRI nurainunharahap231 DPS NURAINUN HARAHAP mutasi_20251001_3777 | 47 mutasi_20…" at bounding box center [172, 90] width 84 height 35
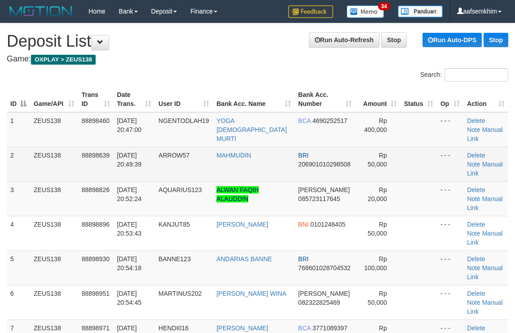
click at [437, 150] on td "- - -" at bounding box center [450, 164] width 26 height 35
click at [418, 181] on td at bounding box center [418, 198] width 36 height 35
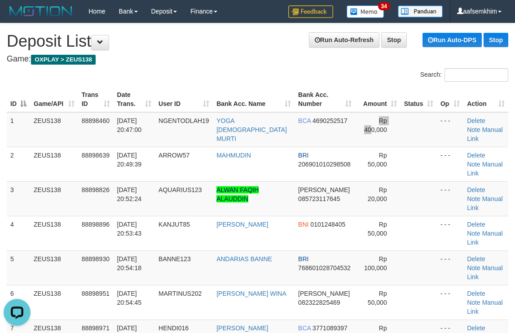
drag, startPoint x: 343, startPoint y: 129, endPoint x: 520, endPoint y: 112, distance: 178.0
click at [355, 127] on td "Rp 400,000" at bounding box center [377, 129] width 45 height 35
drag, startPoint x: 393, startPoint y: 84, endPoint x: 375, endPoint y: 84, distance: 18.4
click at [375, 84] on div "ID Game/API Trans ID Date Trans. User ID Bank Acc. Name Bank Acc. Number Amount…" at bounding box center [257, 233] width 515 height 298
drag, startPoint x: 375, startPoint y: 84, endPoint x: 521, endPoint y: 93, distance: 146.1
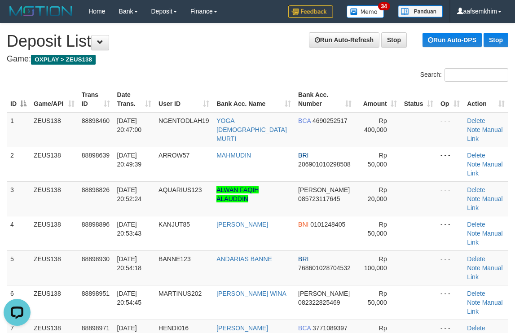
click at [419, 83] on div "Search: ID Game/API Trans ID Date Trans. User ID Bank Acc. Name Bank Acc. Numbe…" at bounding box center [257, 231] width 501 height 327
drag, startPoint x: 301, startPoint y: 92, endPoint x: 494, endPoint y: 89, distance: 192.9
click at [356, 88] on tr "ID Game/API Trans ID Date Trans. User ID Bank Acc. Name Bank Acc. Number Amount…" at bounding box center [257, 100] width 501 height 26
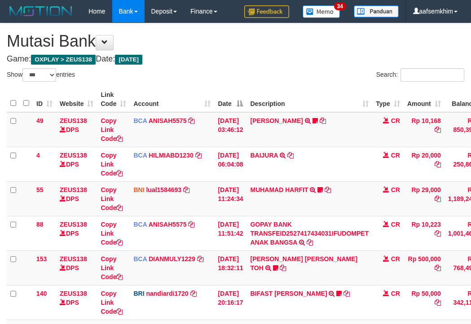
select select "***"
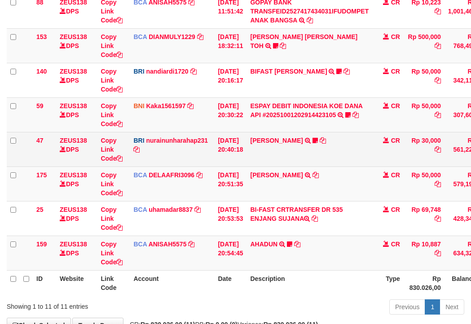
drag, startPoint x: 201, startPoint y: 180, endPoint x: 119, endPoint y: 163, distance: 83.8
click at [166, 173] on td "BCA DELAAFRI3096 DPS DELA AFRIANI mutasi_20251001_3552 | 175 mutasi_20251001_35…" at bounding box center [172, 183] width 84 height 35
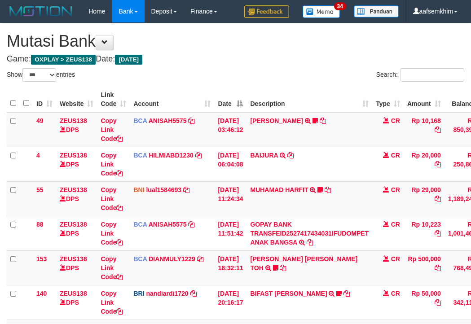
select select "***"
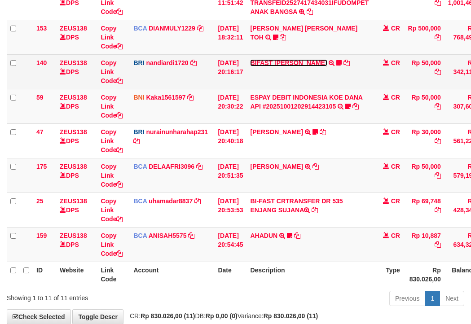
click at [289, 60] on link "BIFAST [PERSON_NAME]" at bounding box center [288, 62] width 77 height 7
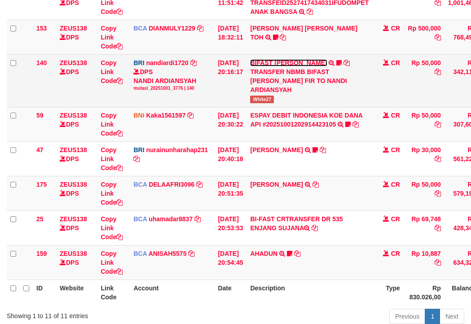
scroll to position [222, 0]
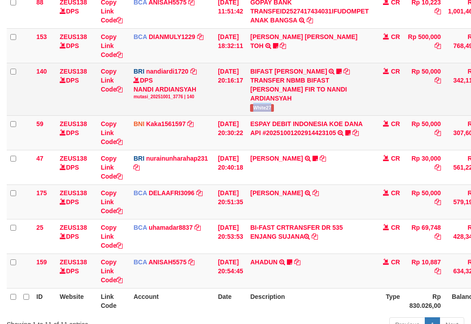
drag, startPoint x: 268, startPoint y: 109, endPoint x: 280, endPoint y: 109, distance: 12.1
click at [280, 109] on td "BIFAST [PERSON_NAME] FIR TRANSFER NBMB BIFAST [PERSON_NAME] FIR TO NANDI ARDIAN…" at bounding box center [309, 89] width 126 height 52
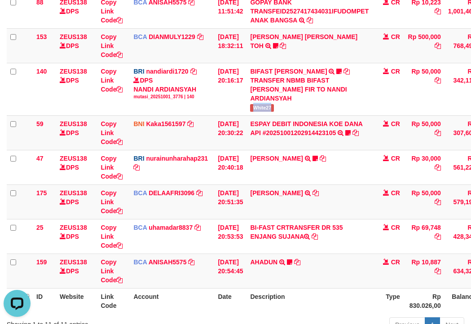
scroll to position [0, 0]
click at [91, 190] on td "ZEUS138 DPS" at bounding box center [76, 201] width 41 height 35
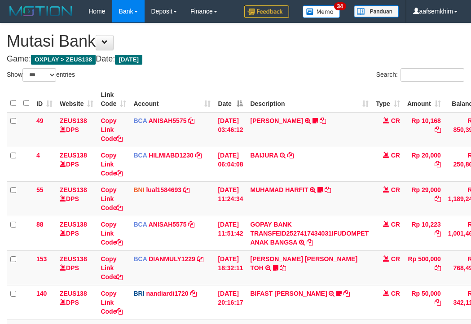
select select "***"
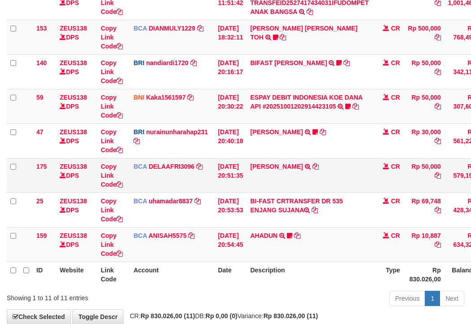
scroll to position [222, 0]
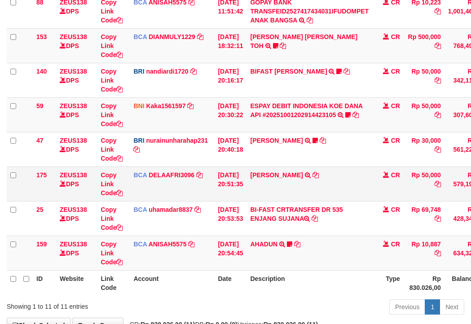
click at [31, 184] on td at bounding box center [26, 183] width 13 height 35
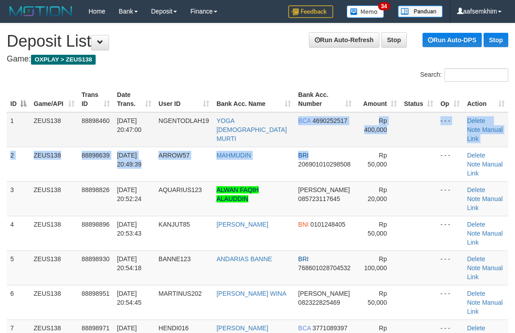
drag, startPoint x: 274, startPoint y: 132, endPoint x: 315, endPoint y: 137, distance: 40.7
click at [312, 137] on tbody "1 ZEUS138 88898460 [DATE] 20:47:00 NGENTODLAH19 YOGA WISNU MURTI BCA 4690252517…" at bounding box center [257, 233] width 501 height 242
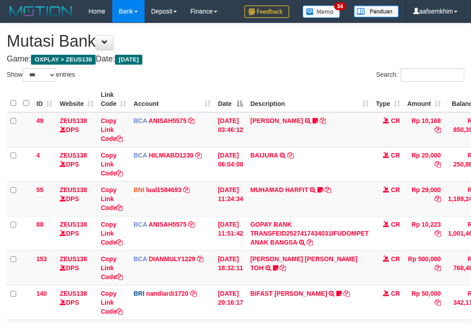
select select "***"
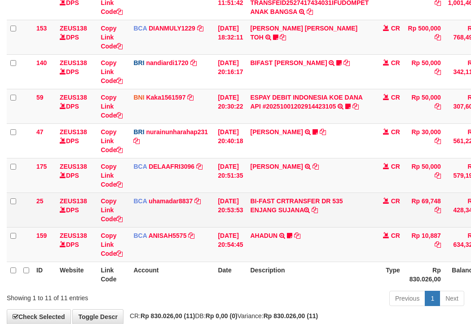
drag, startPoint x: 158, startPoint y: 225, endPoint x: 101, endPoint y: 223, distance: 56.6
click at [153, 226] on td "BCA uhamadar8837 DPS MUHAMAD ARYA MAFIUDIN mutasi_20251001_4239 | 25 mutasi_202…" at bounding box center [172, 209] width 84 height 35
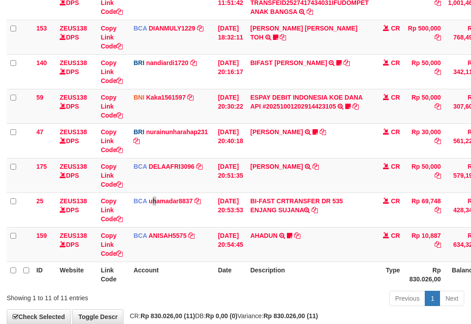
scroll to position [222, 0]
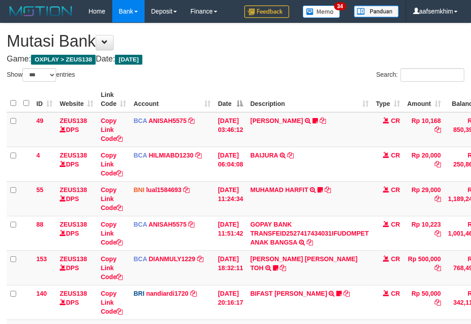
select select "***"
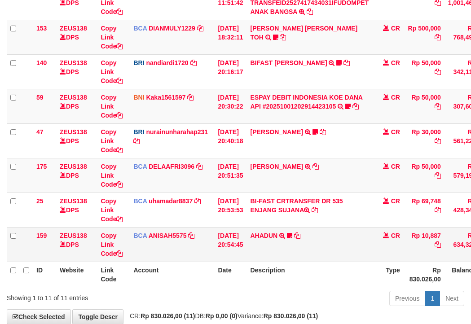
click at [260, 255] on tr "159 ZEUS138 DPS Copy Link Code BCA ANISAH5575 DPS ANISAH mutasi_20251001_3827 |…" at bounding box center [274, 244] width 535 height 35
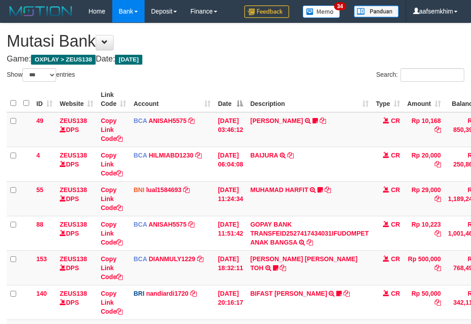
select select "***"
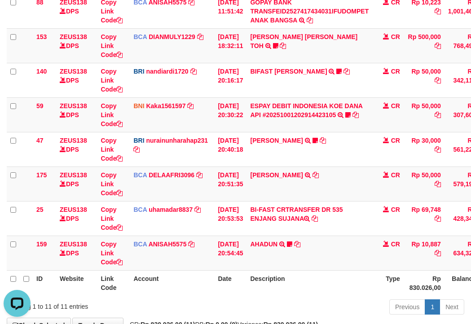
drag, startPoint x: 102, startPoint y: 209, endPoint x: 1, endPoint y: 179, distance: 105.2
click at [99, 209] on td "Copy Link Code" at bounding box center [113, 218] width 33 height 35
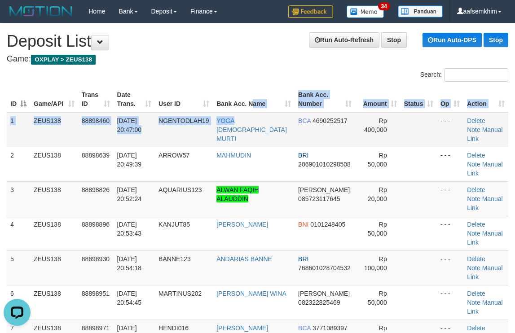
drag, startPoint x: 229, startPoint y: 110, endPoint x: 415, endPoint y: 137, distance: 188.1
click at [244, 112] on table "ID Game/API Trans ID Date Trans. User ID Bank Acc. Name Bank Acc. Number Amount…" at bounding box center [257, 233] width 501 height 293
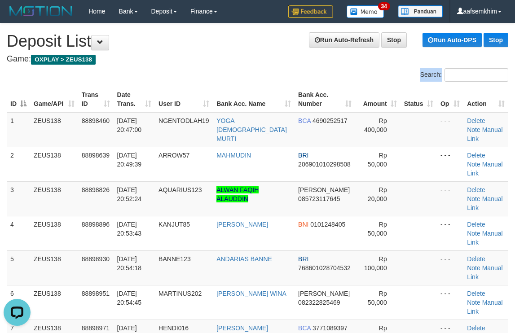
click at [258, 77] on div "Search: ID Game/API Trans ID Date Trans. User ID Bank Acc. Name Bank Acc. Numbe…" at bounding box center [257, 231] width 501 height 327
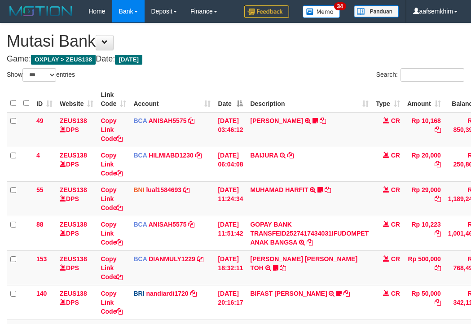
select select "***"
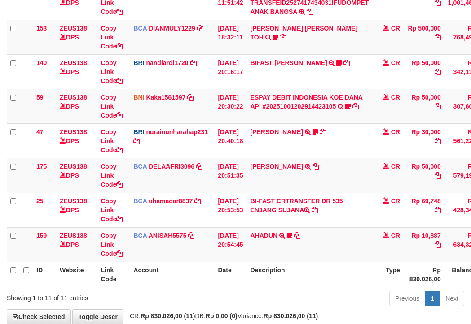
click at [41, 177] on tr "175 ZEUS138 DPS Copy Link Code BCA DELAAFRI3096 DPS DELA AFRIANI mutasi_2025100…" at bounding box center [274, 175] width 535 height 35
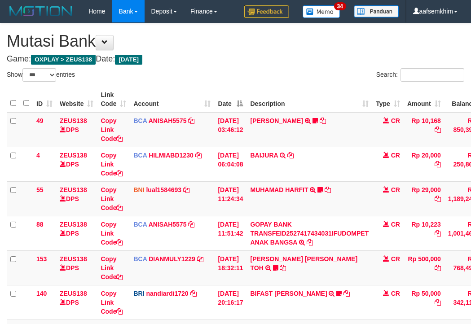
select select "***"
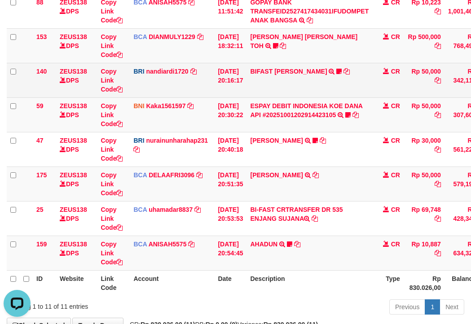
click at [205, 90] on td "BRI nandiardi1720 DPS NANDI ARDIANSYAH mutasi_20251001_3776 | 140 mutasi_202510…" at bounding box center [172, 80] width 84 height 35
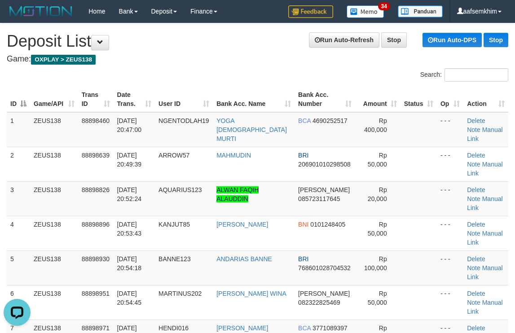
drag, startPoint x: 325, startPoint y: 83, endPoint x: 521, endPoint y: 119, distance: 199.0
click at [331, 83] on div "Search:" at bounding box center [386, 76] width 244 height 16
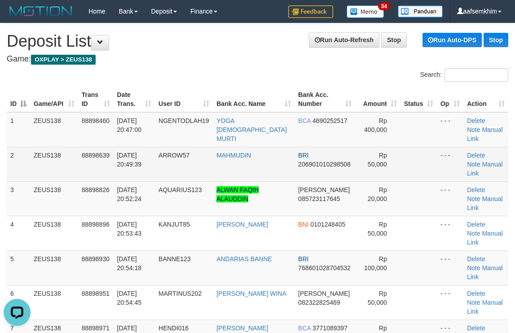
drag, startPoint x: 397, startPoint y: 157, endPoint x: 382, endPoint y: 152, distance: 16.2
click at [382, 152] on tr "2 ZEUS138 88898639 01/10/2025 20:49:39 ARROW57 MAHMUDIN BRI 206901010298508 Rp …" at bounding box center [257, 164] width 501 height 35
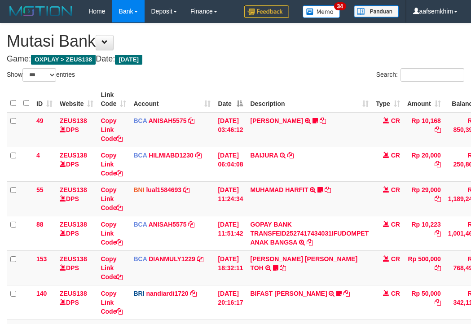
select select "***"
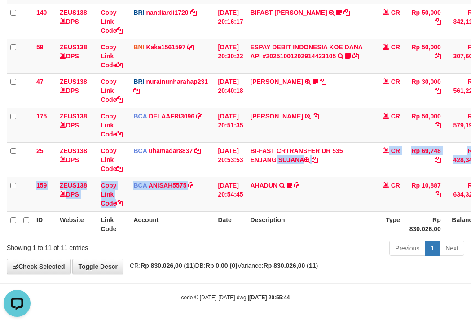
drag, startPoint x: 286, startPoint y: 183, endPoint x: 0, endPoint y: 177, distance: 285.9
click at [198, 190] on tbody "49 ZEUS138 DPS Copy Link Code BCA ANISAH5575 DPS ANISAH mutasi_20251001_3827 | …" at bounding box center [274, 21] width 535 height 380
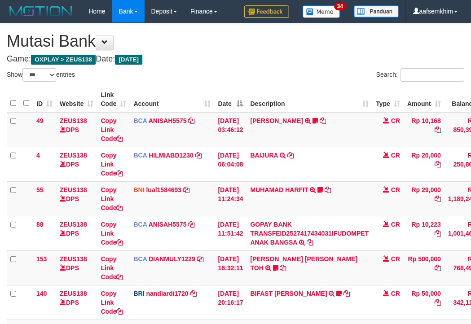
select select "***"
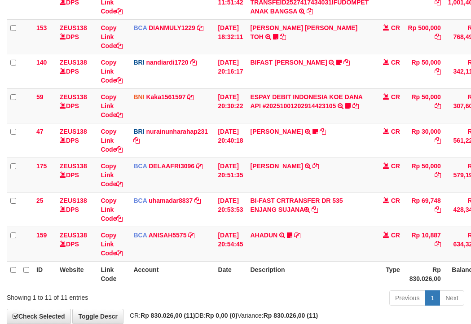
scroll to position [281, 0]
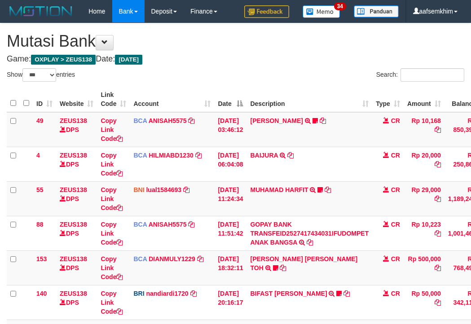
select select "***"
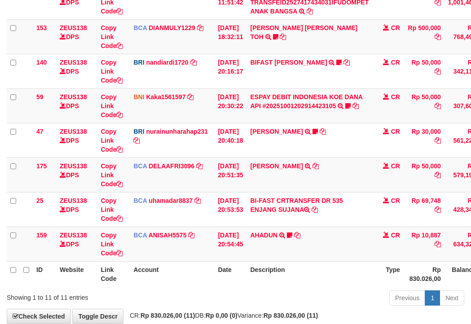
scroll to position [281, 0]
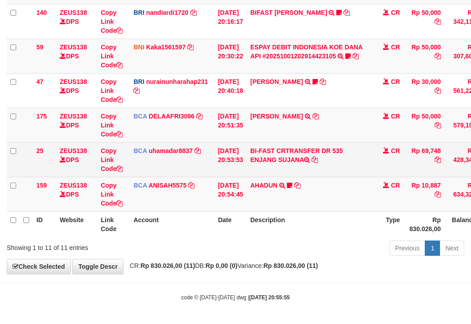
click at [177, 170] on td "BCA uhamadar8837 DPS MUHAMAD ARYA MAFIUDIN mutasi_20251001_4239 | 25 mutasi_202…" at bounding box center [172, 159] width 84 height 35
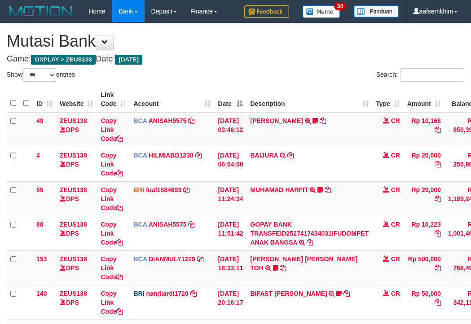
select select "***"
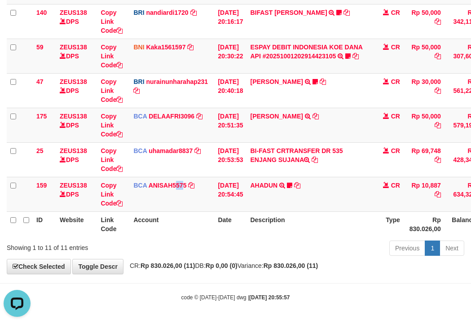
drag, startPoint x: 184, startPoint y: 201, endPoint x: 0, endPoint y: 137, distance: 194.8
click at [177, 198] on td "BCA ANISAH5575 DPS ANISAH mutasi_20251001_3827 | 159 mutasi_20251001_3827 | 159" at bounding box center [172, 194] width 84 height 35
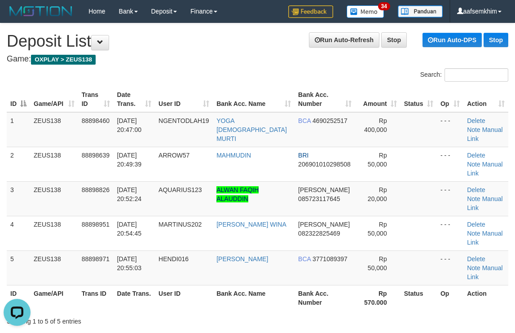
drag, startPoint x: 308, startPoint y: 144, endPoint x: 519, endPoint y: 169, distance: 211.8
click at [311, 147] on td "BRI 206901010298508" at bounding box center [324, 164] width 61 height 35
drag, startPoint x: 241, startPoint y: 64, endPoint x: 520, endPoint y: 127, distance: 285.7
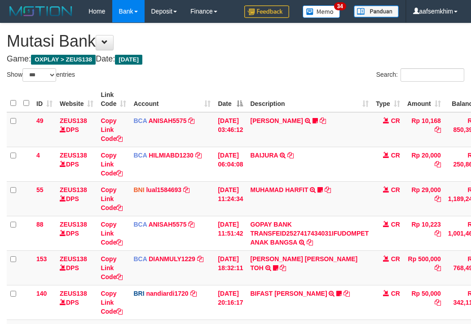
select select "***"
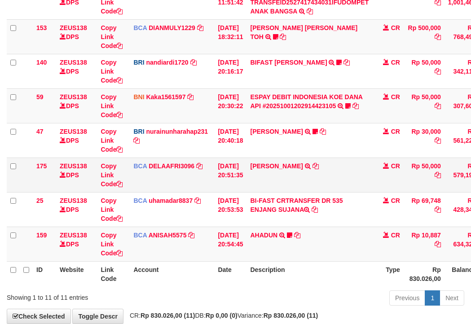
click at [211, 158] on td "BCA DELAAFRI3096 DPS DELA AFRIANI mutasi_20251001_3552 | 175 mutasi_20251001_35…" at bounding box center [172, 174] width 84 height 35
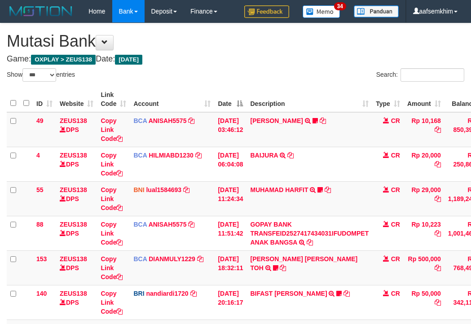
select select "***"
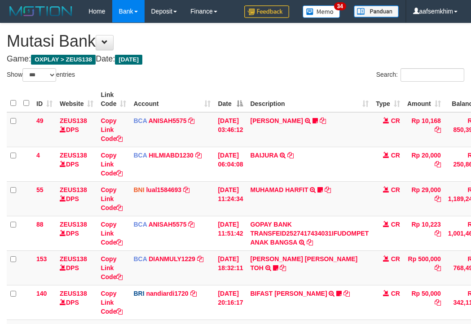
select select "***"
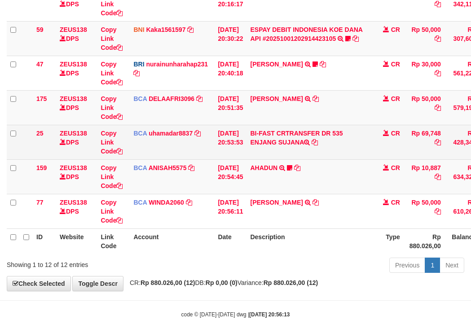
scroll to position [281, 0]
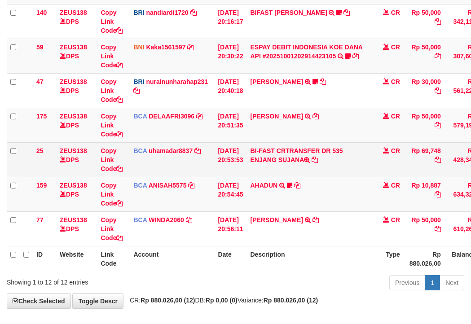
drag, startPoint x: 252, startPoint y: 153, endPoint x: 271, endPoint y: 156, distance: 18.6
click at [303, 153] on tr "25 ZEUS138 DPS Copy Link Code BCA uhamadar8837 DPS [PERSON_NAME] MAFIUDIN mutas…" at bounding box center [274, 159] width 535 height 35
click at [10, 151] on div "ID Website Link Code Account Date Description Type Amount Balance Status Action…" at bounding box center [235, 38] width 471 height 471
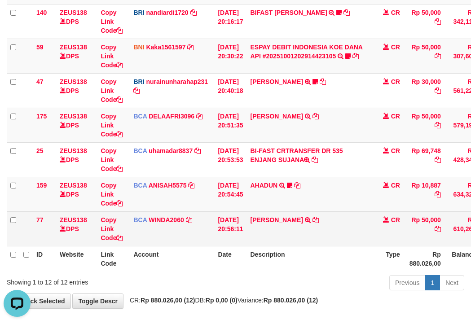
scroll to position [0, 0]
click at [319, 220] on icon at bounding box center [315, 220] width 6 height 6
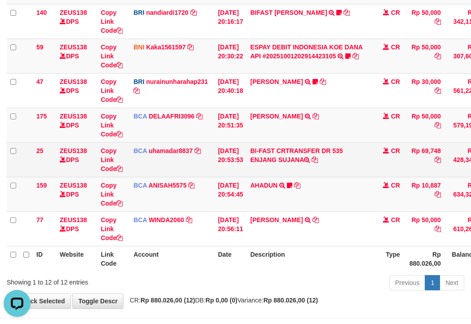
drag, startPoint x: 233, startPoint y: 191, endPoint x: 96, endPoint y: 170, distance: 138.4
click at [223, 188] on tr "159 ZEUS138 DPS Copy Link Code BCA ANISAH5575 DPS ANISAH mutasi_20251001_3827 |…" at bounding box center [274, 194] width 535 height 35
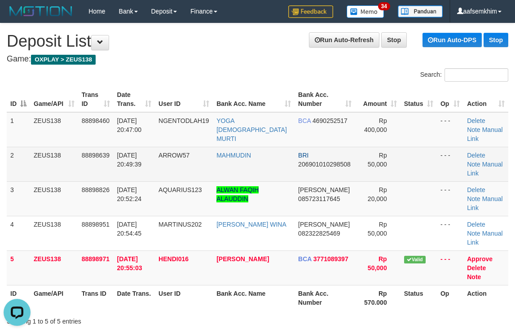
click at [420, 148] on td at bounding box center [418, 164] width 36 height 35
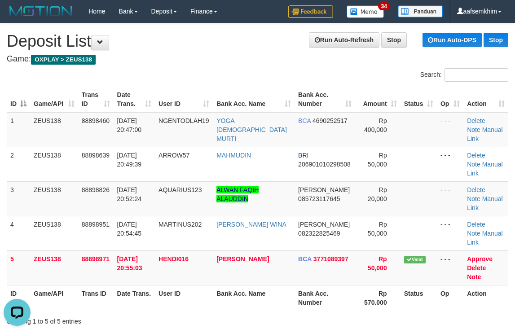
drag, startPoint x: 423, startPoint y: 148, endPoint x: 521, endPoint y: 155, distance: 98.1
click at [430, 147] on tr "2 ZEUS138 88898639 [DATE] 20:49:39 ARROW57 MAHMUDIN BRI 206901010298508 Rp 50,0…" at bounding box center [257, 164] width 501 height 35
drag, startPoint x: 318, startPoint y: 105, endPoint x: 520, endPoint y: 131, distance: 203.1
click at [358, 107] on tr "ID Game/API Trans ID Date Trans. User ID Bank Acc. Name Bank Acc. Number Amount…" at bounding box center [257, 100] width 501 height 26
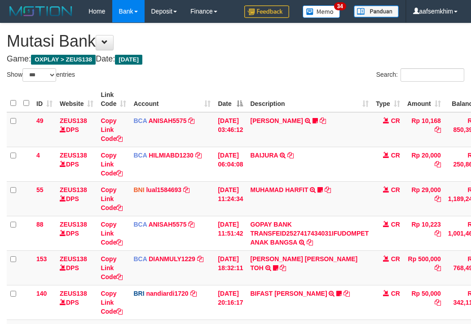
select select "***"
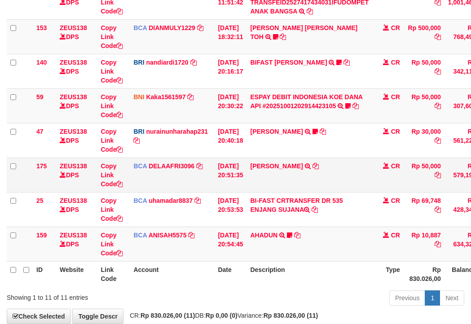
click at [132, 175] on td "BCA DELAAFRI3096 DPS DELA AFRIANI mutasi_20251001_3552 | 175 mutasi_20251001_35…" at bounding box center [172, 174] width 84 height 35
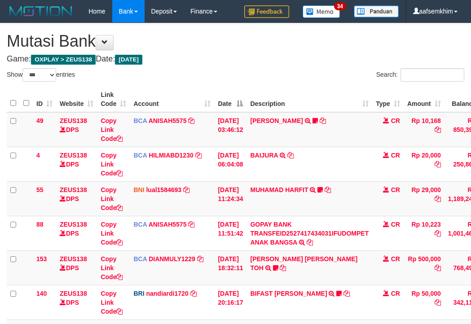
select select "***"
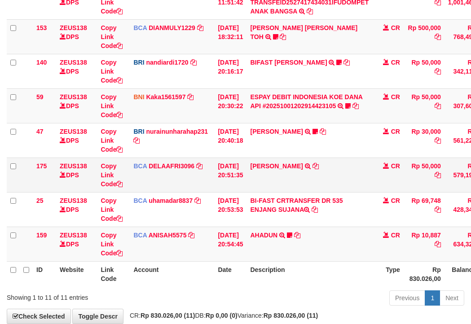
click at [198, 162] on td "BCA DELAAFRI3096 DPS DELA AFRIANI mutasi_20251001_3552 | 175 mutasi_20251001_35…" at bounding box center [172, 174] width 84 height 35
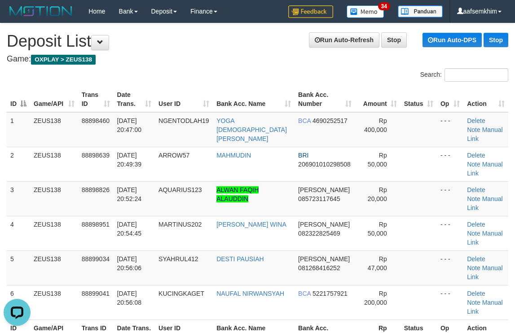
click at [413, 103] on th "Status" at bounding box center [418, 100] width 36 height 26
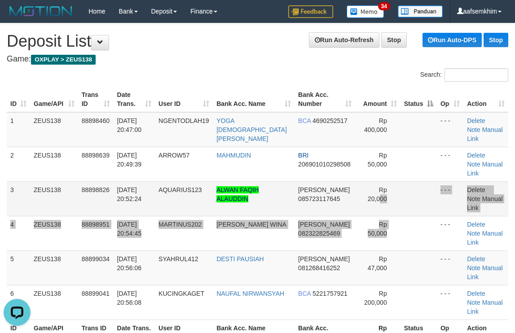
click at [378, 187] on tbody "1 ZEUS138 88898460 01/10/2025 20:47:00 NGENTODLAH19 YOGA WISNU MURTI BCA 469025…" at bounding box center [257, 216] width 501 height 208
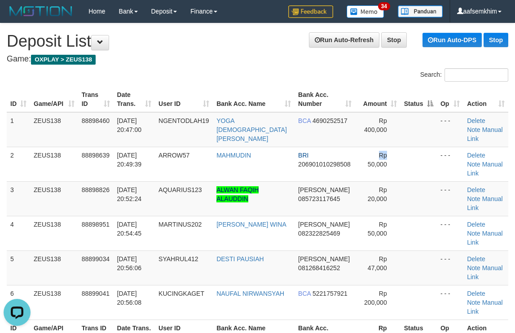
drag, startPoint x: 347, startPoint y: 152, endPoint x: 520, endPoint y: 142, distance: 172.5
click at [356, 152] on td "Rp 50,000" at bounding box center [377, 164] width 45 height 35
drag, startPoint x: 398, startPoint y: 124, endPoint x: 518, endPoint y: 121, distance: 120.3
click at [405, 123] on td at bounding box center [418, 129] width 36 height 35
drag, startPoint x: 406, startPoint y: 127, endPoint x: 418, endPoint y: 126, distance: 11.7
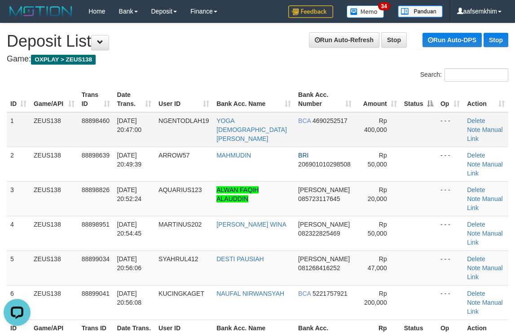
click at [408, 126] on td at bounding box center [418, 129] width 36 height 35
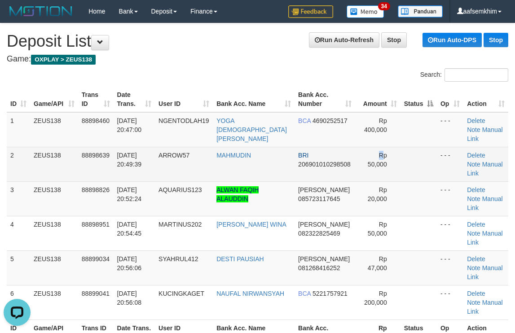
click at [355, 147] on td "Rp 50,000" at bounding box center [377, 164] width 45 height 35
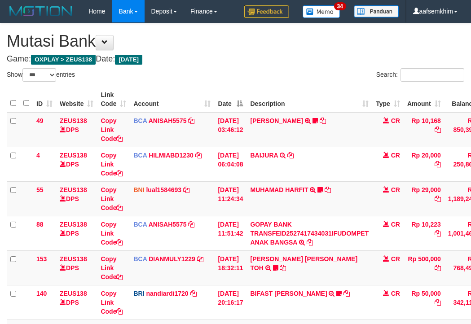
select select "***"
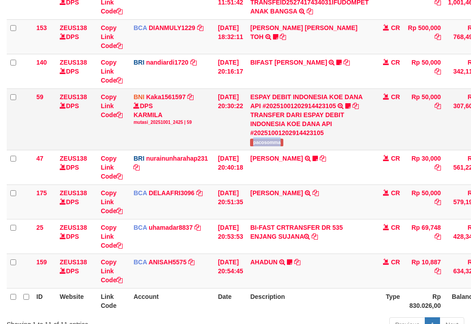
drag, startPoint x: 292, startPoint y: 146, endPoint x: 265, endPoint y: 149, distance: 27.5
click at [300, 146] on td "ESPAY DEBIT INDONESIA KOE DANA API #20251001202914423105 TRANSFER DARI ESPAY DE…" at bounding box center [309, 118] width 126 height 61
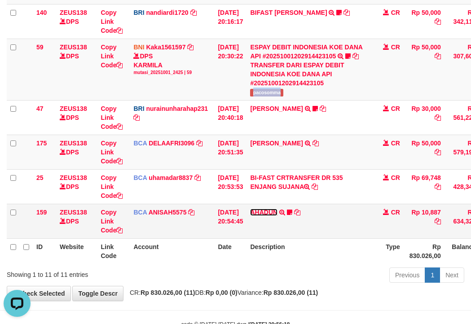
click at [271, 213] on link "AHADUN" at bounding box center [263, 212] width 27 height 7
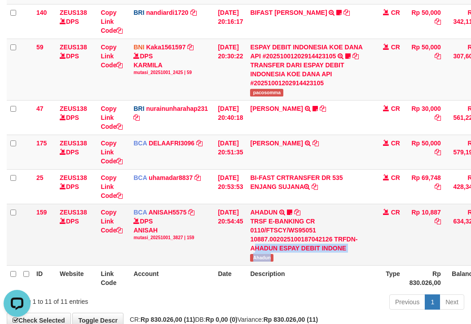
drag, startPoint x: 259, startPoint y: 252, endPoint x: 280, endPoint y: 257, distance: 22.1
click at [287, 257] on td "AHADUN TRSF E-BANKING CR 0110/FTSCY/WS95051 10887.002025100187042126 TRFDN-AHAD…" at bounding box center [309, 234] width 126 height 61
click at [272, 257] on span "Ahadun" at bounding box center [261, 258] width 23 height 8
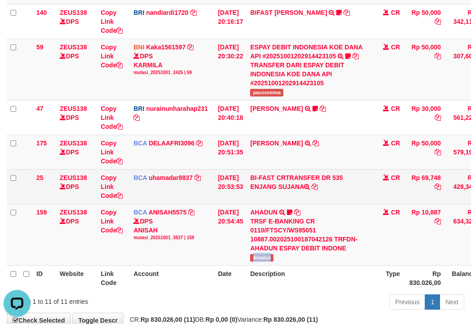
drag, startPoint x: 266, startPoint y: 192, endPoint x: 304, endPoint y: 194, distance: 38.6
click at [304, 194] on td "BI-FAST CRTRANSFER DR 535 ENJANG SUJANA" at bounding box center [309, 186] width 126 height 35
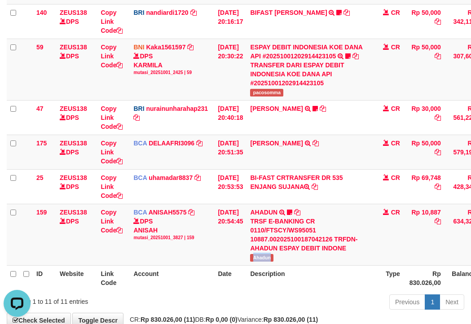
copy td "JANG SUJAN"
drag, startPoint x: 280, startPoint y: 157, endPoint x: 286, endPoint y: 157, distance: 6.3
click at [286, 157] on td "RIDWAN SAPUT TRSF E-BANKING CR 0110/FTSCY/WS95051 50000.002025100144828472 TRFD…" at bounding box center [309, 152] width 126 height 35
copy link "RIDWAN S"
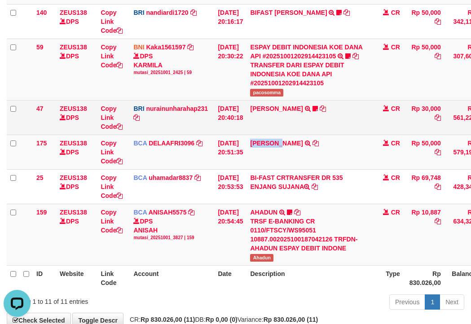
click at [236, 113] on td "[DATE] 20:40:18" at bounding box center [230, 117] width 32 height 35
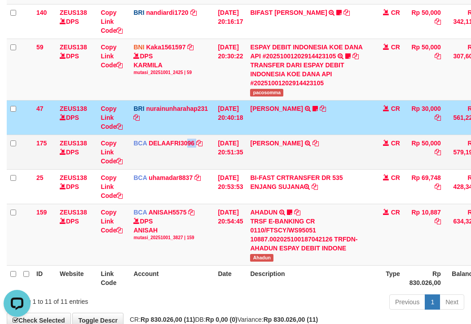
drag, startPoint x: 196, startPoint y: 168, endPoint x: 47, endPoint y: 144, distance: 150.5
click at [194, 168] on td "BCA DELAAFRI3096 DPS DELA AFRIANI mutasi_20251001_3552 | 175 mutasi_20251001_35…" at bounding box center [172, 152] width 84 height 35
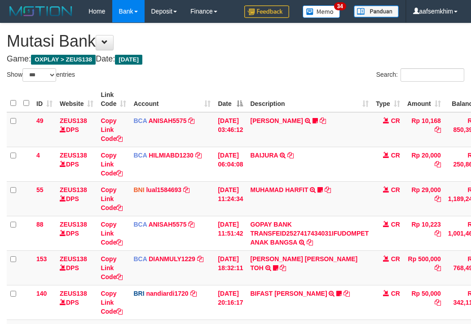
select select "***"
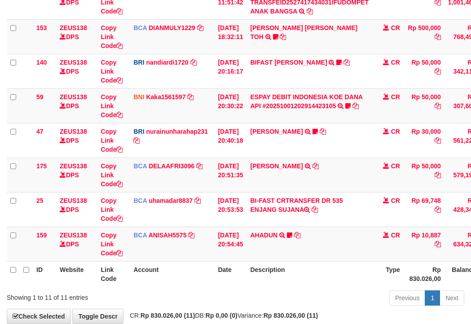
click at [182, 183] on td "BCA DELAAFRI3096 DPS DELA AFRIANI mutasi_20251001_3552 | 175 mutasi_20251001_35…" at bounding box center [172, 174] width 84 height 35
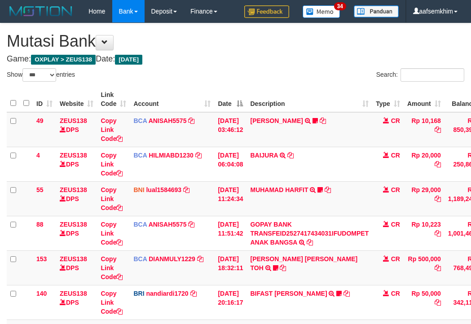
select select "***"
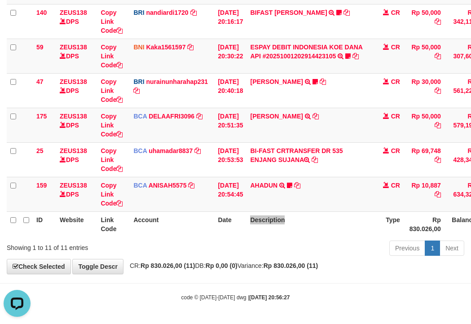
drag, startPoint x: 265, startPoint y: 229, endPoint x: 223, endPoint y: 226, distance: 41.8
click at [278, 226] on tr "ID Website Link Code Account Date Description Type Rp 830.026,00 Balance Status…" at bounding box center [274, 224] width 535 height 26
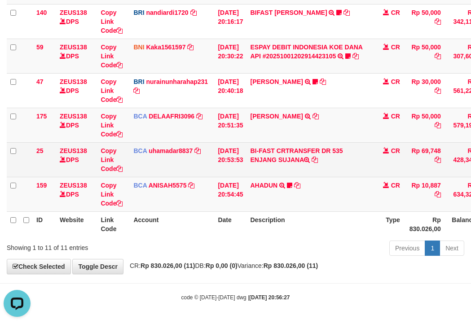
click at [85, 167] on td "ZEUS138 DPS" at bounding box center [76, 159] width 41 height 35
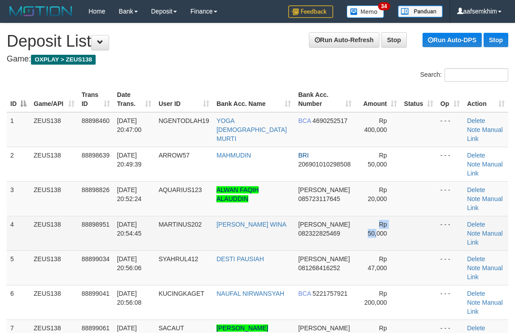
click at [355, 216] on td "Rp 50,000" at bounding box center [377, 233] width 45 height 35
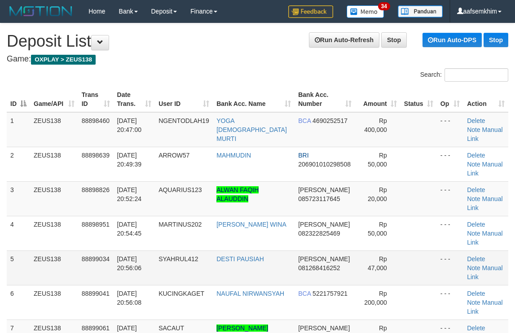
drag, startPoint x: 384, startPoint y: 224, endPoint x: 387, endPoint y: 220, distance: 4.9
click at [385, 250] on td "Rp 47,000" at bounding box center [377, 267] width 45 height 35
drag, startPoint x: 364, startPoint y: 127, endPoint x: 358, endPoint y: 124, distance: 5.8
click at [358, 124] on td "Rp 400,000" at bounding box center [377, 129] width 45 height 35
click at [294, 102] on th "Bank Acc. Number" at bounding box center [324, 100] width 61 height 26
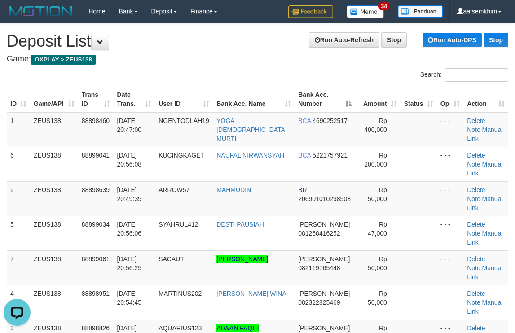
click at [294, 95] on th "Bank Acc. Number" at bounding box center [324, 100] width 61 height 26
drag, startPoint x: 293, startPoint y: 94, endPoint x: 326, endPoint y: 97, distance: 33.3
click at [294, 94] on th "Bank Acc. Number" at bounding box center [324, 100] width 61 height 26
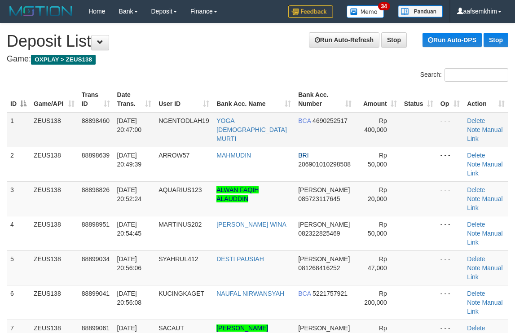
click at [437, 125] on td "- - -" at bounding box center [450, 129] width 26 height 35
click at [381, 102] on th "Amount" at bounding box center [377, 100] width 45 height 26
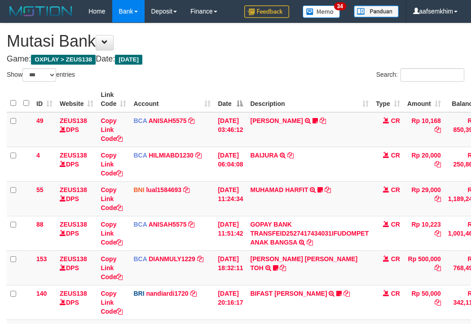
select select "***"
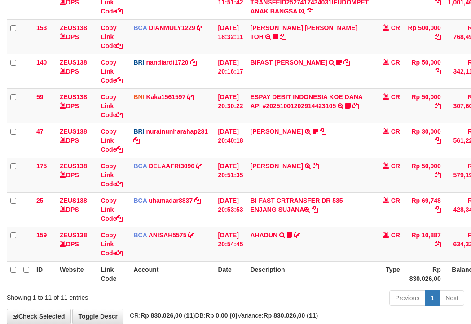
scroll to position [281, 0]
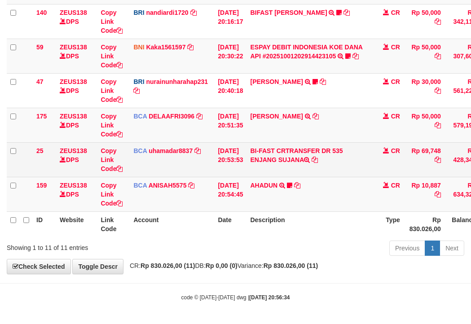
click at [142, 147] on span "BCA" at bounding box center [139, 150] width 13 height 7
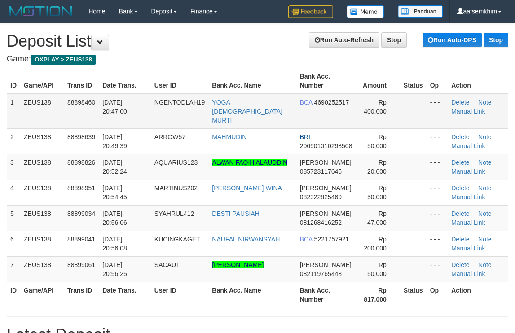
click at [324, 101] on span "4690252517" at bounding box center [331, 102] width 35 height 7
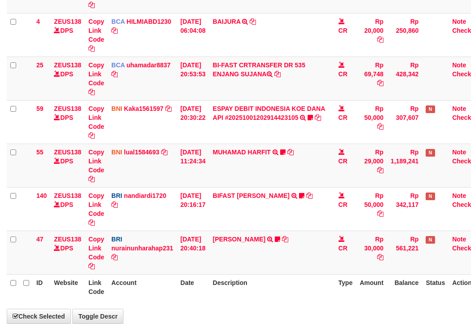
scroll to position [281, 0]
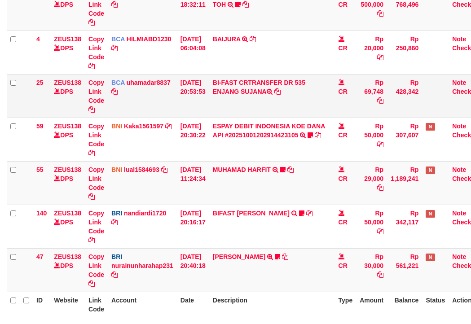
select select "***"
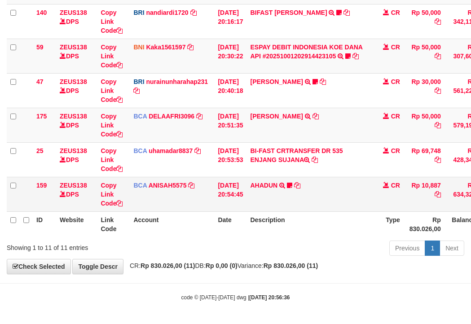
click at [236, 179] on td "[DATE] 20:54:45" at bounding box center [230, 194] width 32 height 35
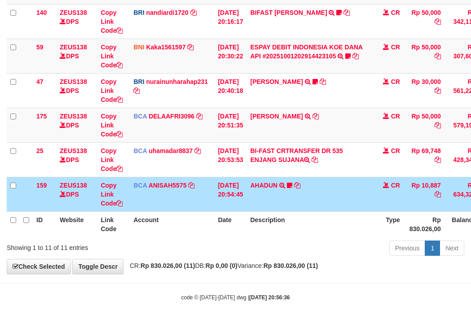
click at [220, 180] on td "[DATE] 20:54:45" at bounding box center [230, 194] width 32 height 35
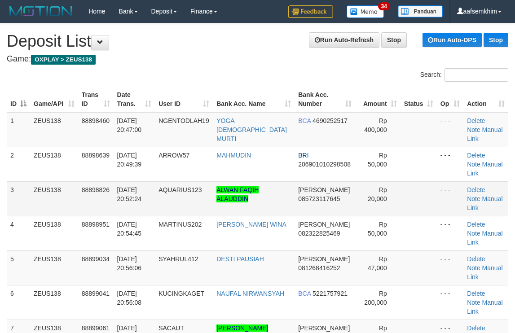
click at [219, 181] on td "ALWAN FAQIH ALAUDDIN" at bounding box center [254, 198] width 82 height 35
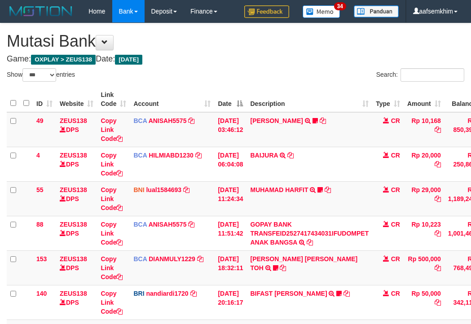
select select "***"
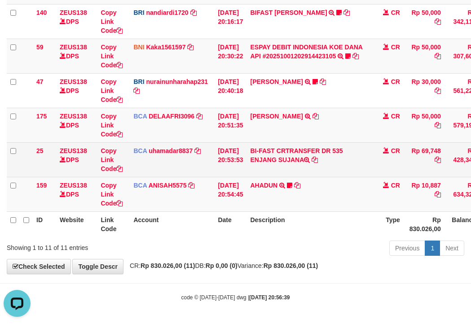
click at [227, 170] on td "01/10/2025 20:53:53" at bounding box center [230, 159] width 32 height 35
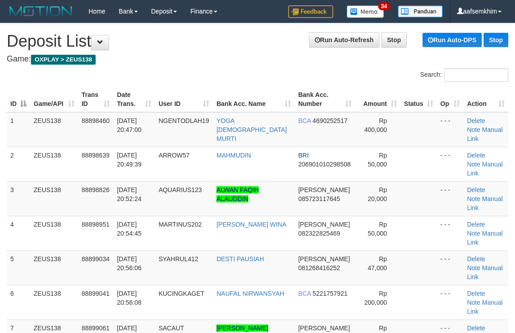
click at [230, 108] on th "Bank Acc. Name" at bounding box center [254, 100] width 82 height 26
click at [263, 115] on td "YOGA WISNU MURTI" at bounding box center [254, 129] width 82 height 35
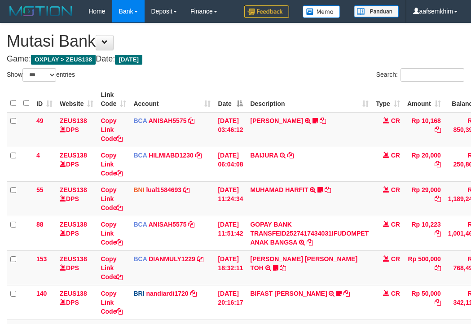
select select "***"
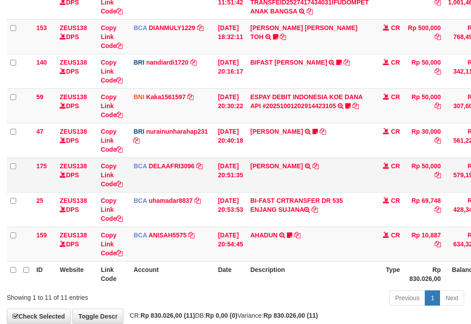
click at [184, 172] on td "BCA DELAAFRI3096 DPS DELA AFRIANI mutasi_20251001_3552 | 175 mutasi_20251001_35…" at bounding box center [172, 174] width 84 height 35
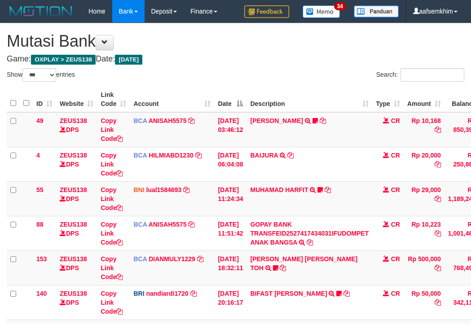
select select "***"
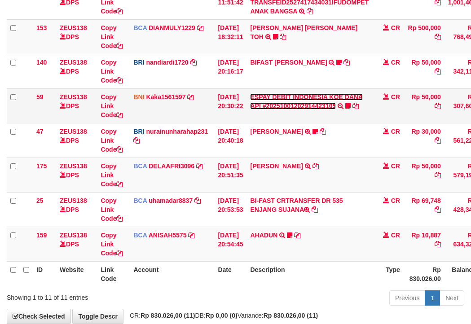
click at [333, 98] on link "ESPAY DEBIT INDONESIA KOE DANA API #20251001202914423105" at bounding box center [306, 101] width 113 height 16
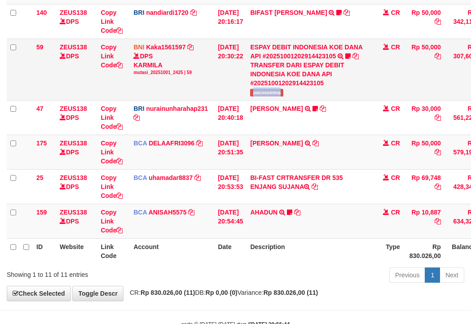
drag, startPoint x: 260, startPoint y: 92, endPoint x: 266, endPoint y: 96, distance: 6.2
click at [304, 91] on td "ESPAY DEBIT INDONESIA KOE DANA API #20251001202914423105 TRANSFER DARI ESPAY DE…" at bounding box center [309, 69] width 126 height 61
copy span "pacosomma"
drag, startPoint x: 255, startPoint y: 155, endPoint x: 236, endPoint y: 153, distance: 19.0
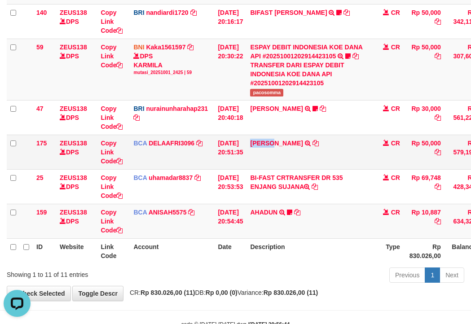
click at [281, 152] on td "RIDWAN SAPUT TRSF E-BANKING CR 0110/FTSCY/WS95051 50000.002025100144828472 TRFD…" at bounding box center [309, 152] width 126 height 35
copy link "RIDWAN"
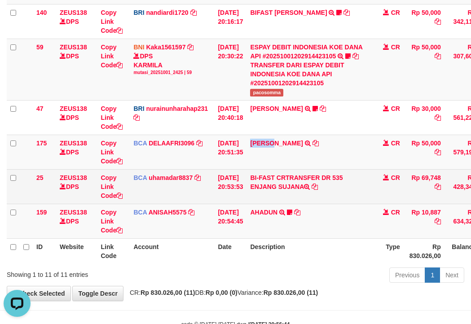
click at [291, 194] on td "BI-FAST CRTRANSFER DR 535 ENJANG SUJANA" at bounding box center [309, 186] width 126 height 35
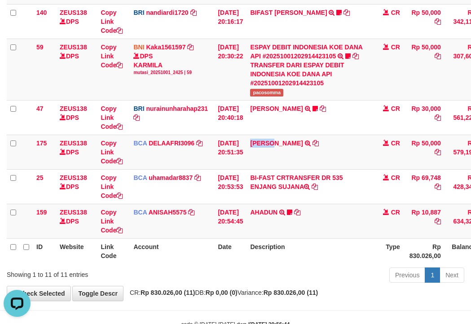
copy td "JANG SU"
click at [266, 211] on link "AHADUN" at bounding box center [263, 212] width 27 height 7
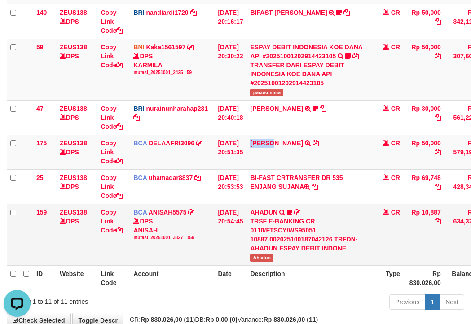
drag, startPoint x: 262, startPoint y: 260, endPoint x: 280, endPoint y: 261, distance: 18.0
click at [284, 261] on tr "159 ZEUS138 DPS Copy Link Code BCA ANISAH5575 DPS ANISAH mutasi_20251001_3827 |…" at bounding box center [274, 234] width 535 height 61
copy tr "AHADUN TRSF E-BANKING CR 0110/FTSCY/WS95051 10887.002025100187042126 TRFDN-AHAD…"
click at [267, 261] on span "Ahadun" at bounding box center [261, 258] width 23 height 8
drag, startPoint x: 267, startPoint y: 261, endPoint x: 109, endPoint y: 217, distance: 163.9
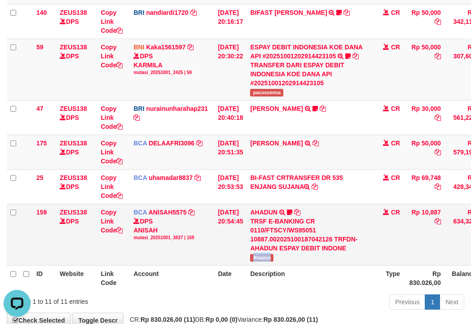
click at [265, 261] on span "Ahadun" at bounding box center [261, 258] width 23 height 8
click at [265, 157] on td "RIDWAN SAPUT TRSF E-BANKING CR 0110/FTSCY/WS95051 50000.002025100144828472 TRFD…" at bounding box center [309, 152] width 126 height 35
copy link "RIDWAN"
drag, startPoint x: 171, startPoint y: 162, endPoint x: 162, endPoint y: 155, distance: 11.8
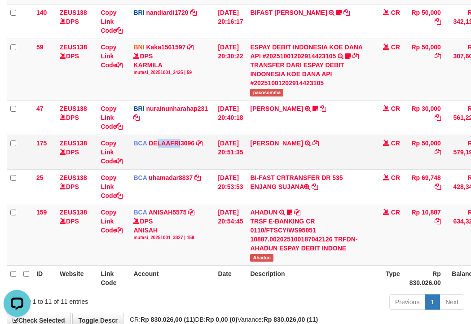
click at [175, 160] on td "BCA DELAAFRI3096 DPS DELA AFRIANI mutasi_20251001_3552 | 175 mutasi_20251001_35…" at bounding box center [172, 152] width 84 height 35
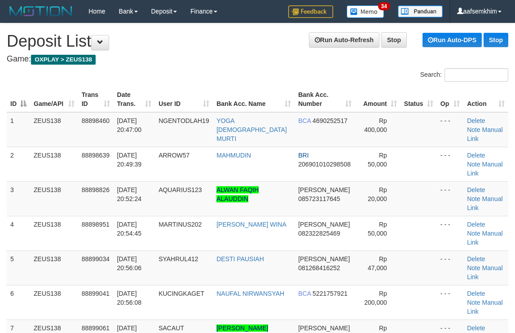
click at [463, 91] on th "Action" at bounding box center [485, 100] width 45 height 26
click at [425, 126] on td at bounding box center [418, 129] width 36 height 35
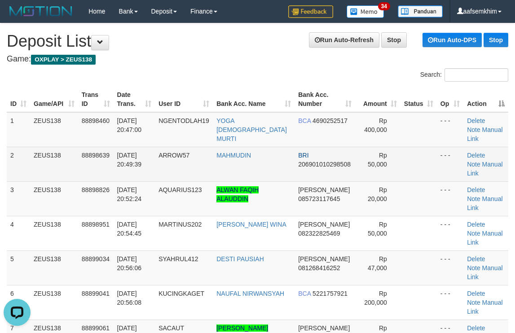
click at [386, 154] on tr "2 ZEUS138 88898639 01/10/2025 20:49:39 ARROW57 MAHMUDIN BRI 206901010298508 Rp …" at bounding box center [257, 164] width 501 height 35
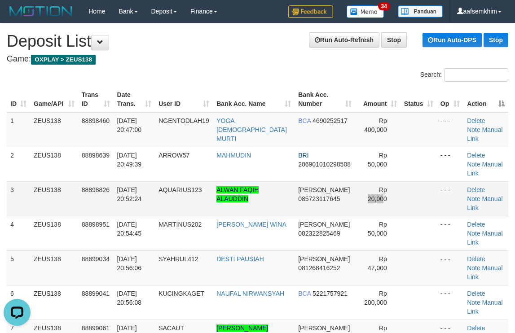
drag, startPoint x: 364, startPoint y: 164, endPoint x: 520, endPoint y: 155, distance: 156.4
click at [376, 162] on tbody "1 ZEUS138 88898460 01/10/2025 20:47:00 NGENTODLAH19 YOGA WISNU MURTI BCA 469025…" at bounding box center [257, 233] width 501 height 242
click at [438, 118] on td "- - -" at bounding box center [450, 129] width 26 height 35
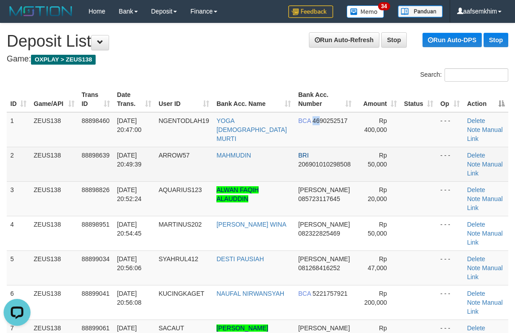
drag, startPoint x: 304, startPoint y: 132, endPoint x: 306, endPoint y: 145, distance: 12.8
click at [304, 141] on tbody "1 ZEUS138 88898460 01/10/2025 20:47:00 NGENTODLAH19 YOGA WISNU MURTI BCA 469025…" at bounding box center [257, 233] width 501 height 242
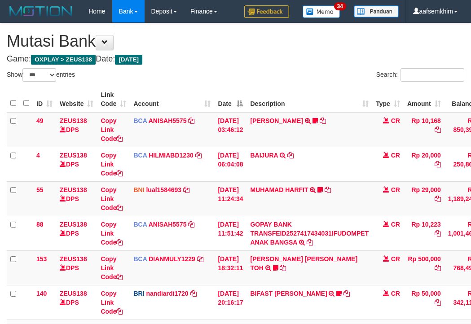
select select "***"
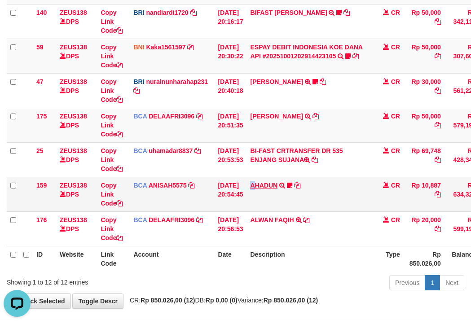
drag, startPoint x: 262, startPoint y: 189, endPoint x: 257, endPoint y: 188, distance: 5.0
click at [262, 189] on td "AHADUN TRSF E-BANKING CR 0110/FTSCY/WS95051 10887.002025100187042126 TRFDN-AHAD…" at bounding box center [309, 194] width 126 height 35
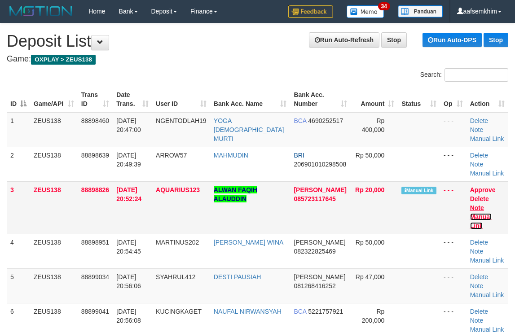
drag, startPoint x: 486, startPoint y: 206, endPoint x: 472, endPoint y: 205, distance: 13.9
click at [486, 213] on link "Manual Link" at bounding box center [481, 221] width 22 height 16
click at [470, 213] on link "Manual Link" at bounding box center [481, 221] width 22 height 16
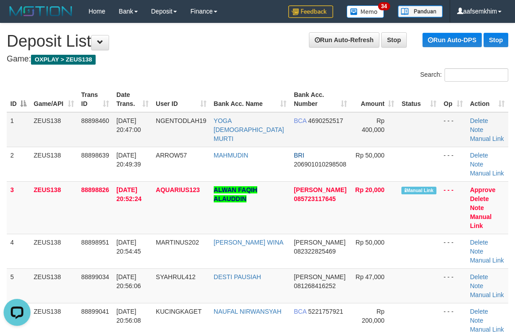
click at [290, 131] on td "BCA 4690252517" at bounding box center [320, 129] width 61 height 35
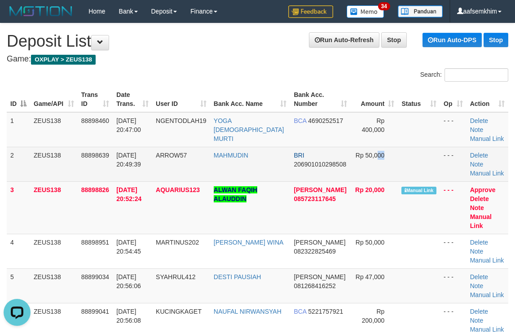
drag, startPoint x: 381, startPoint y: 171, endPoint x: 369, endPoint y: 170, distance: 12.1
click at [369, 170] on td "Rp 50,000" at bounding box center [373, 164] width 47 height 35
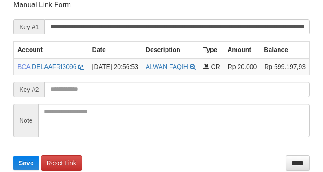
click at [223, 43] on th "Type" at bounding box center [212, 49] width 24 height 17
click at [223, 38] on form "**********" at bounding box center [161, 85] width 296 height 170
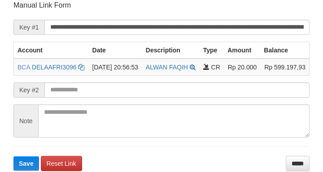
click at [224, 36] on form "**********" at bounding box center [161, 85] width 296 height 170
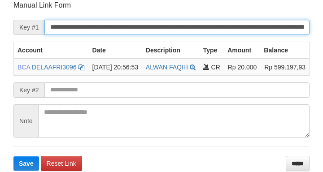
click at [13, 157] on button "Save" at bounding box center [26, 164] width 26 height 14
click at [226, 31] on input "**********" at bounding box center [176, 27] width 265 height 15
click at [13, 157] on button "Save" at bounding box center [26, 164] width 26 height 14
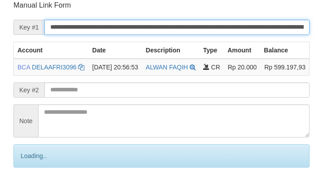
click at [227, 30] on input "**********" at bounding box center [176, 27] width 265 height 15
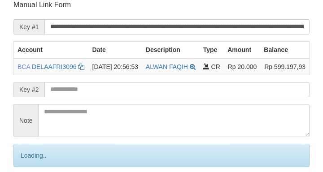
click at [236, 27] on input "**********" at bounding box center [176, 26] width 265 height 15
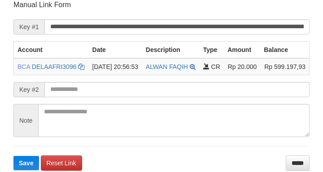
click at [263, 19] on input "**********" at bounding box center [176, 26] width 265 height 15
click at [13, 156] on button "Save" at bounding box center [26, 163] width 26 height 14
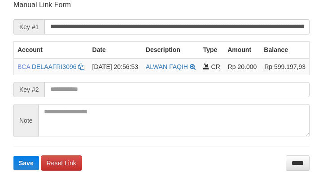
scroll to position [185, 0]
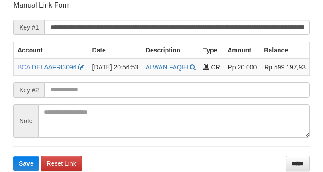
click at [46, 17] on form "**********" at bounding box center [161, 85] width 296 height 170
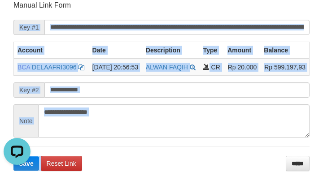
scroll to position [0, 0]
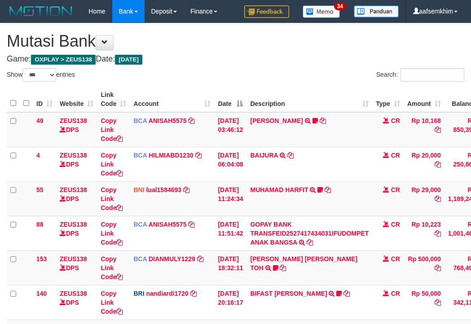
select select "***"
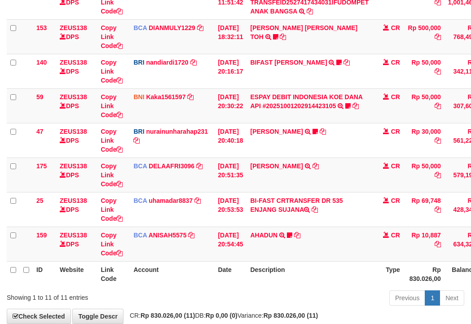
scroll to position [281, 0]
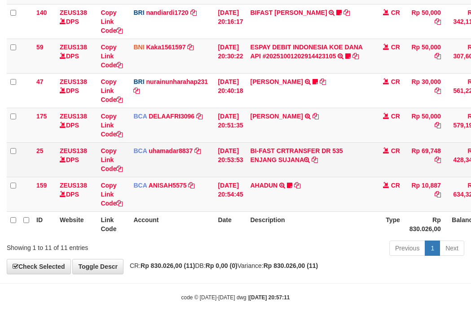
drag, startPoint x: 250, startPoint y: 175, endPoint x: 277, endPoint y: 172, distance: 27.6
click at [277, 172] on tr "25 ZEUS138 DPS Copy Link Code BCA uhamadar8837 DPS MUHAMAD ARYA MAFIUDIN mutasi…" at bounding box center [274, 159] width 535 height 35
click at [272, 171] on td "BI-FAST CRTRANSFER DR 535 ENJANG SUJANA" at bounding box center [309, 159] width 126 height 35
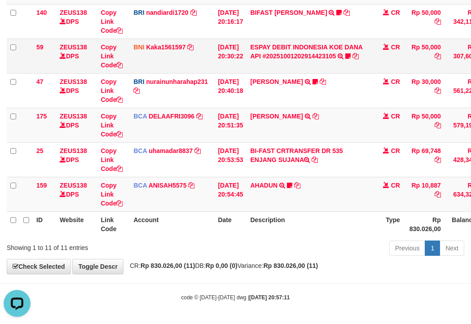
click at [316, 61] on td "ESPAY DEBIT INDONESIA KOE DANA API #20251001202914423105 TRANSFER DARI ESPAY DE…" at bounding box center [309, 56] width 126 height 35
click at [312, 51] on td "ESPAY DEBIT INDONESIA KOE DANA API #20251001202914423105 TRANSFER DARI ESPAY DE…" at bounding box center [309, 56] width 126 height 35
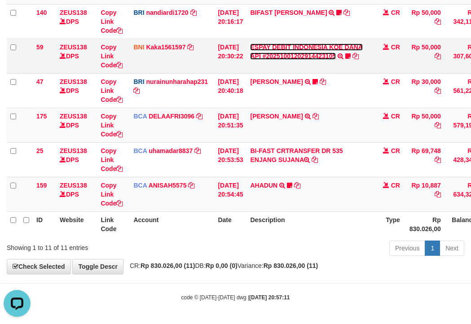
click at [290, 55] on link "ESPAY DEBIT INDONESIA KOE DANA API #20251001202914423105" at bounding box center [306, 52] width 113 height 16
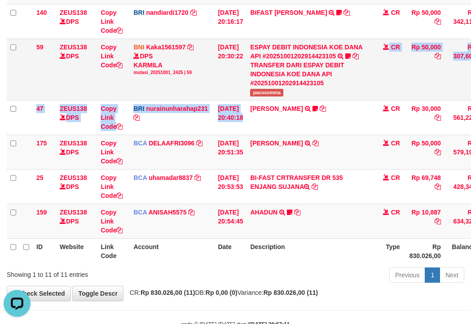
click at [294, 99] on tbody "49 ZEUS138 DPS Copy Link Code BCA ANISAH5575 DPS ANISAH mutasi_20251001_3827 | …" at bounding box center [274, 34] width 535 height 407
copy tbody "CR Rp 50,000 Rp 307,607 N Note Check 47 ZEUS138 DPS Copy Link Code BRI nurainun…"
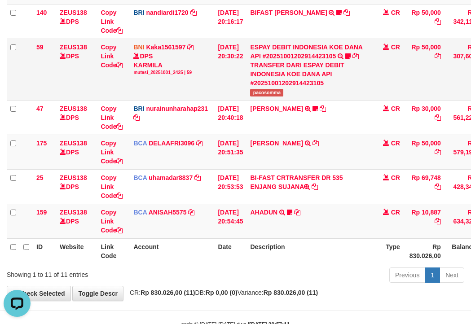
click at [275, 98] on td "ESPAY DEBIT INDONESIA KOE DANA API #20251001202914423105 TRANSFER DARI ESPAY DE…" at bounding box center [309, 69] width 126 height 61
copy span "pacosomma"
drag, startPoint x: 275, startPoint y: 98, endPoint x: 20, endPoint y: 85, distance: 255.6
click at [275, 98] on td "ESPAY DEBIT INDONESIA KOE DANA API #20251001202914423105 TRANSFER DARI ESPAY DE…" at bounding box center [309, 69] width 126 height 61
click at [271, 150] on td "RIDWAN SAPUT TRSF E-BANKING CR 0110/FTSCY/WS95051 50000.002025100144828472 TRFD…" at bounding box center [309, 152] width 126 height 35
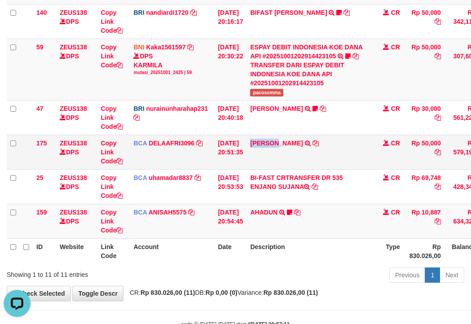
copy link "RIDWAN"
drag, startPoint x: 271, startPoint y: 150, endPoint x: 233, endPoint y: 149, distance: 37.7
click at [269, 151] on td "RIDWAN SAPUT TRSF E-BANKING CR 0110/FTSCY/WS95051 50000.002025100144828472 TRFD…" at bounding box center [309, 152] width 126 height 35
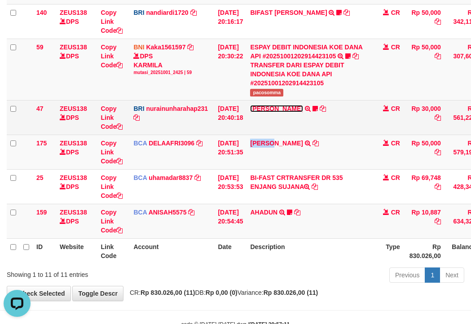
click at [298, 108] on link "RISAL WAHYUDI" at bounding box center [276, 108] width 52 height 7
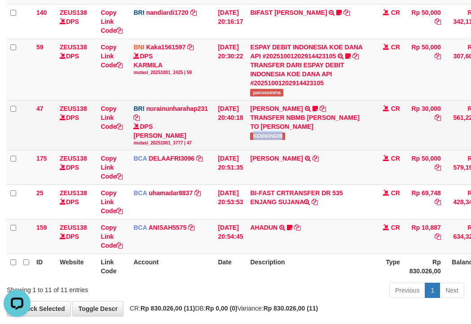
drag, startPoint x: 284, startPoint y: 141, endPoint x: 315, endPoint y: 142, distance: 31.0
click at [316, 142] on td "RISAL WAHYUDI TRANSFER NBMB RISAL WAHYUDI TO NURAINUN HARAHAP KENNONG09" at bounding box center [309, 125] width 126 height 50
copy span "KENNONG09"
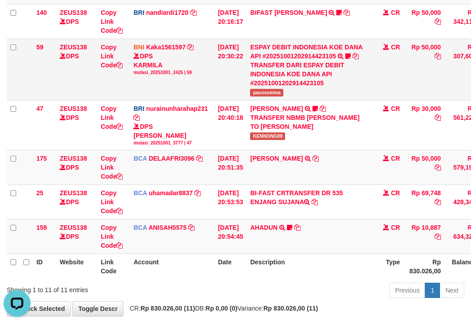
click at [195, 81] on td "BNI Kaka1561597 DPS KARMILA mutasi_20251001_2425 | 59 mutasi_20251001_2425 | 59" at bounding box center [172, 69] width 84 height 61
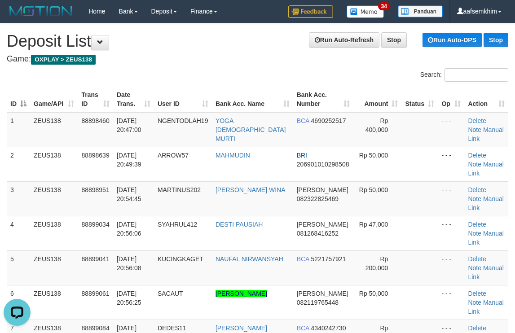
click at [325, 86] on div "ID Game/API Trans ID Date Trans. User ID Bank Acc. Name Bank Acc. Number Amount…" at bounding box center [257, 250] width 515 height 333
click at [374, 76] on div "Search:" at bounding box center [386, 76] width 244 height 16
drag, startPoint x: 231, startPoint y: 104, endPoint x: 521, endPoint y: 107, distance: 290.3
click at [239, 103] on th "Bank Acc. Name" at bounding box center [252, 100] width 81 height 26
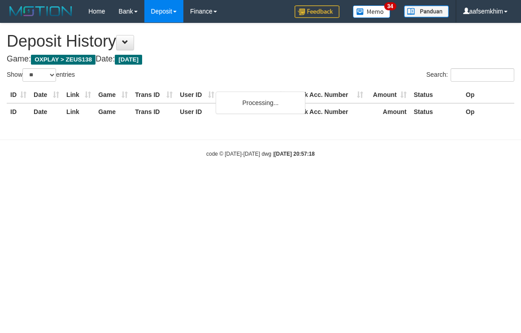
select select "**"
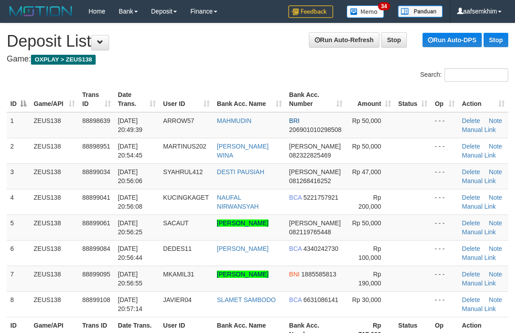
drag, startPoint x: 395, startPoint y: 94, endPoint x: 518, endPoint y: 96, distance: 122.9
click at [408, 93] on th "Status" at bounding box center [412, 100] width 37 height 26
drag, startPoint x: 419, startPoint y: 119, endPoint x: 465, endPoint y: 117, distance: 45.4
click at [422, 119] on tr "1 ZEUS138 88898639 01/10/2025 20:49:39 ARROW57 MAHMUDIN BRI 206901010298508 Rp …" at bounding box center [257, 125] width 501 height 26
click at [336, 89] on th "Bank Acc. Number" at bounding box center [315, 100] width 61 height 26
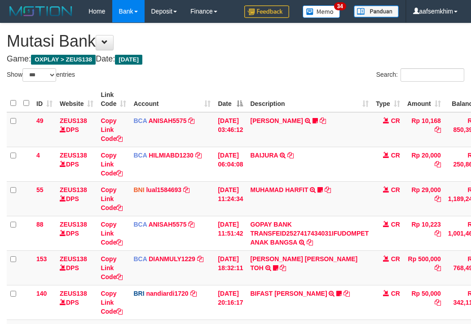
select select "***"
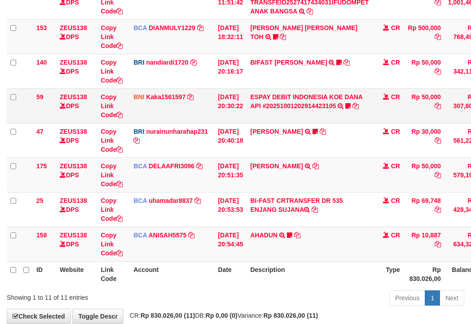
click at [163, 117] on td "BNI Kaka1561597 DPS KARMILA mutasi_20251001_2425 | 59 mutasi_20251001_2425 | 59" at bounding box center [172, 105] width 84 height 35
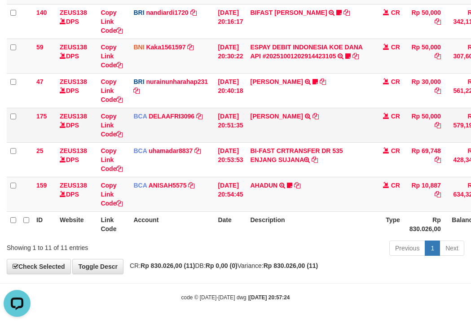
click at [198, 113] on td "BCA DELAAFRI3096 DPS DELA AFRIANI mutasi_20251001_3552 | 175 mutasi_20251001_35…" at bounding box center [172, 125] width 84 height 35
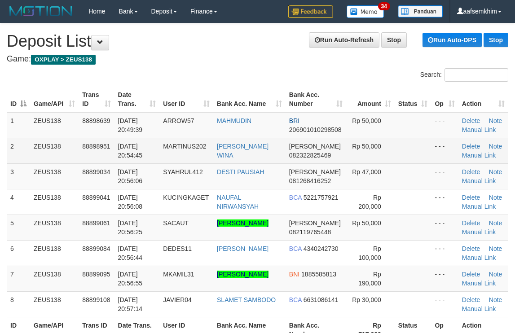
click at [276, 143] on td "[PERSON_NAME] WINA" at bounding box center [249, 151] width 72 height 26
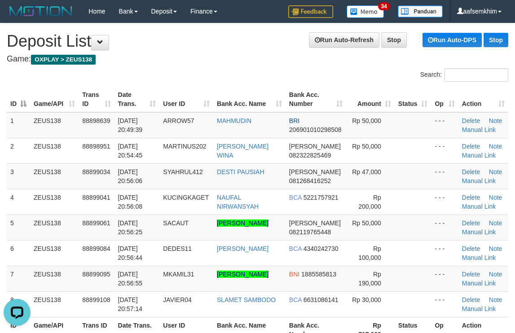
click at [236, 61] on h4 "Game: OXPLAY > ZEUS138" at bounding box center [257, 59] width 501 height 9
click at [262, 104] on th "Bank Acc. Name" at bounding box center [249, 100] width 72 height 26
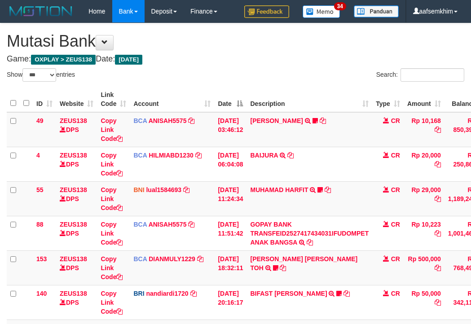
select select "***"
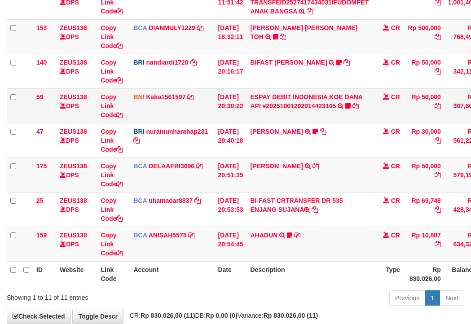
click at [193, 101] on td "BNI Kaka1561597 DPS KARMILA mutasi_20251001_2425 | 59 mutasi_20251001_2425 | 59" at bounding box center [172, 105] width 84 height 35
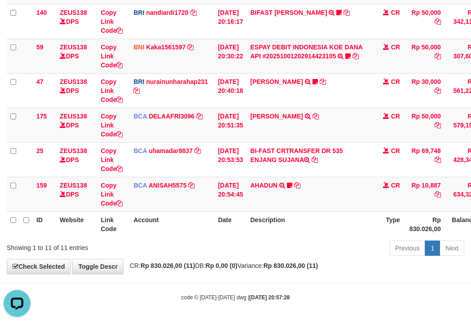
click at [253, 218] on th "Description" at bounding box center [309, 224] width 126 height 26
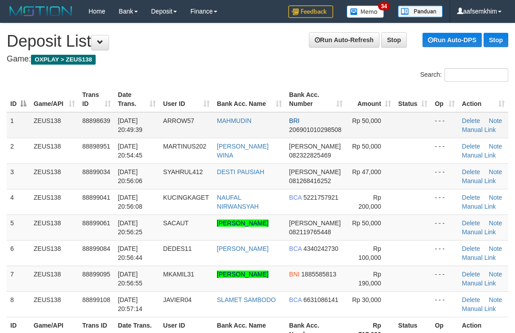
click at [425, 122] on td at bounding box center [412, 125] width 37 height 26
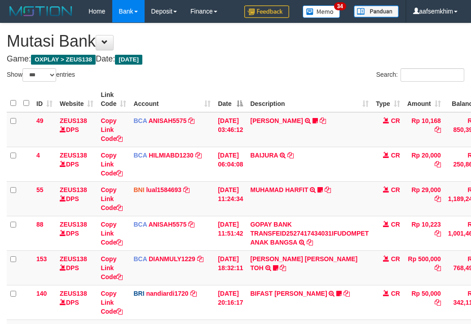
select select "***"
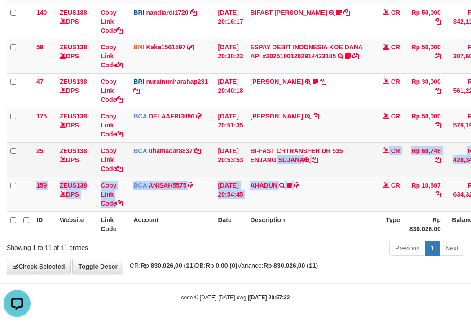
drag, startPoint x: 303, startPoint y: 178, endPoint x: 92, endPoint y: 144, distance: 214.0
click at [284, 175] on td "BI-FAST CRTRANSFER DR 535 ENJANG SUJANA" at bounding box center [309, 159] width 126 height 35
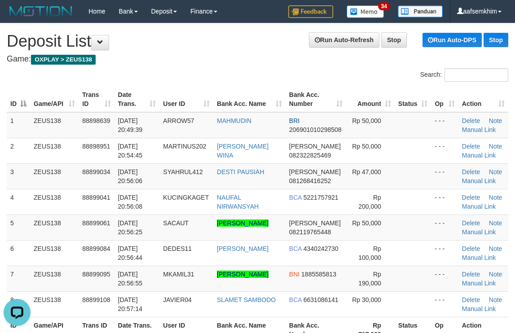
drag, startPoint x: 403, startPoint y: 105, endPoint x: 519, endPoint y: 108, distance: 115.8
click at [404, 105] on th "Status" at bounding box center [412, 100] width 37 height 26
click at [367, 135] on tbody "1 ZEUS138 88898639 01/10/2025 20:49:39 ARROW57 MAHMUDIN BRI 206901010298508 Rp …" at bounding box center [257, 214] width 501 height 205
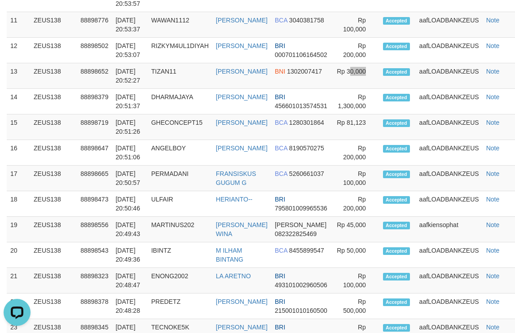
drag, startPoint x: 342, startPoint y: 90, endPoint x: 520, endPoint y: 92, distance: 177.7
click at [351, 89] on td "Rp 30,000" at bounding box center [355, 76] width 48 height 26
click at [379, 89] on td "Accepted" at bounding box center [397, 76] width 36 height 26
click at [290, 38] on td "BCA 3040381758" at bounding box center [301, 25] width 60 height 26
click at [287, 75] on span "1302007417" at bounding box center [304, 71] width 35 height 7
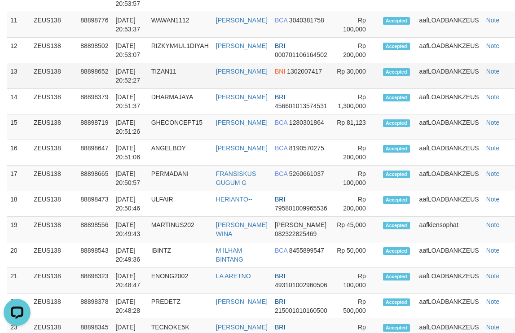
click at [287, 75] on span "1302007417" at bounding box center [304, 71] width 35 height 7
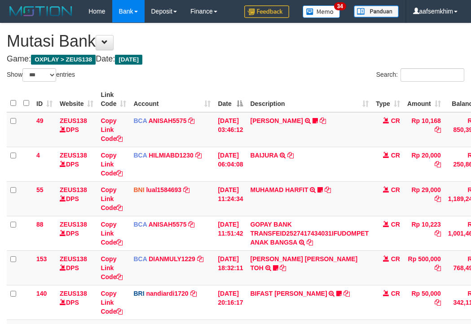
select select "***"
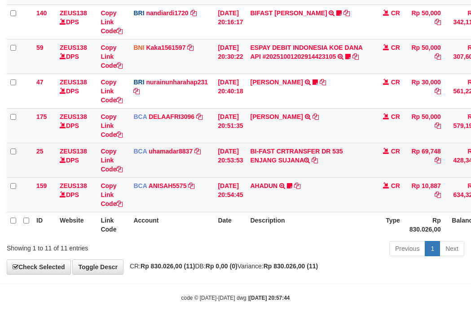
scroll to position [281, 0]
drag, startPoint x: 268, startPoint y: 172, endPoint x: 281, endPoint y: 172, distance: 13.5
click at [281, 172] on td "BI-FAST CRTRANSFER DR 535 ENJANG SUJANA" at bounding box center [309, 159] width 126 height 35
copy td "ANG"
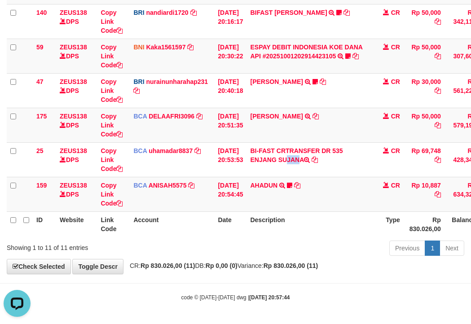
scroll to position [0, 0]
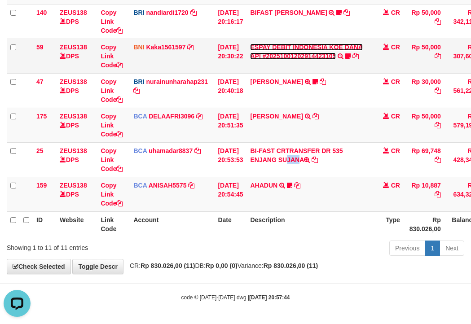
drag, startPoint x: 314, startPoint y: 50, endPoint x: 311, endPoint y: 56, distance: 7.0
click at [314, 50] on link "ESPAY DEBIT INDONESIA KOE DANA API #20251001202914423105" at bounding box center [306, 52] width 113 height 16
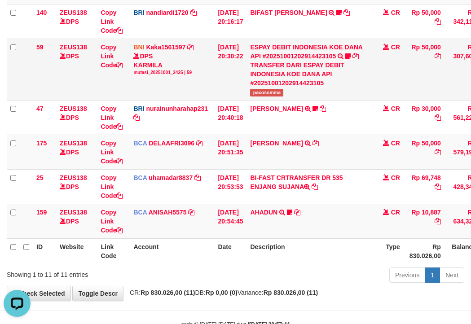
click at [266, 97] on td "ESPAY DEBIT INDONESIA KOE DANA API #20251001202914423105 TRANSFER DARI ESPAY DE…" at bounding box center [309, 69] width 126 height 61
click at [266, 98] on td "ESPAY DEBIT INDONESIA KOE DANA API #20251001202914423105 TRANSFER DARI ESPAY DE…" at bounding box center [309, 69] width 126 height 61
copy span "pacosomma"
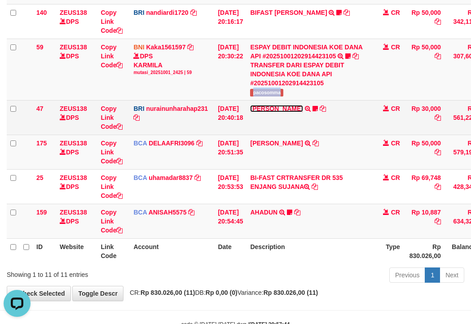
drag, startPoint x: 281, startPoint y: 108, endPoint x: 281, endPoint y: 115, distance: 6.7
click at [281, 108] on link "RISAL WAHYUDI" at bounding box center [276, 108] width 52 height 7
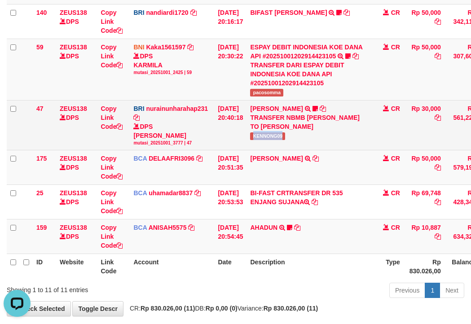
drag, startPoint x: 256, startPoint y: 144, endPoint x: 91, endPoint y: 129, distance: 165.4
click at [284, 144] on td "RISAL WAHYUDI TRANSFER NBMB RISAL WAHYUDI TO NURAINUN HARAHAP KENNONG09" at bounding box center [309, 125] width 126 height 50
copy span "KENNONG09"
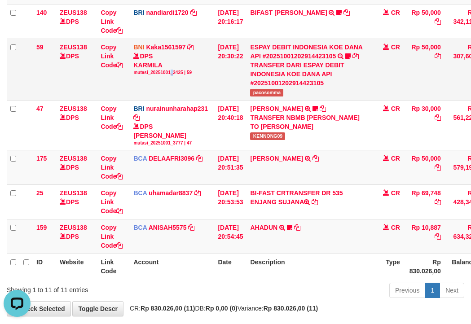
drag, startPoint x: 174, startPoint y: 92, endPoint x: 60, endPoint y: 72, distance: 115.7
click at [168, 92] on td "BNI Kaka1561597 DPS KARMILA mutasi_20251001_2425 | 59 mutasi_20251001_2425 | 59" at bounding box center [172, 69] width 84 height 61
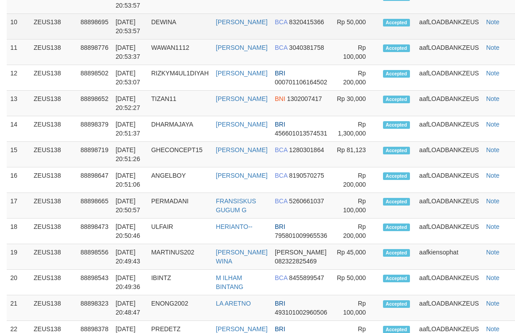
click at [281, 39] on td "BCA 8320415366" at bounding box center [301, 27] width 60 height 26
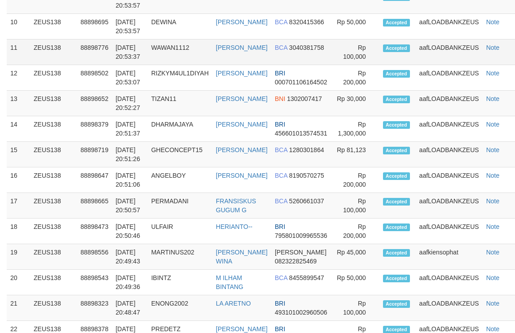
scroll to position [686, 0]
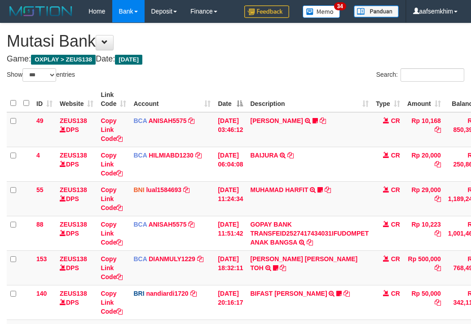
select select "***"
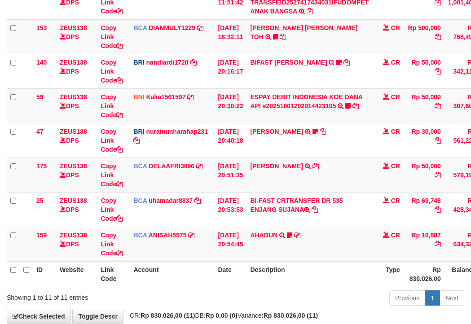
scroll to position [281, 0]
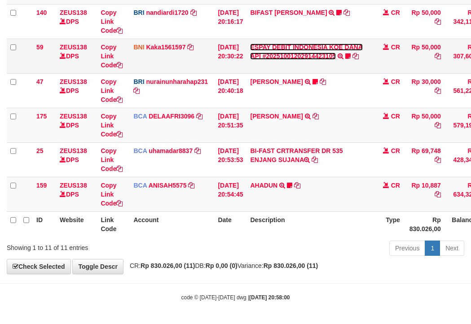
click at [315, 56] on link "ESPAY DEBIT INDONESIA KOE DANA API #20251001202914423105" at bounding box center [306, 52] width 113 height 16
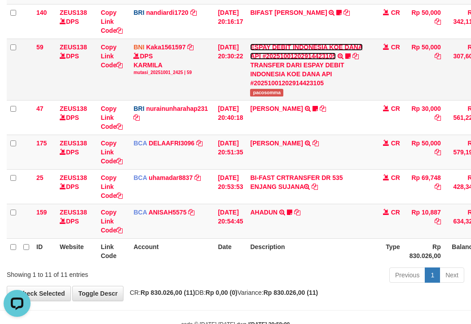
scroll to position [0, 0]
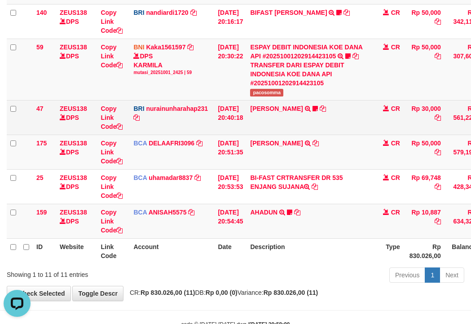
drag, startPoint x: 194, startPoint y: 132, endPoint x: 172, endPoint y: 129, distance: 22.2
click at [174, 130] on td "BRI nurainunharahap231 DPS NURAINUN HARAHAP mutasi_20251001_3777 | 47 mutasi_20…" at bounding box center [172, 117] width 84 height 35
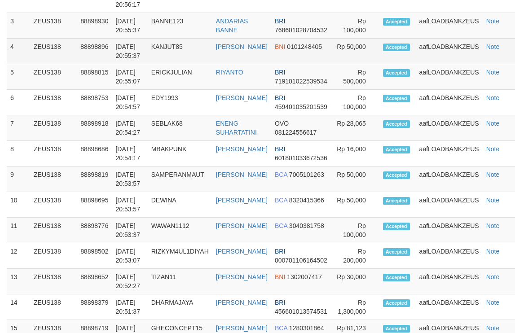
scroll to position [489, 0]
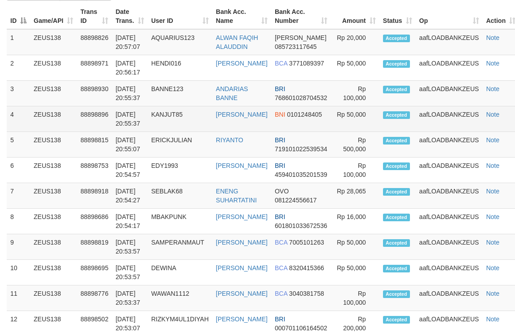
click at [400, 132] on td "Accepted" at bounding box center [397, 119] width 36 height 26
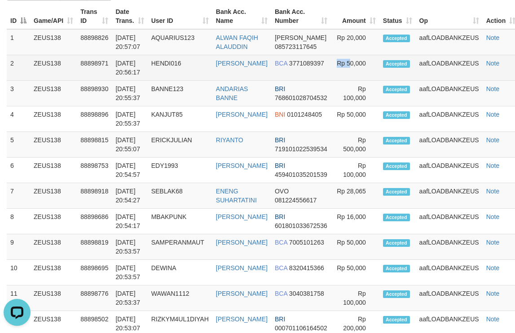
click at [331, 81] on td "Rp 50,000" at bounding box center [355, 68] width 48 height 26
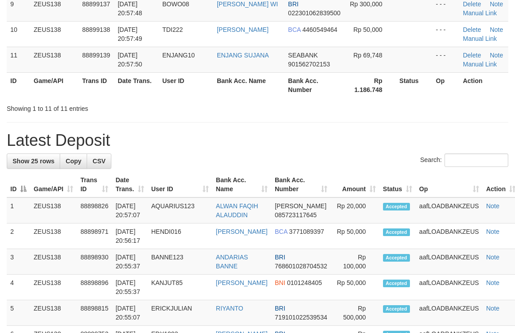
scroll to position [227, 0]
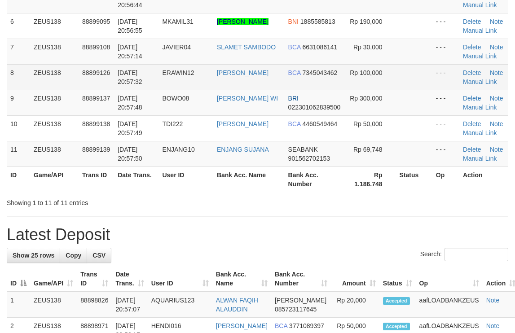
click at [303, 90] on td "BCA 7345043462" at bounding box center [314, 77] width 61 height 26
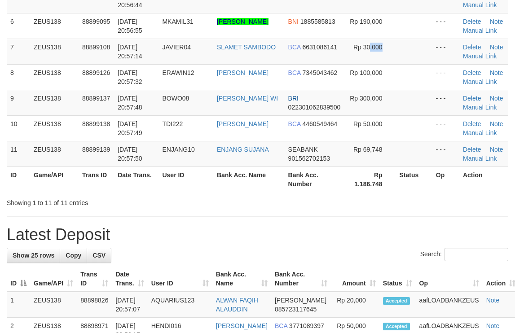
drag, startPoint x: 366, startPoint y: 53, endPoint x: 520, endPoint y: 64, distance: 154.7
click at [390, 54] on tr "7 ZEUS138 88899108 01/10/2025 20:57:14 JAVIER04 SLAMET SAMBODO BCA 6631086141 R…" at bounding box center [257, 52] width 501 height 26
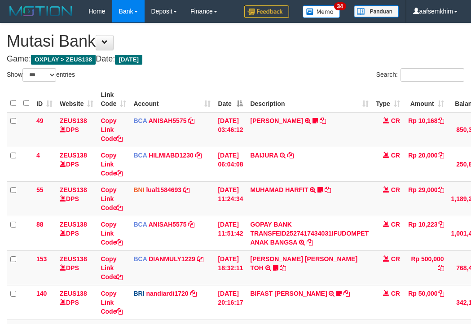
select select "***"
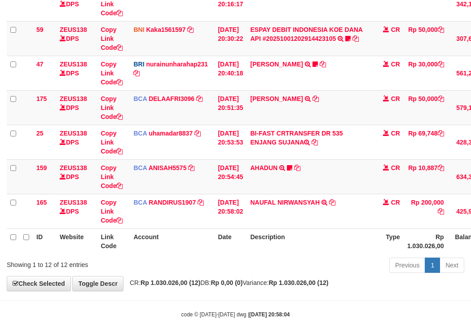
scroll to position [281, 0]
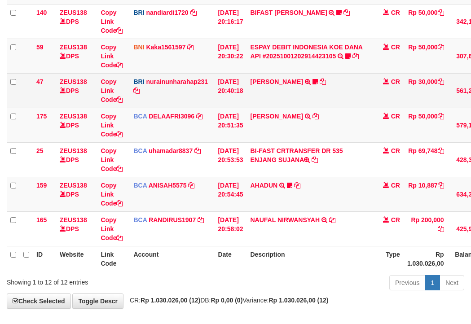
drag, startPoint x: 244, startPoint y: 107, endPoint x: 212, endPoint y: 106, distance: 32.3
click at [216, 106] on tr "47 ZEUS138 DPS Copy Link Code BRI nurainunharahap231 DPS NURAINUN HARAHAP mutas…" at bounding box center [276, 90] width 538 height 35
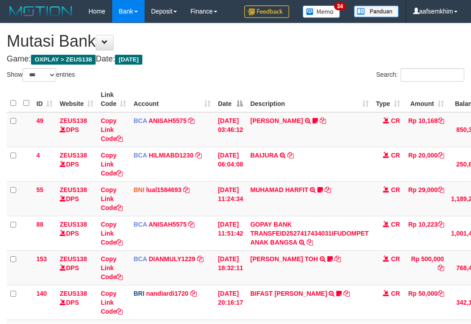
select select "***"
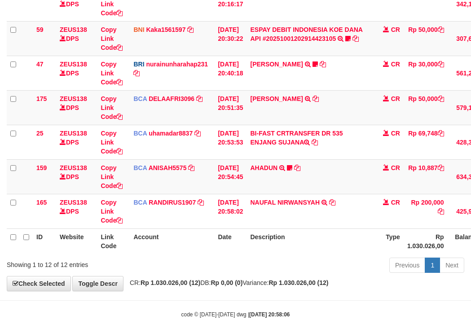
scroll to position [298, 0]
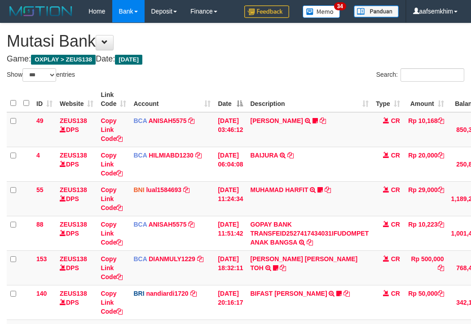
select select "***"
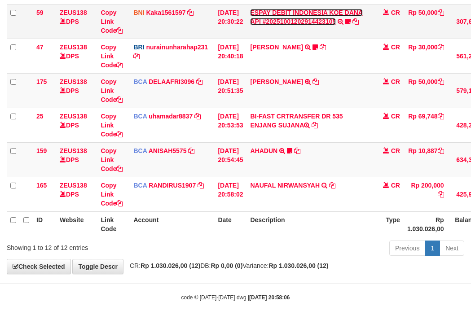
click at [315, 19] on link "ESPAY DEBIT INDONESIA KOE DANA API #20251001202914423105" at bounding box center [306, 17] width 113 height 16
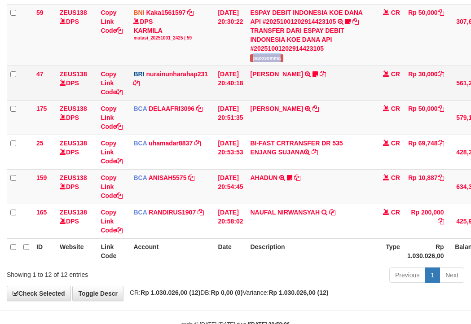
drag, startPoint x: 302, startPoint y: 59, endPoint x: 255, endPoint y: 68, distance: 48.0
click at [307, 59] on td "ESPAY DEBIT INDONESIA KOE DANA API #20251001202914423105 TRANSFER DARI ESPAY DE…" at bounding box center [309, 34] width 126 height 61
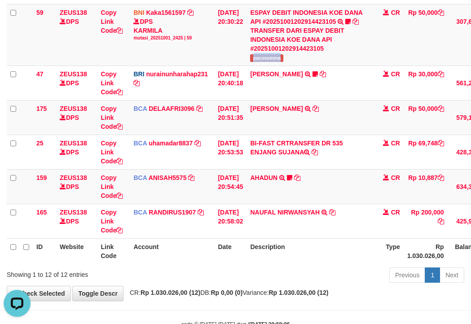
scroll to position [0, 0]
drag, startPoint x: 268, startPoint y: 131, endPoint x: 133, endPoint y: 130, distance: 134.6
click at [266, 131] on td "RIDWAN SAPUT TRSF E-BANKING CR 0110/FTSCY/WS95051 50000.002025100144828472 TRFD…" at bounding box center [309, 117] width 126 height 35
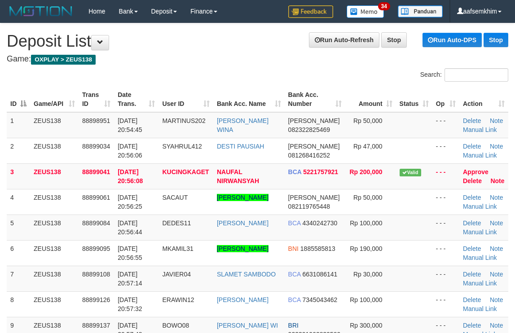
scroll to position [270, 0]
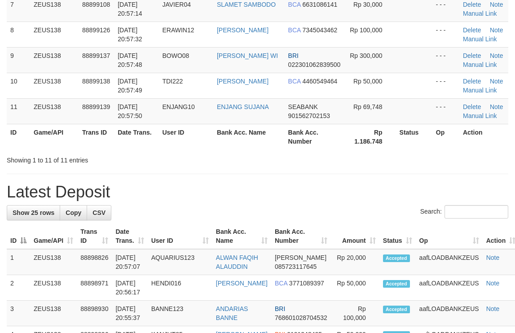
scroll to position [227, 0]
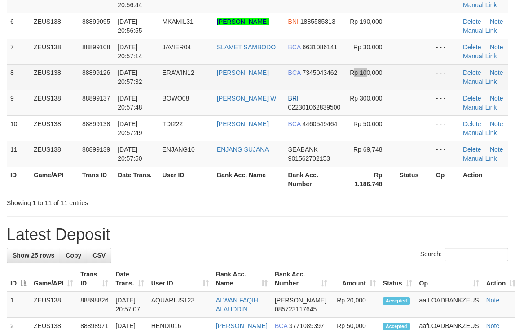
drag, startPoint x: 352, startPoint y: 89, endPoint x: 363, endPoint y: 90, distance: 10.9
click at [354, 89] on td "Rp 100,000" at bounding box center [370, 77] width 51 height 26
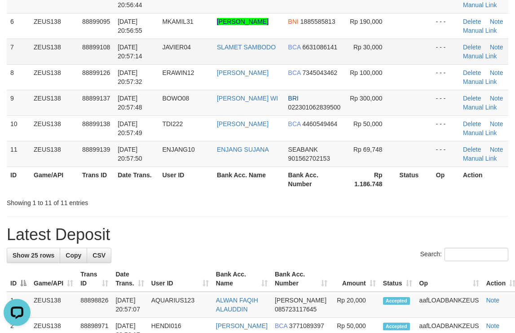
click at [338, 64] on td "BCA 6631086141" at bounding box center [314, 52] width 61 height 26
drag, startPoint x: 423, startPoint y: 153, endPoint x: 433, endPoint y: 152, distance: 9.5
click at [424, 153] on td at bounding box center [414, 154] width 36 height 26
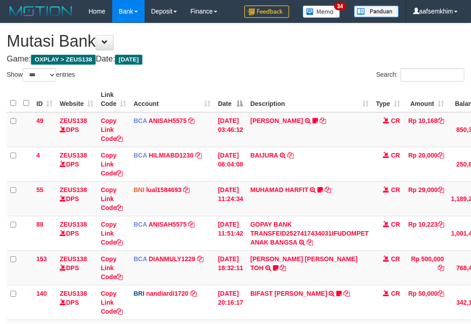
select select "***"
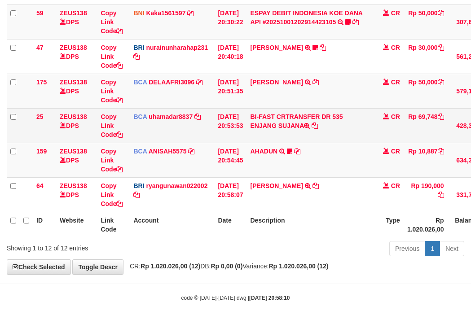
scroll to position [315, 0]
drag, startPoint x: 256, startPoint y: 132, endPoint x: 281, endPoint y: 135, distance: 25.3
click at [301, 133] on td "BI-FAST CRTRANSFER DR 535 ENJANG SUJANA" at bounding box center [309, 125] width 126 height 35
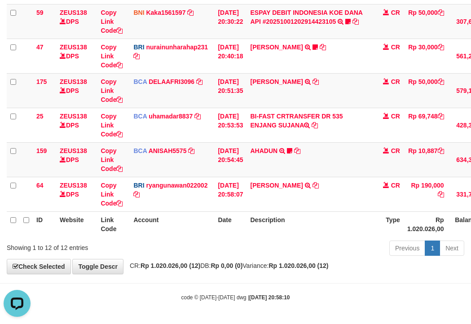
scroll to position [0, 0]
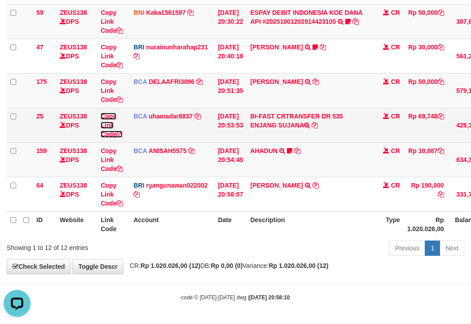
click at [110, 118] on link "Copy Link Code" at bounding box center [111, 125] width 22 height 25
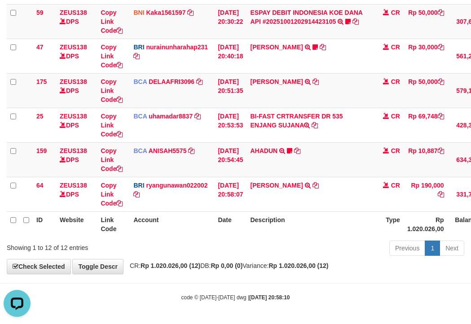
scroll to position [123, 0]
drag, startPoint x: 181, startPoint y: 161, endPoint x: 136, endPoint y: 151, distance: 45.8
click at [179, 161] on td "BCA ANISAH5575 DPS ANISAH mutasi_20251001_3827 | 159 mutasi_20251001_3827 | 159" at bounding box center [172, 159] width 84 height 35
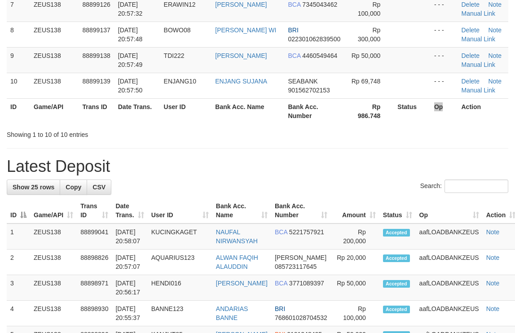
click at [421, 124] on tr "ID Game/API Trans ID Date Trans. User ID Bank Acc. Name Bank Acc. Number Rp 986…" at bounding box center [257, 111] width 501 height 26
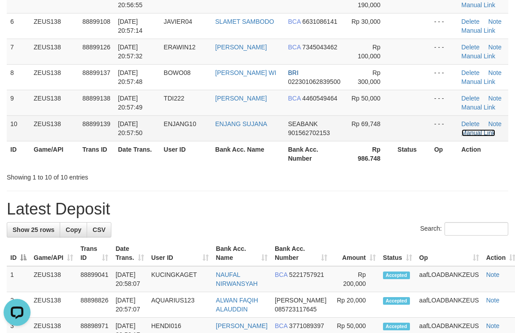
click at [490, 136] on link "Manual Link" at bounding box center [478, 132] width 34 height 7
drag, startPoint x: 474, startPoint y: 141, endPoint x: 268, endPoint y: 131, distance: 205.7
click at [473, 136] on link "Manual Link" at bounding box center [478, 132] width 34 height 7
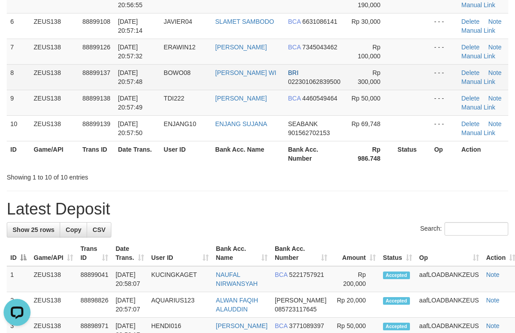
click at [253, 76] on td "TRISNO HADI WI" at bounding box center [247, 77] width 73 height 26
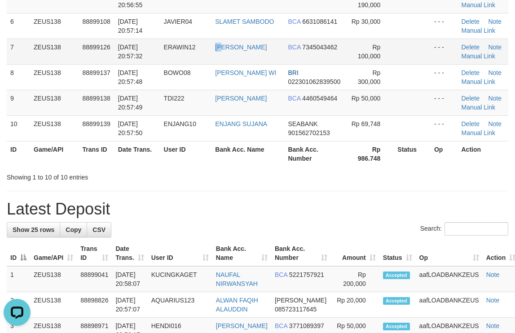
drag, startPoint x: 225, startPoint y: 68, endPoint x: 260, endPoint y: 68, distance: 35.0
click at [237, 64] on td "[PERSON_NAME]" at bounding box center [247, 52] width 73 height 26
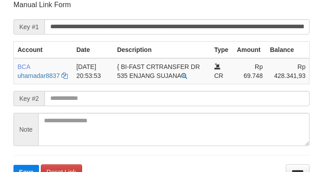
click at [293, 29] on input "**********" at bounding box center [176, 26] width 265 height 15
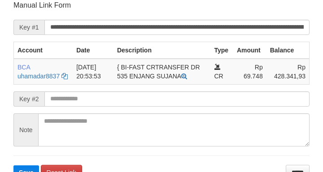
click at [13, 166] on button "Save" at bounding box center [26, 173] width 26 height 14
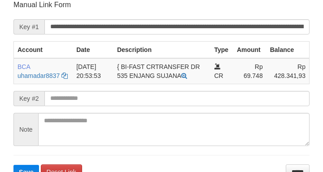
click at [241, 23] on input "**********" at bounding box center [176, 26] width 265 height 15
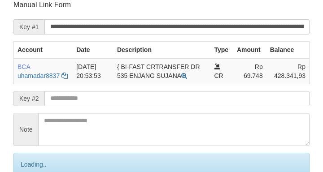
scroll to position [176, 0]
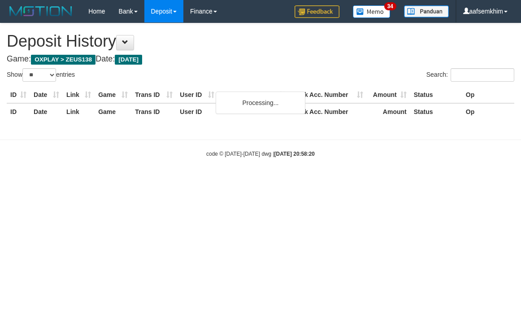
select select "**"
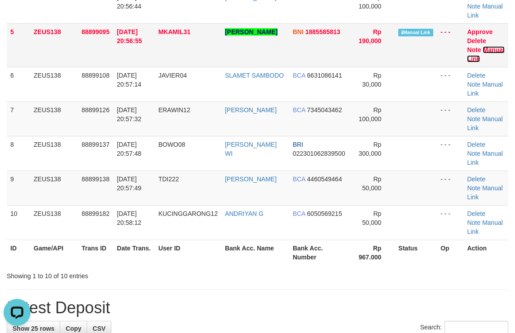
click at [489, 51] on link "Manual Link" at bounding box center [485, 54] width 37 height 16
drag, startPoint x: 253, startPoint y: 118, endPoint x: 518, endPoint y: 142, distance: 266.2
click at [262, 116] on tr "7 ZEUS138 88899126 [DATE] 20:57:32 ERAWIN12 MERI APRIYANI BCA 7345043462 Rp 100…" at bounding box center [257, 118] width 501 height 35
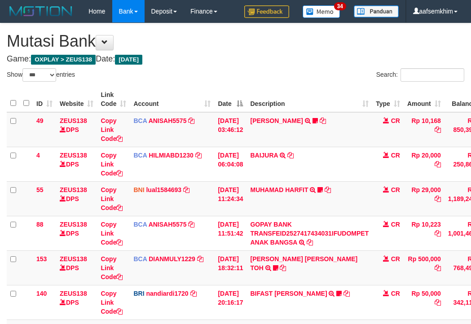
select select "***"
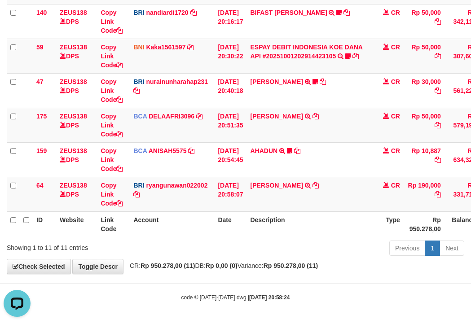
drag, startPoint x: 234, startPoint y: 195, endPoint x: 0, endPoint y: 164, distance: 235.8
click at [212, 195] on td "BRI ryangunawan022002 DPS [PERSON_NAME] mutasi_20251001_3775 | 64 mutasi_202510…" at bounding box center [172, 194] width 84 height 35
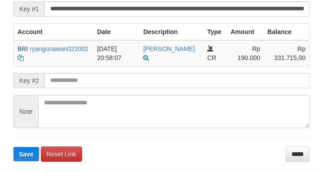
click at [245, 17] on input "**********" at bounding box center [176, 8] width 265 height 15
click at [13, 147] on button "Save" at bounding box center [26, 154] width 26 height 14
click at [245, 17] on input "**********" at bounding box center [176, 8] width 265 height 15
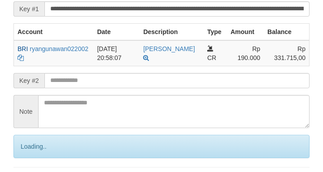
scroll to position [194, 0]
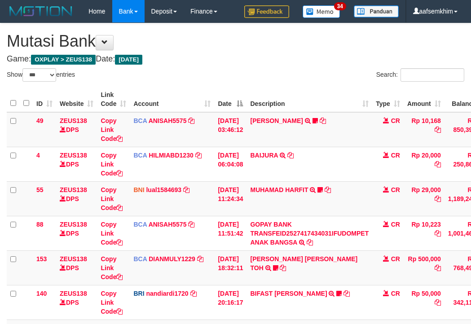
select select "***"
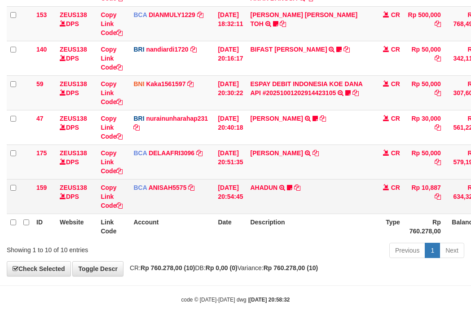
scroll to position [246, 0]
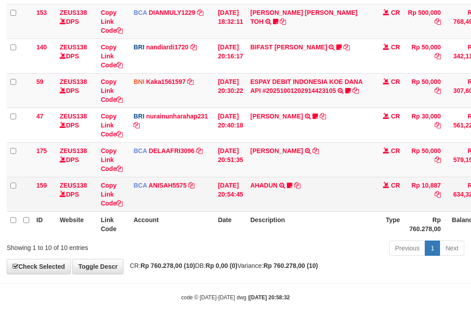
click at [243, 196] on td "01/10/2025 20:54:45" at bounding box center [230, 194] width 32 height 35
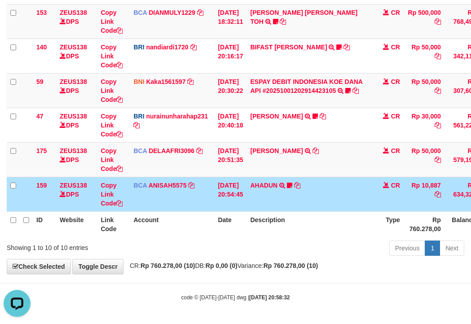
scroll to position [0, 0]
drag, startPoint x: 72, startPoint y: 196, endPoint x: 56, endPoint y: 194, distance: 16.2
click at [70, 196] on td "ZEUS138 DPS" at bounding box center [76, 194] width 41 height 35
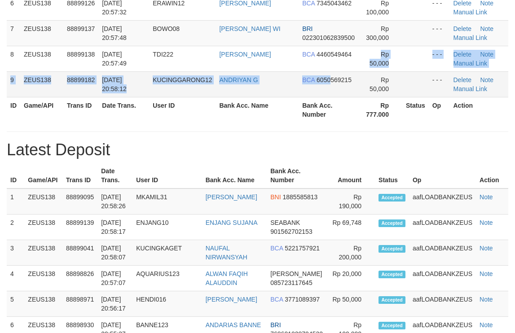
drag, startPoint x: 329, startPoint y: 71, endPoint x: 342, endPoint y: 77, distance: 14.5
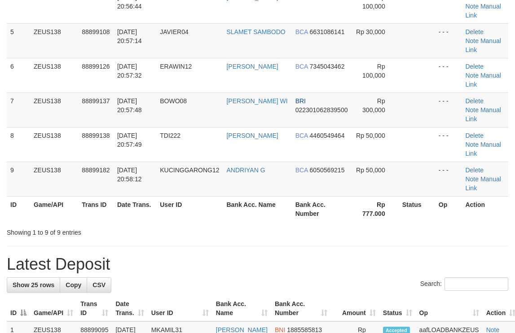
click at [275, 224] on div "Showing 1 to 9 of 9 entries" at bounding box center [257, 230] width 515 height 13
click at [237, 150] on div "ID Game/API Trans ID Date Trans. User ID Bank Acc. Name Bank Acc. Number Amount…" at bounding box center [257, 40] width 515 height 367
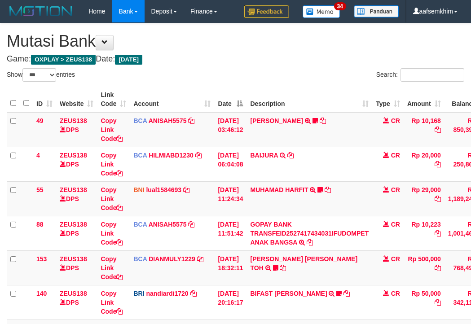
select select "***"
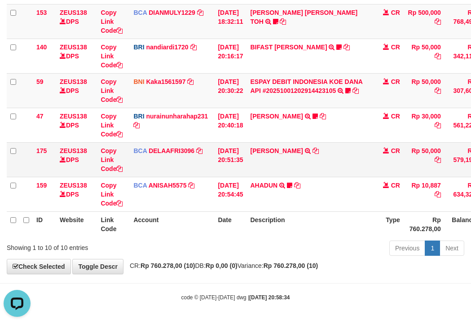
click at [173, 158] on td "BCA DELAAFRI3096 DPS DELA AFRIANI mutasi_20251001_3552 | 175 mutasi_20251001_35…" at bounding box center [172, 159] width 84 height 35
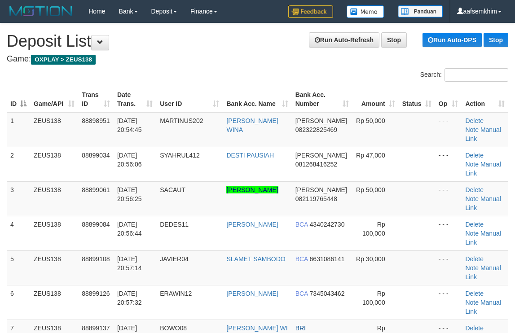
scroll to position [270, 0]
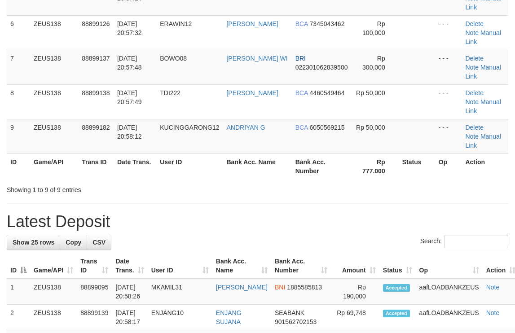
click at [237, 213] on h1 "Latest Deposit" at bounding box center [257, 222] width 501 height 18
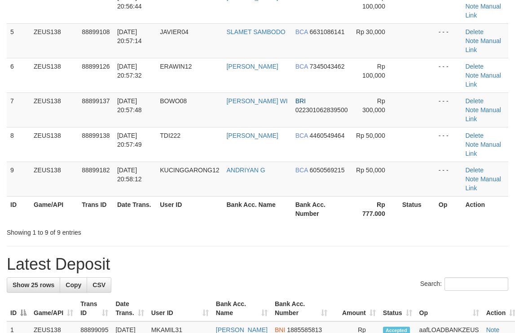
click at [237, 150] on div "ID Game/API Trans ID Date Trans. User ID Bank Acc. Name Bank Acc. Number Amount…" at bounding box center [257, 40] width 515 height 367
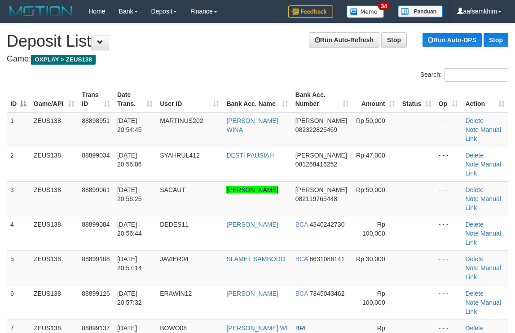
scroll to position [270, 0]
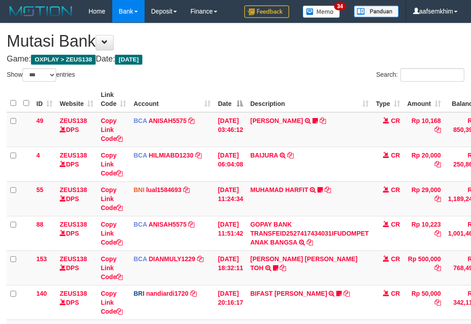
select select "***"
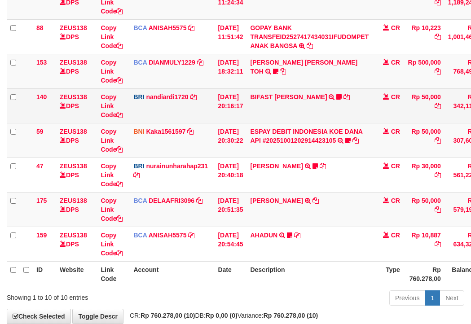
click at [186, 111] on td "BRI nandiardi1720 DPS NANDI ARDIANSYAH mutasi_20251001_3776 | 140 mutasi_202510…" at bounding box center [172, 105] width 84 height 35
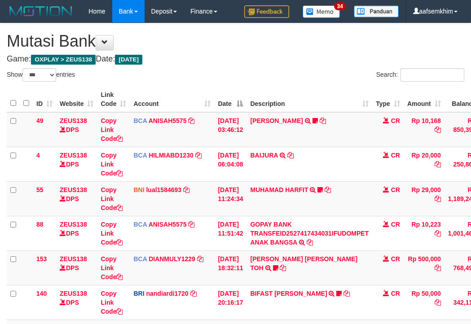
select select "***"
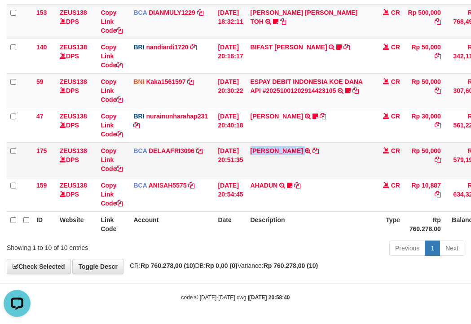
drag, startPoint x: 269, startPoint y: 162, endPoint x: 306, endPoint y: 161, distance: 36.8
click at [313, 160] on td "RIDWAN SAPUT TRSF E-BANKING CR 0110/FTSCY/WS95051 50000.002025100144828472 TRFD…" at bounding box center [309, 159] width 126 height 35
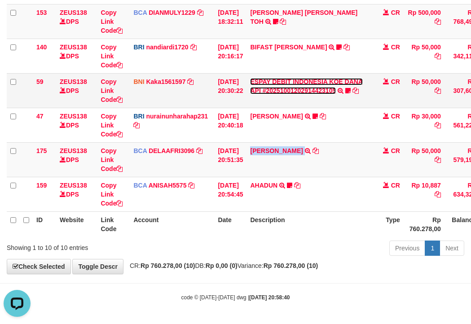
click at [306, 87] on link "ESPAY DEBIT INDONESIA KOE DANA API #20251001202914423105" at bounding box center [306, 86] width 113 height 16
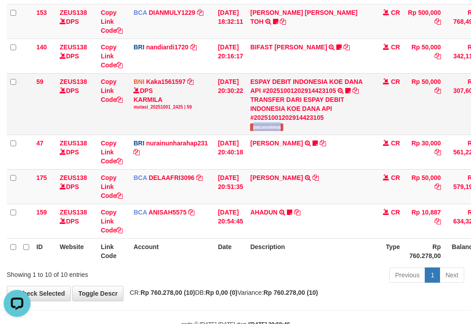
drag, startPoint x: 268, startPoint y: 128, endPoint x: 293, endPoint y: 128, distance: 25.1
click at [293, 128] on td "ESPAY DEBIT INDONESIA KOE DANA API #20251001202914423105 TRANSFER DARI ESPAY DE…" at bounding box center [309, 103] width 126 height 61
click at [218, 122] on td "[DATE] 20:30:22" at bounding box center [230, 103] width 32 height 61
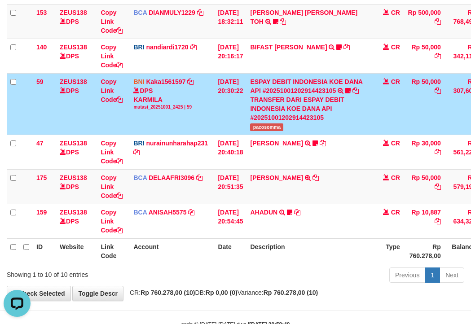
click at [218, 102] on td "01/10/2025 20:30:22" at bounding box center [230, 103] width 32 height 61
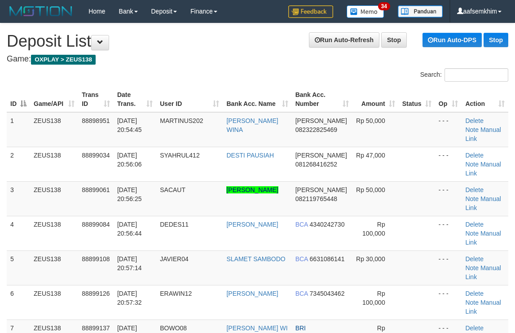
scroll to position [270, 0]
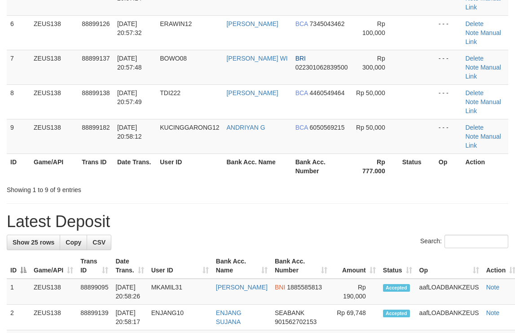
scroll to position [227, 0]
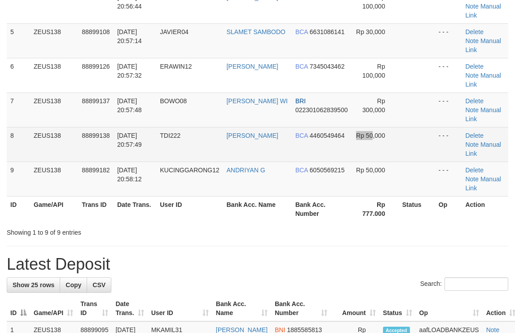
drag, startPoint x: 371, startPoint y: 95, endPoint x: 345, endPoint y: 94, distance: 25.6
click at [345, 127] on tr "8 ZEUS138 88899138 01/10/2025 20:57:49 TDI222 ARIS RIFANSAH BCA 4460549464 Rp 5…" at bounding box center [257, 144] width 501 height 35
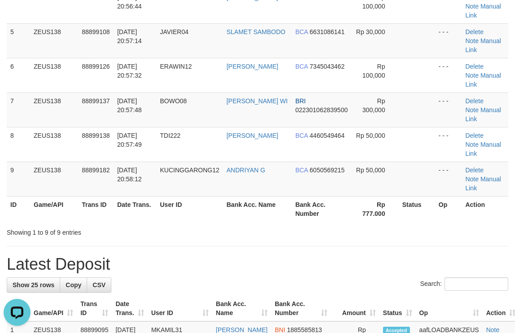
scroll to position [0, 0]
click at [346, 162] on tr "9 ZEUS138 88899182 01/10/2025 20:58:12 KUCINGGARONG12 ANDRIYAN G BCA 6050569215…" at bounding box center [257, 179] width 501 height 35
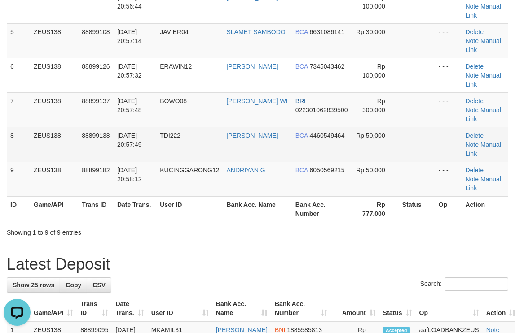
click at [352, 127] on td "Rp 50,000" at bounding box center [375, 144] width 46 height 35
drag, startPoint x: 243, startPoint y: 100, endPoint x: 266, endPoint y: 96, distance: 22.7
click at [257, 162] on td "ANDRIYAN G" at bounding box center [257, 179] width 69 height 35
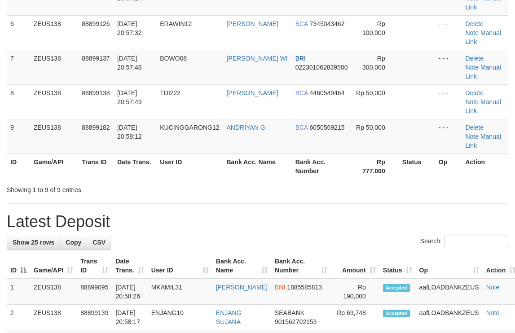
click at [357, 153] on th "Rp 777.000" at bounding box center [375, 166] width 46 height 26
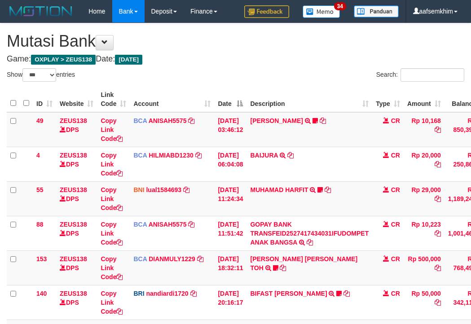
select select "***"
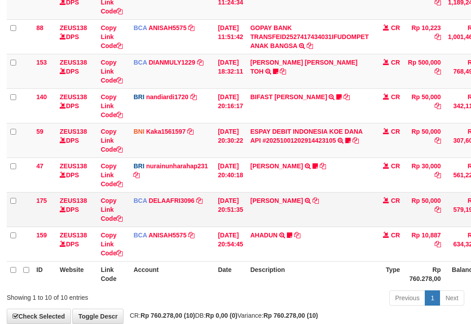
scroll to position [246, 0]
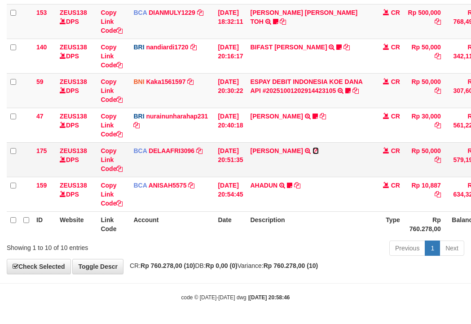
drag, startPoint x: 317, startPoint y: 151, endPoint x: 240, endPoint y: 146, distance: 77.3
click at [317, 151] on icon at bounding box center [315, 151] width 6 height 6
drag, startPoint x: 147, startPoint y: 141, endPoint x: 39, endPoint y: 149, distance: 107.5
click at [134, 145] on tbody "49 ZEUS138 DPS Copy Link Code BCA ANISAH5575 DPS ANISAH mutasi_20251001_3827 | …" at bounding box center [274, 39] width 535 height 346
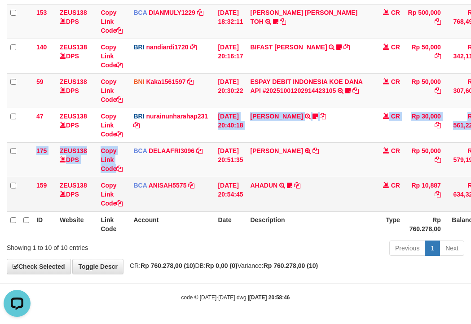
drag, startPoint x: 269, startPoint y: 184, endPoint x: 185, endPoint y: 178, distance: 84.1
click at [263, 186] on tr "159 ZEUS138 DPS Copy Link Code BCA ANISAH5575 DPS ANISAH mutasi_20251001_3827 |…" at bounding box center [274, 194] width 535 height 35
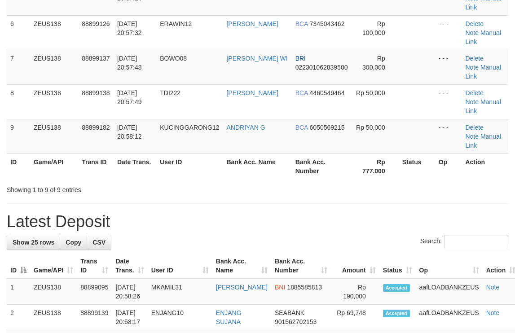
click at [433, 182] on div "Showing 1 to 9 of 9 entries" at bounding box center [257, 188] width 515 height 13
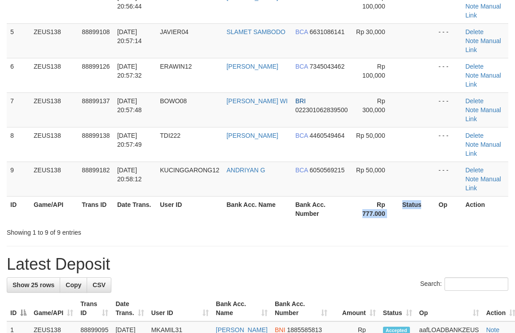
drag, startPoint x: 397, startPoint y: 127, endPoint x: 382, endPoint y: 129, distance: 15.0
click at [382, 196] on tr "ID Game/API Trans ID Date Trans. User ID Bank Acc. Name Bank Acc. Number Rp 777…" at bounding box center [257, 209] width 501 height 26
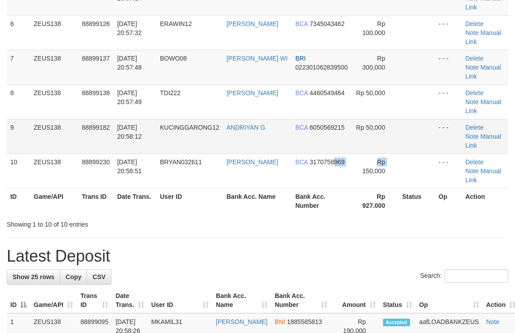
drag, startPoint x: 333, startPoint y: 105, endPoint x: 363, endPoint y: 100, distance: 30.8
click at [336, 104] on tbody "1 ZEUS138 88898951 [DATE] 20:54:45 MARTINUS202 [PERSON_NAME] [PERSON_NAME] 0823…" at bounding box center [257, 16] width 501 height 346
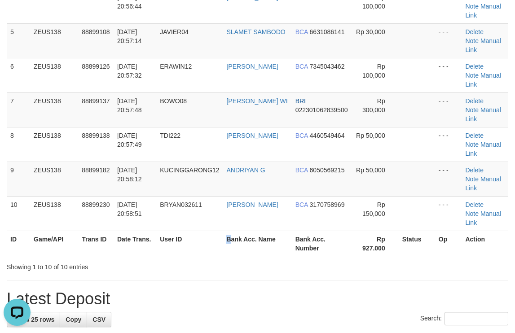
drag, startPoint x: 234, startPoint y: 166, endPoint x: 297, endPoint y: 151, distance: 64.9
click at [245, 231] on tr "ID Game/API Trans ID Date Trans. User ID Bank Acc. Name Bank Acc. Number Rp 927…" at bounding box center [257, 244] width 501 height 26
drag, startPoint x: 296, startPoint y: 63, endPoint x: 296, endPoint y: 57, distance: 6.7
click at [284, 92] on tr "7 ZEUS138 88899137 [DATE] 20:57:48 BOWO08 [PERSON_NAME] BRI 022301062839500 Rp …" at bounding box center [257, 109] width 501 height 35
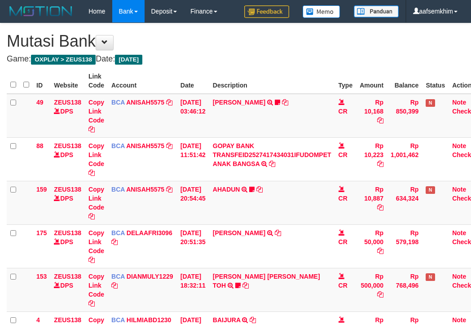
scroll to position [255, 0]
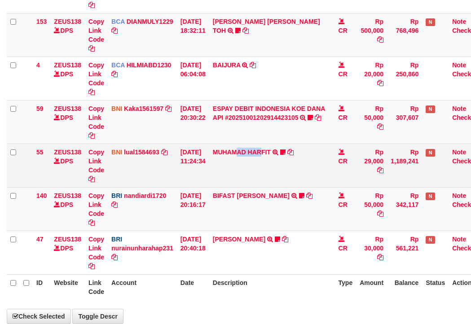
drag, startPoint x: 267, startPoint y: 179, endPoint x: 183, endPoint y: 166, distance: 85.8
click at [259, 180] on td "MUHAMAD HARFIT TRANSFER DARI SDR MUHAMAD HARFIT Sano27" at bounding box center [272, 166] width 126 height 44
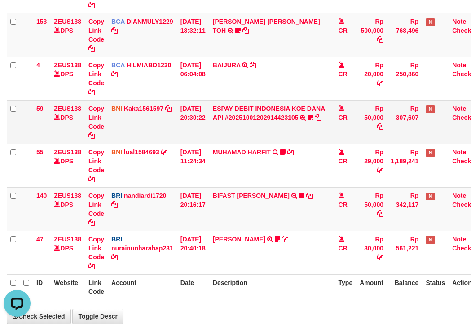
scroll to position [0, 0]
click at [209, 137] on td "[DATE] 20:30:22" at bounding box center [193, 122] width 32 height 44
click at [248, 100] on td "ESPAY DEBIT INDONESIA KOE DANA API #20251001202914423105 TRANSFER DARI ESPAY DE…" at bounding box center [272, 122] width 126 height 44
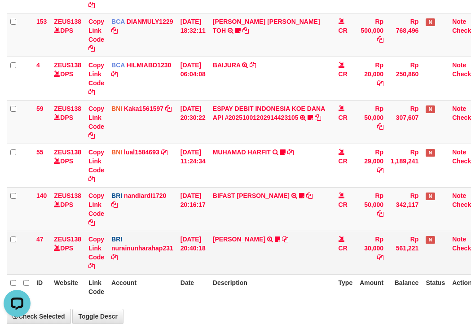
scroll to position [246, 0]
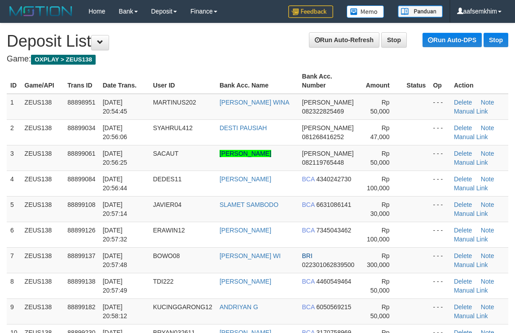
scroll to position [227, 0]
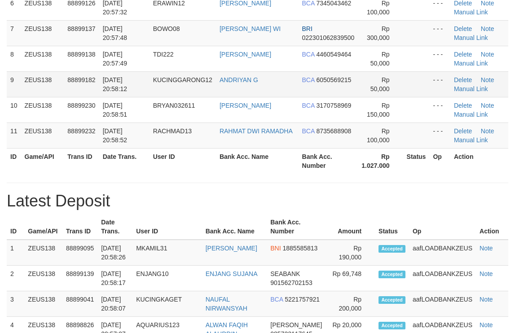
click at [230, 96] on td "ANDRIYAN G" at bounding box center [257, 84] width 83 height 26
drag, startPoint x: 271, startPoint y: 141, endPoint x: 515, endPoint y: 103, distance: 246.6
click at [276, 141] on td "RAHMAT DWI RAMADHA" at bounding box center [257, 135] width 83 height 26
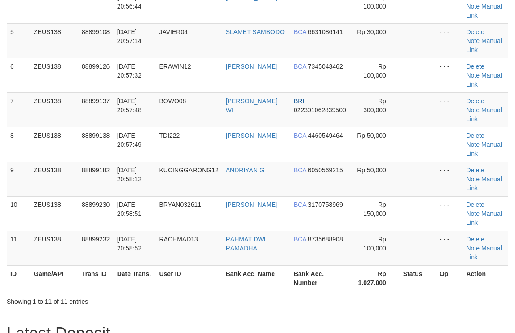
scroll to position [359, 0]
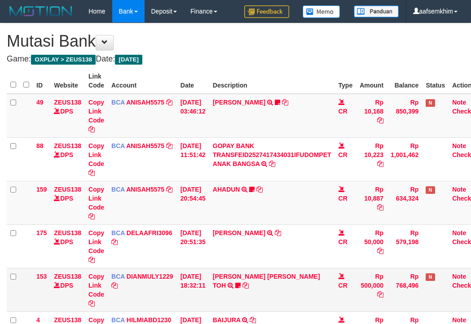
scroll to position [197, 0]
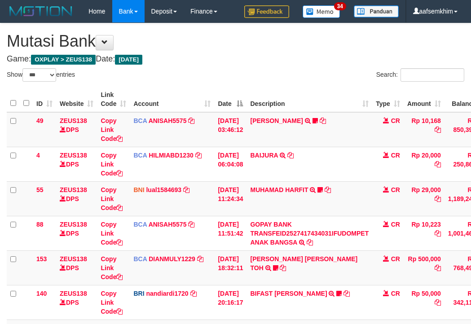
select select "***"
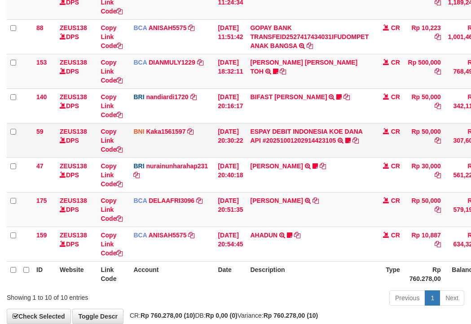
click at [216, 147] on td "[DATE] 20:30:22" at bounding box center [230, 140] width 32 height 35
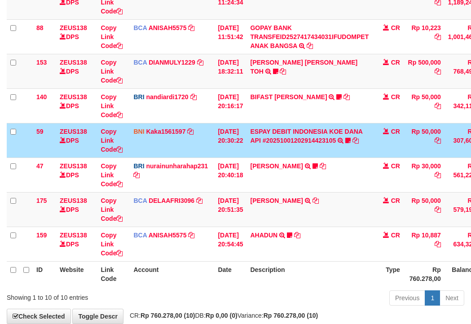
scroll to position [246, 0]
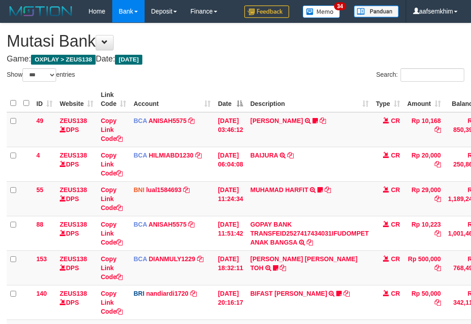
select select "***"
click at [293, 290] on link "BIFAST [PERSON_NAME]" at bounding box center [288, 293] width 77 height 7
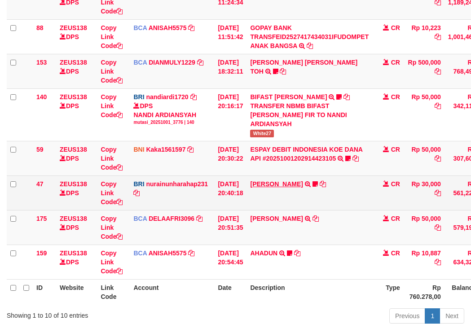
scroll to position [246, 0]
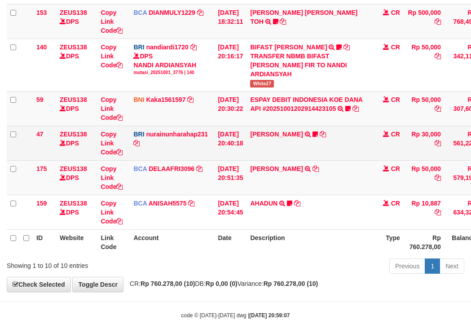
click at [304, 151] on td "RISAL WAHYUDI TRANSFER NBMB RISAL WAHYUDI TO NURAINUN HARAHAP KENNONG09" at bounding box center [309, 143] width 126 height 35
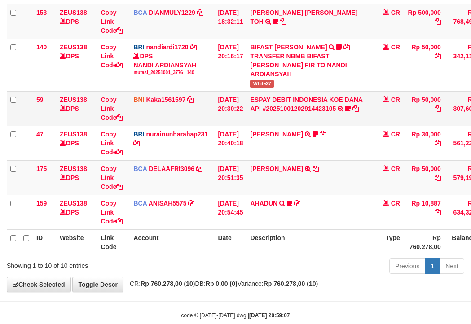
click at [297, 113] on td "ESPAY DEBIT INDONESIA KOE DANA API #20251001202914423105 TRANSFER DARI ESPAY DE…" at bounding box center [309, 108] width 126 height 35
click at [298, 107] on link "ESPAY DEBIT INDONESIA KOE DANA API #20251001202914423105" at bounding box center [306, 104] width 113 height 16
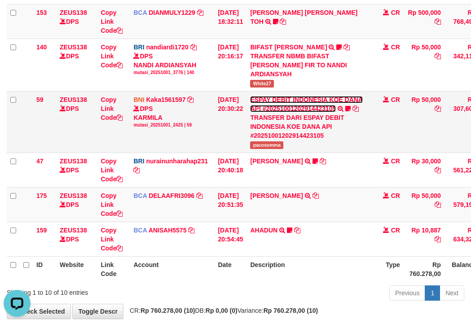
scroll to position [0, 0]
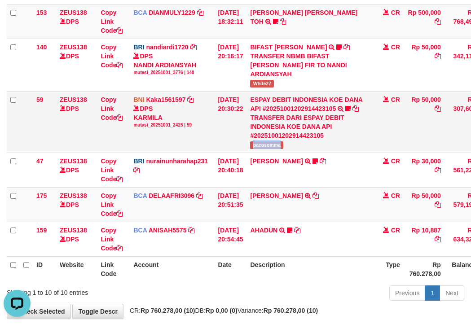
drag, startPoint x: 274, startPoint y: 146, endPoint x: 296, endPoint y: 146, distance: 21.5
click at [298, 145] on td "ESPAY DEBIT INDONESIA KOE DANA API #20251001202914423105 TRANSFER DARI ESPAY DE…" at bounding box center [309, 121] width 126 height 61
copy span "pacosomma"
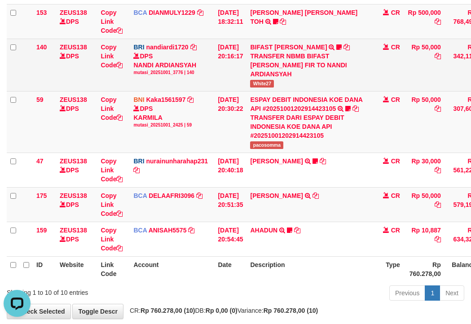
click at [269, 84] on span "White27" at bounding box center [262, 84] width 24 height 8
drag, startPoint x: 269, startPoint y: 84, endPoint x: 263, endPoint y: 87, distance: 6.6
click at [268, 84] on span "White27" at bounding box center [262, 84] width 24 height 8
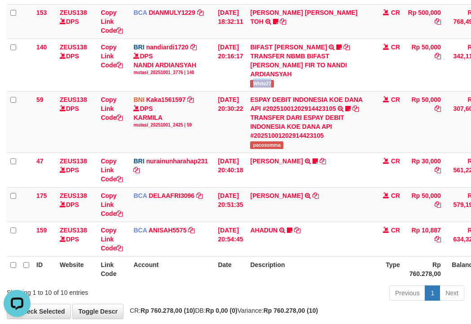
copy span "White27"
click at [179, 150] on td "BNI Kaka1561597 DPS KARMILA mutasi_20251001_2425 | 59 mutasi_20251001_2425 | 59" at bounding box center [172, 121] width 84 height 61
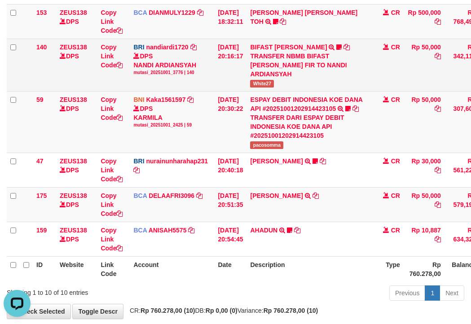
click at [173, 81] on td "BRI nandiardi1720 DPS NANDI ARDIANSYAH mutasi_20251001_3776 | 140 mutasi_202510…" at bounding box center [172, 65] width 84 height 52
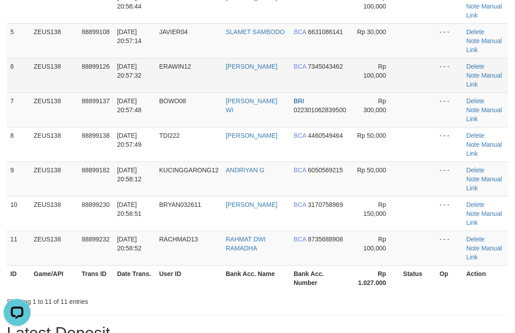
drag, startPoint x: 410, startPoint y: 91, endPoint x: 399, endPoint y: 91, distance: 10.8
click at [399, 91] on td at bounding box center [417, 75] width 36 height 35
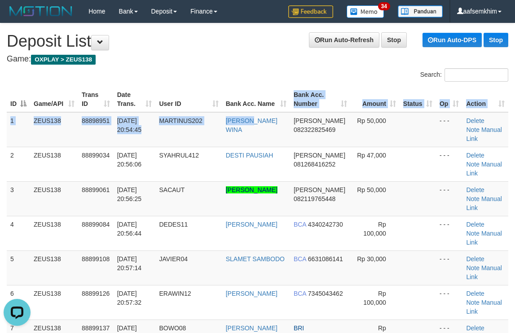
drag, startPoint x: 258, startPoint y: 111, endPoint x: 519, endPoint y: 123, distance: 260.9
click at [278, 110] on table "ID Game/API Trans ID Date Trans. User ID Bank Acc. Name Bank Acc. Number Amount…" at bounding box center [257, 302] width 501 height 431
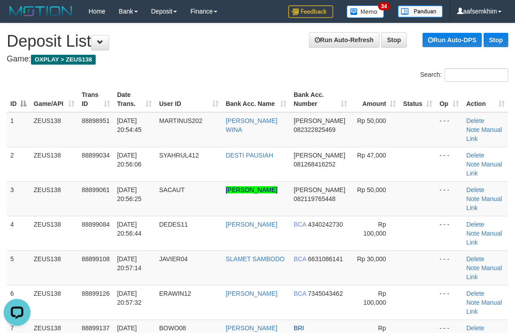
drag, startPoint x: 242, startPoint y: 62, endPoint x: 472, endPoint y: 71, distance: 230.3
click at [269, 58] on h4 "Game: OXPLAY > ZEUS138" at bounding box center [257, 59] width 501 height 9
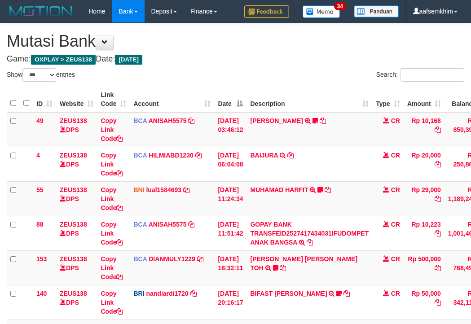
select select "***"
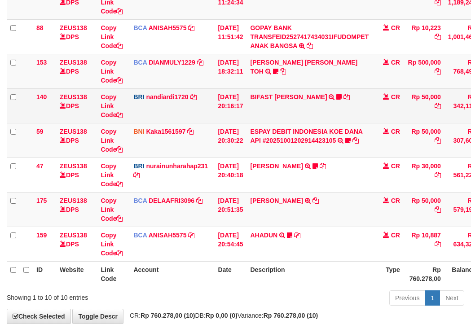
click at [155, 88] on td "BRI nandiardi1720 DPS NANDI ARDIANSYAH mutasi_20251001_3776 | 140 mutasi_202510…" at bounding box center [172, 105] width 84 height 35
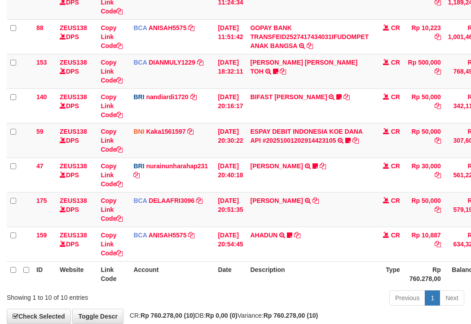
scroll to position [246, 0]
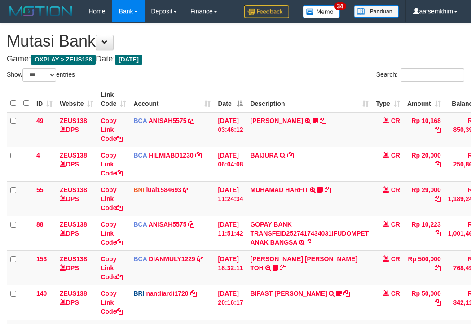
select select "***"
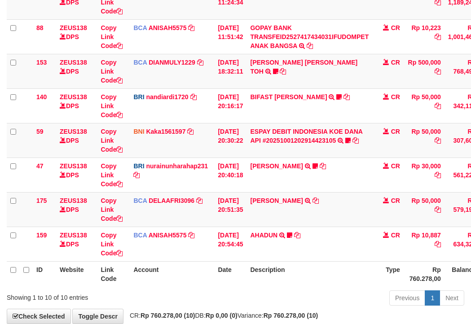
scroll to position [246, 0]
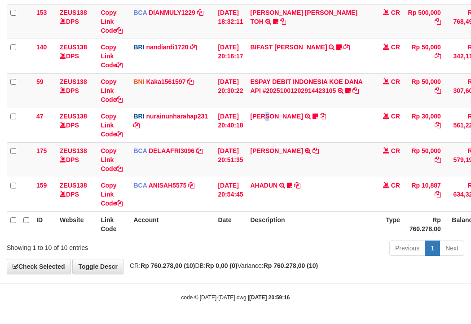
drag, startPoint x: 275, startPoint y: 131, endPoint x: 0, endPoint y: 75, distance: 280.7
click at [275, 131] on td "RISAL WAHYUDI TRANSFER NBMB RISAL WAHYUDI TO NURAINUN HARAHAP KENNONG09" at bounding box center [309, 125] width 126 height 35
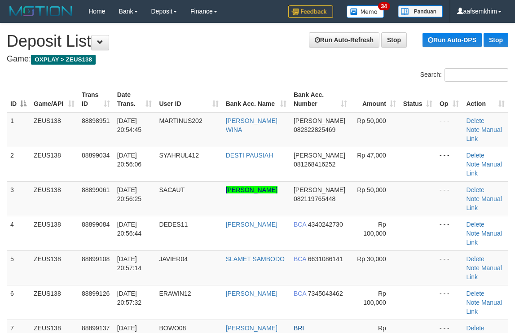
click at [226, 48] on h1 "Run Auto-Refresh Stop Run Auto-DPS Stop Deposit List" at bounding box center [257, 41] width 501 height 18
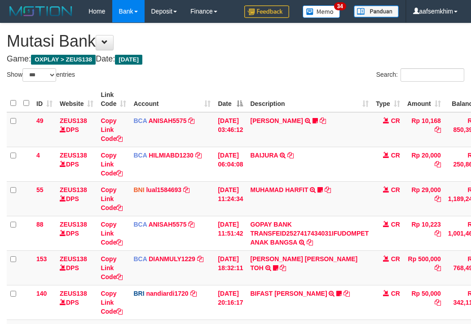
select select "***"
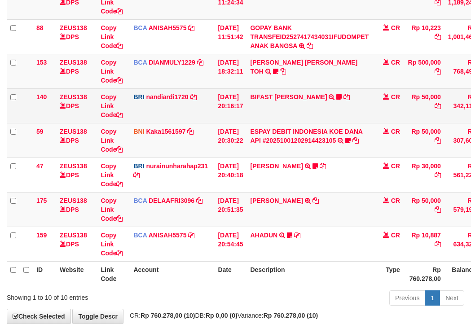
drag, startPoint x: 0, startPoint y: 0, endPoint x: 256, endPoint y: 104, distance: 276.4
click at [256, 104] on td "BIFAST MUHAMMAD FIR TRANSFER NBMB BIFAST MUHAMMAD FIR TO NANDI ARDIANSYAH White…" at bounding box center [309, 105] width 126 height 35
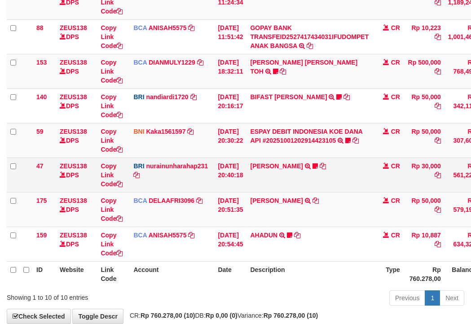
scroll to position [246, 0]
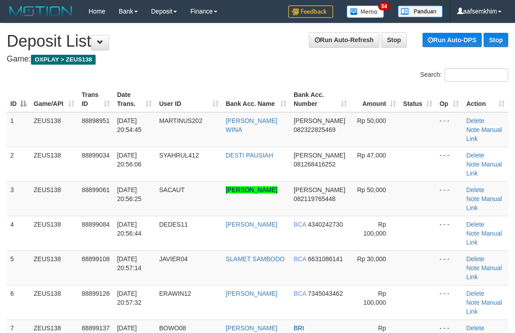
click at [384, 96] on th "Amount" at bounding box center [374, 100] width 49 height 26
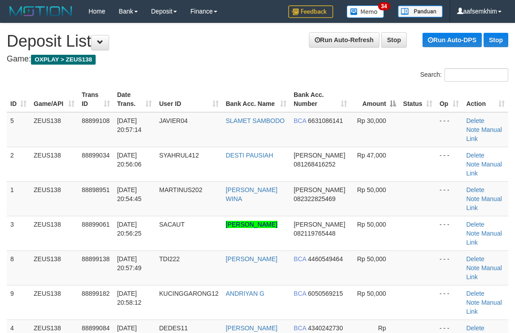
click at [384, 96] on th "Amount" at bounding box center [374, 100] width 49 height 26
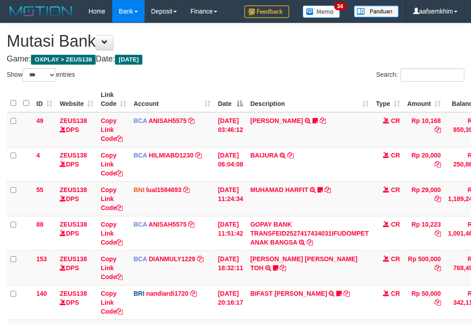
select select "***"
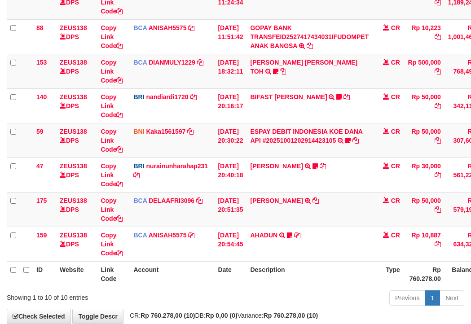
scroll to position [246, 0]
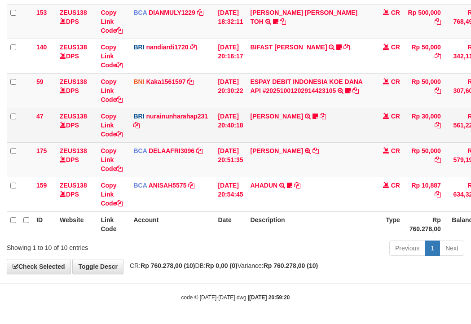
click at [231, 141] on td "[DATE] 20:40:18" at bounding box center [230, 125] width 32 height 35
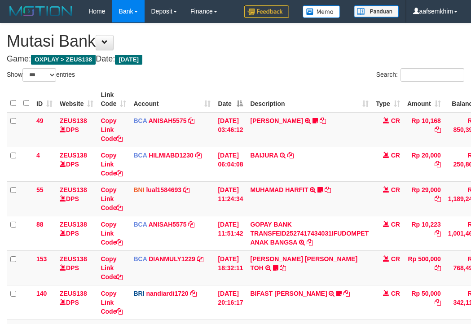
select select "***"
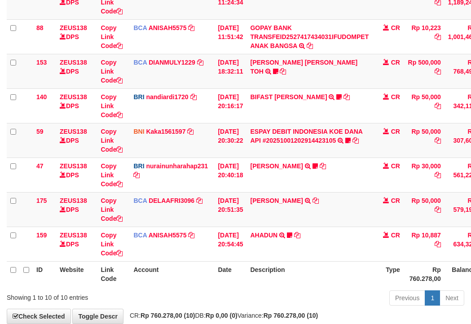
click at [372, 142] on td "ESPAY DEBIT INDONESIA KOE DANA API #20251001202914423105 TRANSFER DARI ESPAY DE…" at bounding box center [309, 140] width 126 height 35
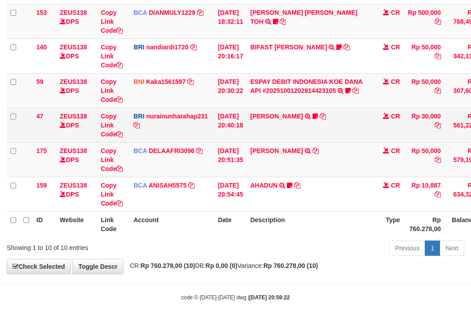
click at [329, 139] on td "RISAL WAHYUDI TRANSFER NBMB RISAL WAHYUDI TO NURAINUN HARAHAP KENNONG09" at bounding box center [309, 125] width 126 height 35
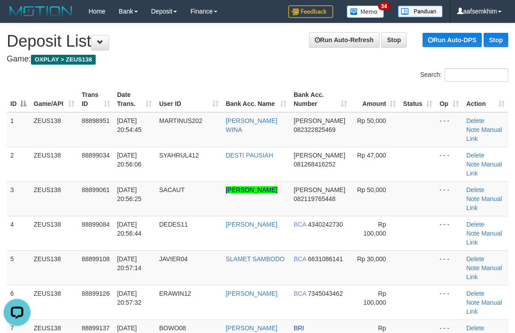
click at [445, 105] on tr "ID Game/API Trans ID Date Trans. User ID Bank Acc. Name Bank Acc. Number Amount…" at bounding box center [257, 100] width 501 height 26
drag, startPoint x: 458, startPoint y: 134, endPoint x: 487, endPoint y: 135, distance: 28.7
click at [484, 135] on td "Delete Note Manual Link" at bounding box center [485, 129] width 46 height 35
click at [366, 135] on td "Rp 50,000" at bounding box center [374, 129] width 49 height 35
click at [362, 70] on div "Search:" at bounding box center [386, 76] width 244 height 16
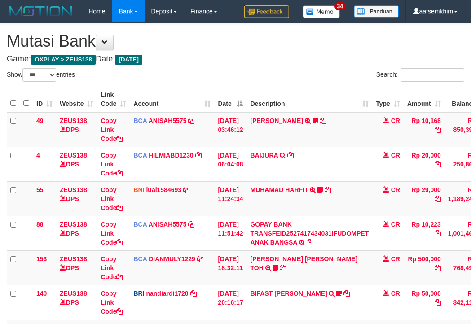
select select "***"
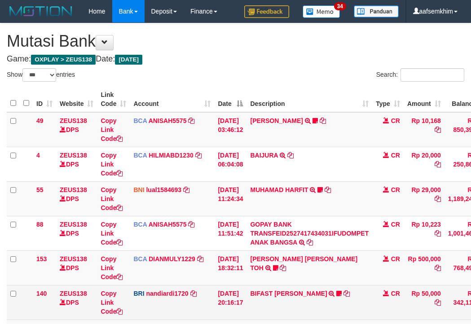
scroll to position [197, 0]
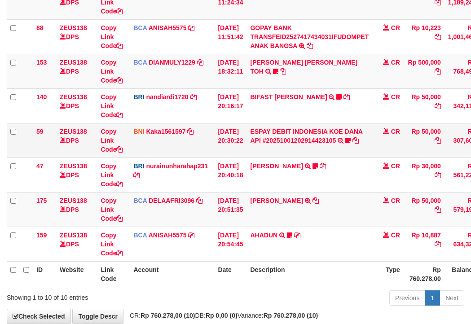
click at [312, 123] on td "ESPAY DEBIT INDONESIA KOE DANA API #20251001202914423105 TRANSFER DARI ESPAY DE…" at bounding box center [309, 140] width 126 height 35
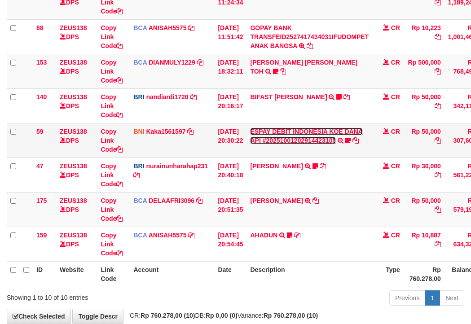
click at [305, 133] on link "ESPAY DEBIT INDONESIA KOE DANA API #20251001202914423105" at bounding box center [306, 136] width 113 height 16
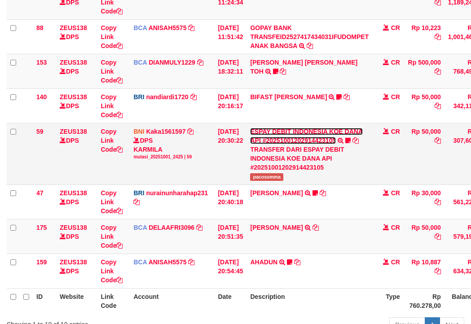
scroll to position [246, 0]
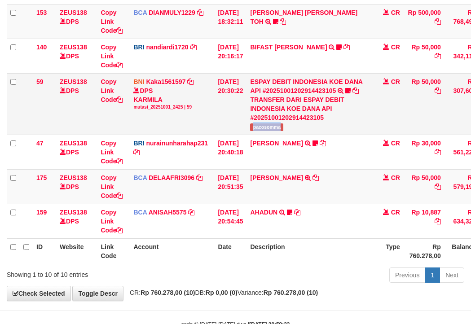
copy span "pacosomma"
drag, startPoint x: 284, startPoint y: 130, endPoint x: 265, endPoint y: 132, distance: 19.9
click at [294, 131] on td "ESPAY DEBIT INDONESIA KOE DANA API #20251001202914423105 TRANSFER DARI ESPAY DE…" at bounding box center [309, 103] width 126 height 61
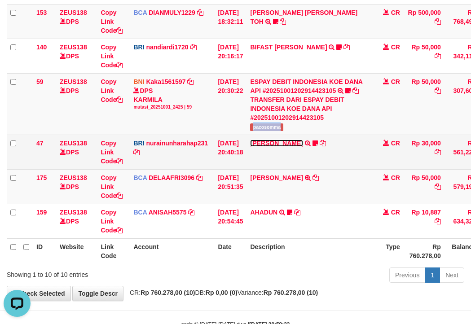
drag, startPoint x: 287, startPoint y: 145, endPoint x: 286, endPoint y: 152, distance: 6.9
click at [287, 145] on link "[PERSON_NAME]" at bounding box center [276, 143] width 52 height 7
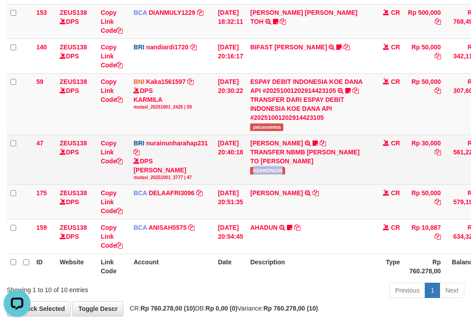
drag, startPoint x: 258, startPoint y: 177, endPoint x: 284, endPoint y: 175, distance: 25.7
click at [296, 173] on td "RISAL WAHYUDI TRANSFER NBMB RISAL WAHYUDI TO NURAINUN HARAHAP KENNONG09" at bounding box center [309, 160] width 126 height 50
copy span "KENNONG09"
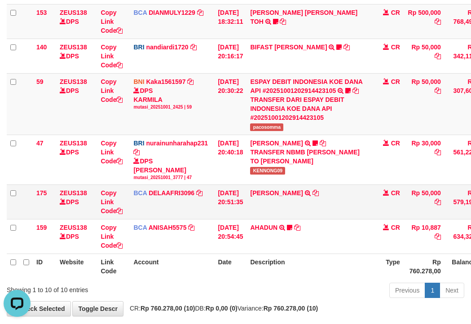
click at [278, 197] on td "RIDWAN SAPUT TRSF E-BANKING CR 0110/FTSCY/WS95051 50000.002025100144828472 TRFD…" at bounding box center [309, 202] width 126 height 35
click at [265, 193] on link "RIDWAN SAPUT" at bounding box center [276, 192] width 52 height 7
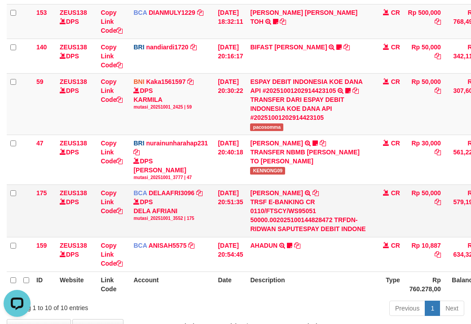
drag, startPoint x: 250, startPoint y: 230, endPoint x: 276, endPoint y: 232, distance: 26.1
click at [284, 231] on tr "175 ZEUS138 DPS Copy Link Code BCA DELAAFRI3096 DPS DELA AFRIANI mutasi_2025100…" at bounding box center [274, 211] width 535 height 52
click at [276, 232] on div "TRSF E-BANKING CR 0110/FTSCY/WS95051 50000.002025100144828472 TRFDN-RIDWAN SAPU…" at bounding box center [309, 215] width 118 height 36
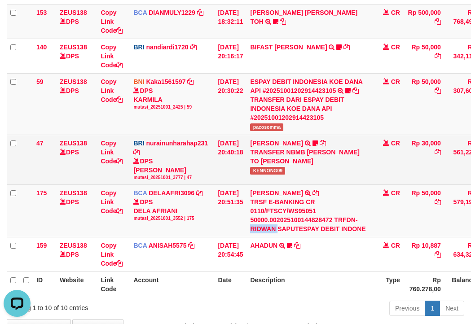
drag, startPoint x: 276, startPoint y: 232, endPoint x: 39, endPoint y: 176, distance: 243.3
click at [274, 232] on div "TRSF E-BANKING CR 0110/FTSCY/WS95051 50000.002025100144828472 TRFDN-RIDWAN SAPU…" at bounding box center [309, 215] width 118 height 36
click at [170, 137] on td "BRI nurainunharahap231 DPS NURAINUN HARAHAP mutasi_20251001_3777 | 47 mutasi_20…" at bounding box center [172, 160] width 84 height 50
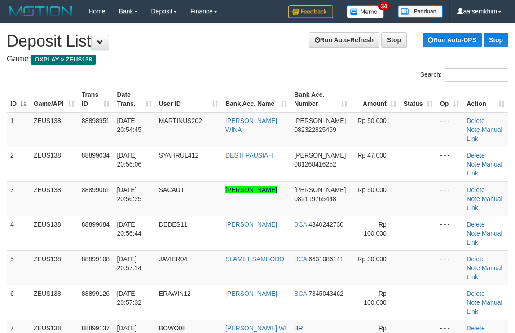
click at [242, 91] on th "Bank Acc. Name" at bounding box center [256, 100] width 69 height 26
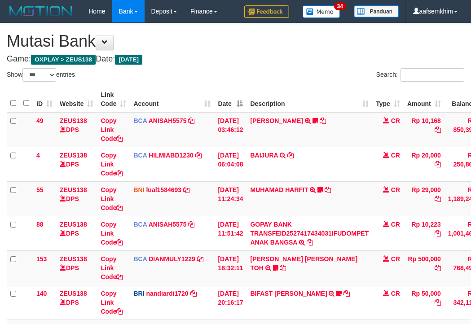
select select "***"
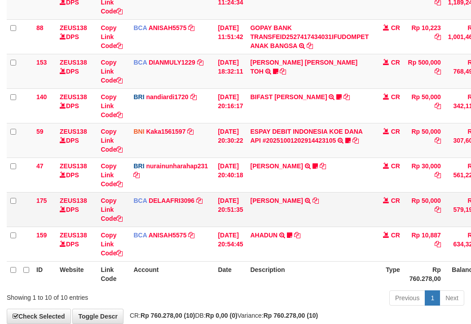
click at [122, 198] on td "Copy Link Code" at bounding box center [113, 209] width 33 height 35
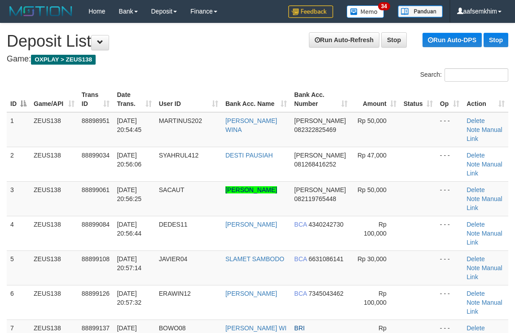
click at [329, 166] on span "081268416252" at bounding box center [315, 164] width 42 height 7
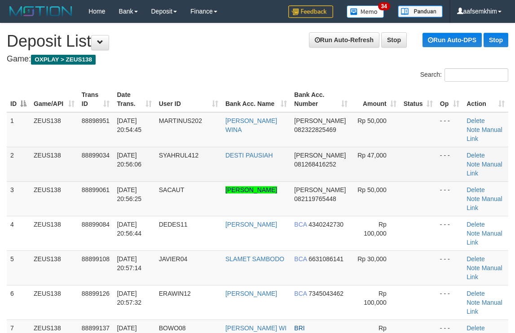
click at [327, 166] on span "081268416252" at bounding box center [315, 164] width 42 height 7
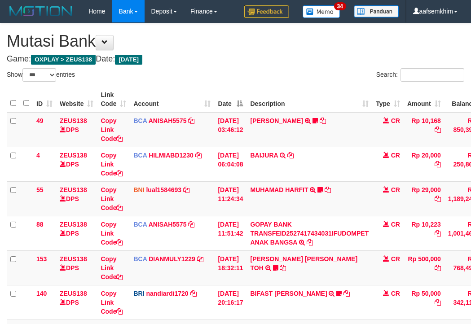
select select "***"
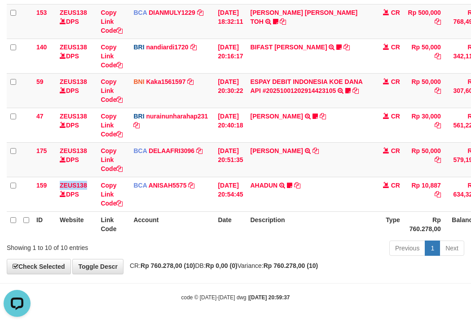
drag, startPoint x: 64, startPoint y: 211, endPoint x: 1, endPoint y: 198, distance: 64.1
click at [45, 210] on td "159" at bounding box center [44, 194] width 23 height 35
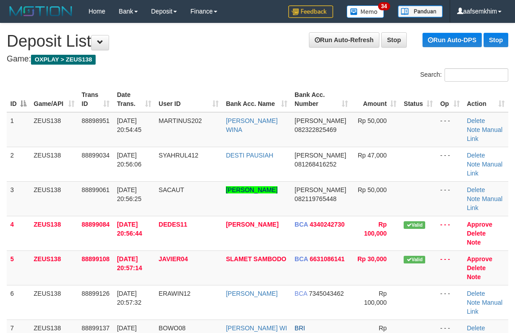
click at [291, 153] on td "[PERSON_NAME] 081268416252" at bounding box center [321, 164] width 61 height 35
click at [98, 114] on td "88898951" at bounding box center [95, 129] width 35 height 35
click at [175, 105] on th "User ID" at bounding box center [188, 100] width 67 height 26
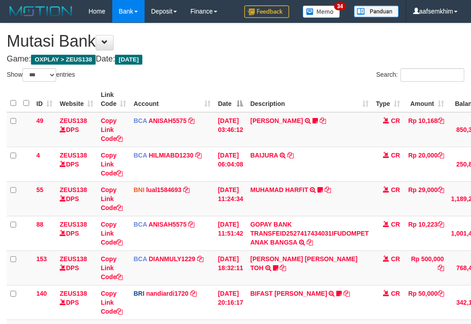
select select "***"
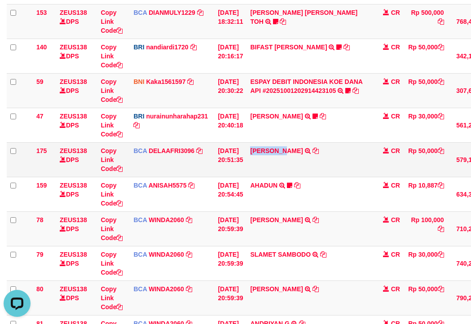
click at [293, 167] on td "[PERSON_NAME] TRSF E-BANKING CR 0110/FTSCY/WS95051 50000.002025100144828472 TRF…" at bounding box center [309, 159] width 126 height 35
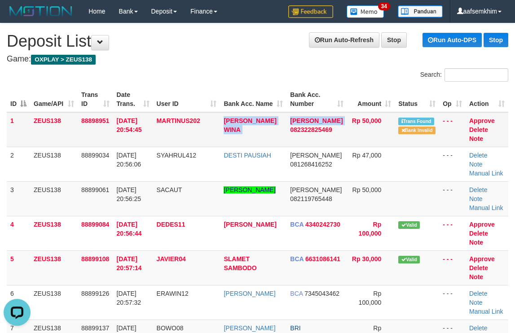
drag, startPoint x: 234, startPoint y: 122, endPoint x: 327, endPoint y: 135, distance: 93.7
click at [315, 134] on tr "1 ZEUS138 88898951 01/10/2025 20:54:45 MARTINUS202 MUHAMAD PANDU WINA DANA 0823…" at bounding box center [257, 129] width 501 height 35
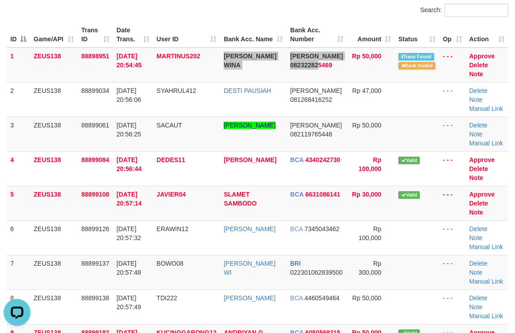
scroll to position [135, 0]
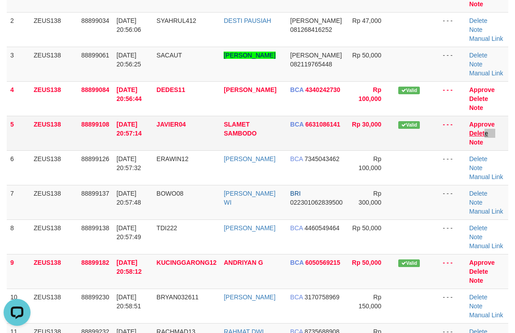
click at [483, 136] on td "Approve Delete Note" at bounding box center [486, 133] width 43 height 35
click at [465, 137] on td "Approve Delete Note" at bounding box center [486, 133] width 43 height 35
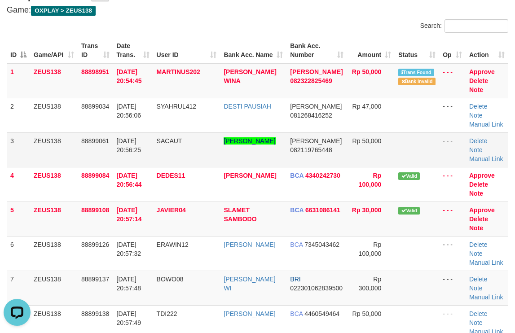
scroll to position [0, 0]
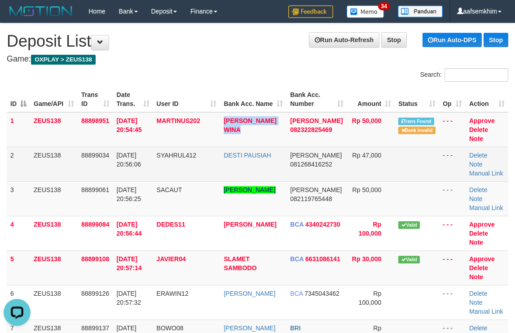
drag, startPoint x: 219, startPoint y: 115, endPoint x: 471, endPoint y: 148, distance: 253.8
click at [277, 131] on tr "1 ZEUS138 88898951 01/10/2025 20:54:45 MARTINUS202 MUHAMAD PANDU WINA DANA 0823…" at bounding box center [257, 129] width 501 height 35
copy tr "MUHAMAD PANDU WINA"
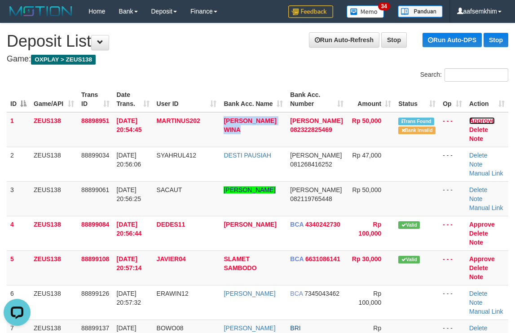
drag, startPoint x: 489, startPoint y: 121, endPoint x: 294, endPoint y: 108, distance: 194.7
click at [489, 121] on link "Approve" at bounding box center [482, 120] width 26 height 7
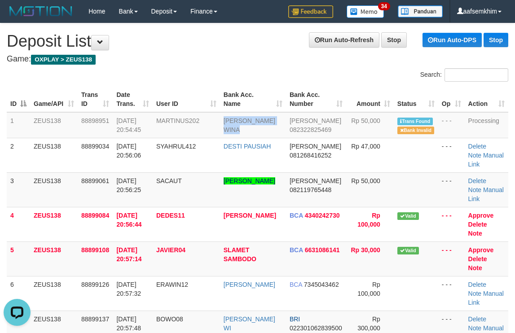
drag, startPoint x: 294, startPoint y: 108, endPoint x: 517, endPoint y: 99, distance: 222.7
click at [299, 107] on th "Bank Acc. Number" at bounding box center [316, 100] width 60 height 26
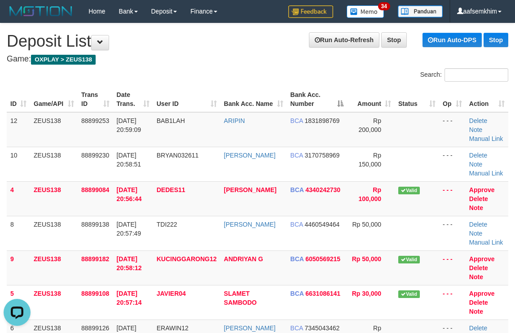
drag, startPoint x: 233, startPoint y: 88, endPoint x: 485, endPoint y: 56, distance: 254.7
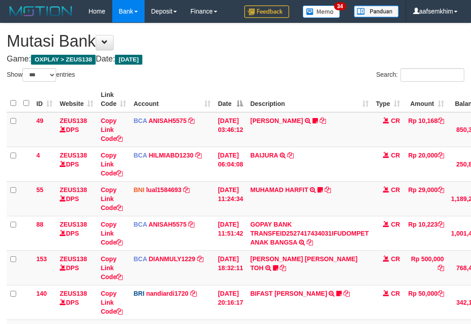
select select "***"
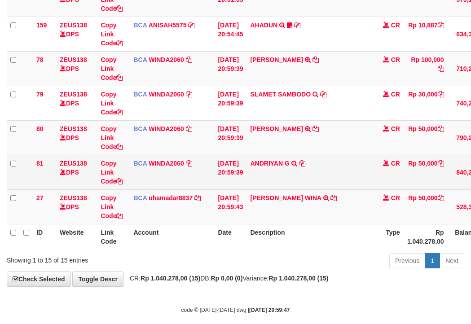
scroll to position [419, 0]
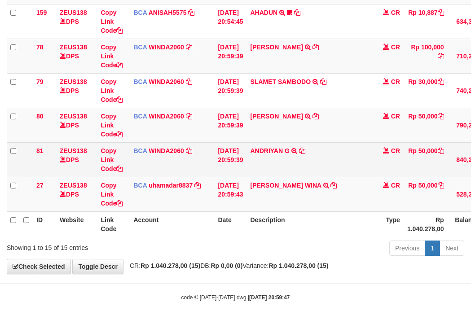
copy tr "ANDRIYAN G"
drag, startPoint x: 257, startPoint y: 164, endPoint x: 293, endPoint y: 162, distance: 36.4
click at [299, 163] on tr "81 ZEUS138 DPS Copy Link Code BCA WINDA2060 DPS WINDA mutasi_20251001_4644 | 81…" at bounding box center [276, 159] width 538 height 35
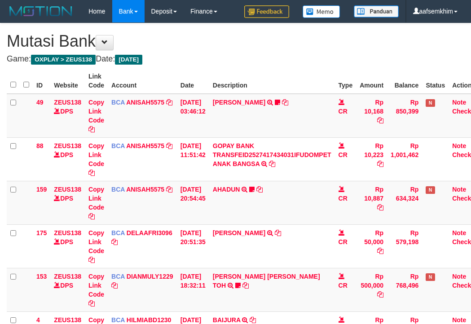
scroll to position [315, 0]
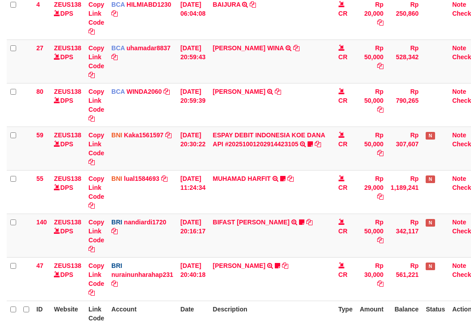
select select "***"
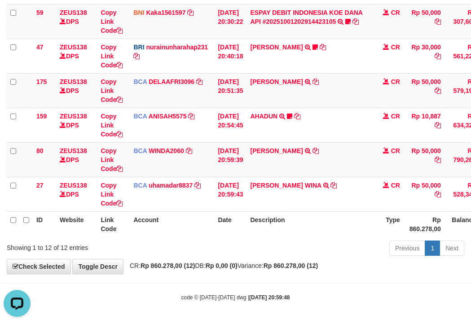
scroll to position [0, 0]
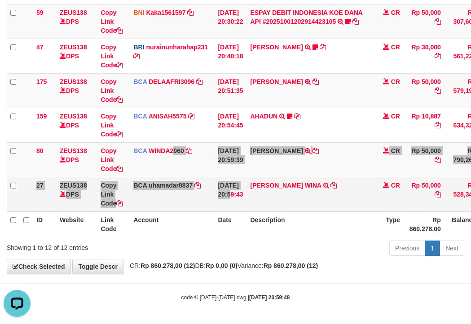
drag, startPoint x: 203, startPoint y: 175, endPoint x: 236, endPoint y: 179, distance: 33.0
click at [236, 179] on tbody "49 ZEUS138 DPS Copy Link Code BCA ANISAH5575 DPS [PERSON_NAME] mutasi_20251001_…" at bounding box center [274, 4] width 535 height 415
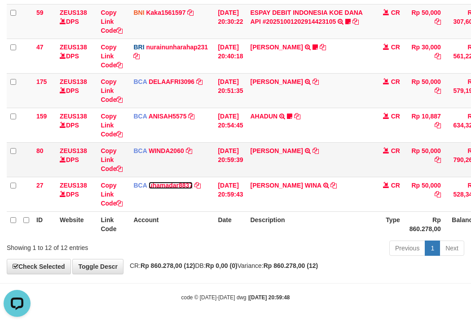
drag, startPoint x: 172, startPoint y: 184, endPoint x: 260, endPoint y: 176, distance: 88.8
click at [173, 184] on link "uhamadar8837" at bounding box center [171, 185] width 44 height 7
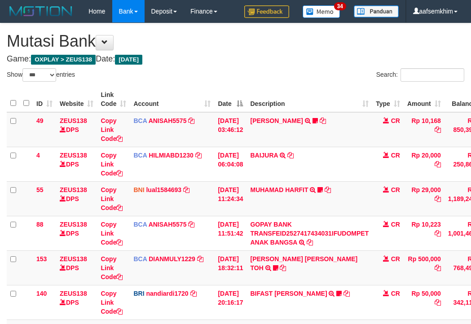
select select "***"
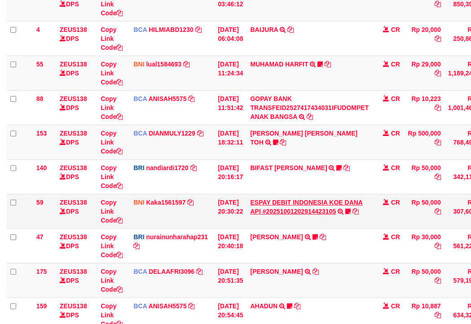
scroll to position [135, 0]
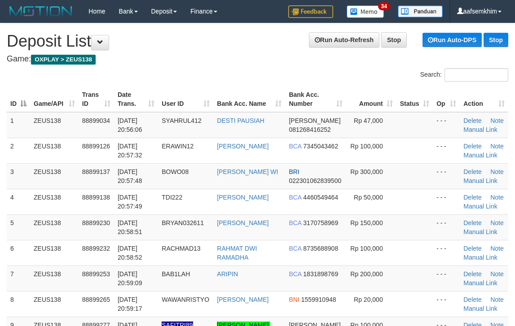
click at [418, 103] on tr "ID Game/API Trans ID Date Trans. User ID Bank Acc. Name Bank Acc. Number Amount…" at bounding box center [257, 100] width 501 height 26
drag, startPoint x: 384, startPoint y: 104, endPoint x: 432, endPoint y: 101, distance: 47.6
click at [402, 104] on th "Status" at bounding box center [414, 100] width 36 height 26
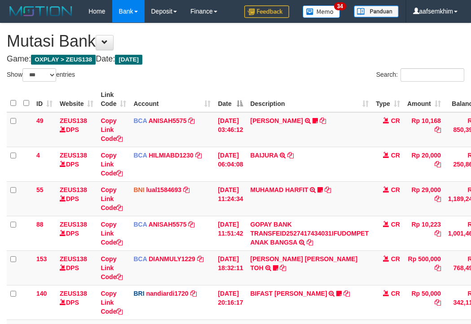
select select "***"
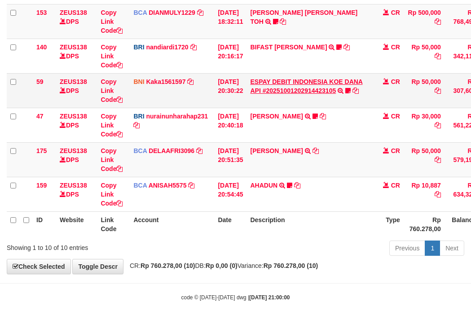
scroll to position [246, 0]
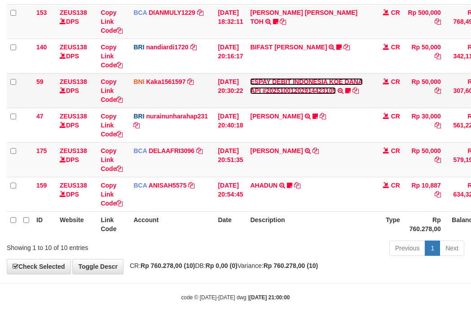
click at [334, 87] on link "ESPAY DEBIT INDONESIA KOE DANA API #20251001202914423105" at bounding box center [306, 86] width 113 height 16
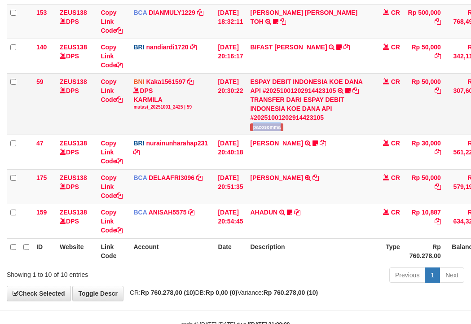
click at [310, 131] on td "ESPAY DEBIT INDONESIA KOE DANA API #20251001202914423105 TRANSFER DARI ESPAY DE…" at bounding box center [309, 103] width 126 height 61
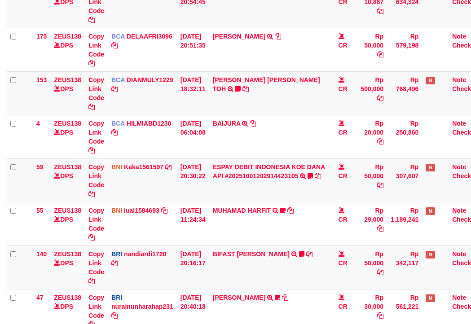
select select "***"
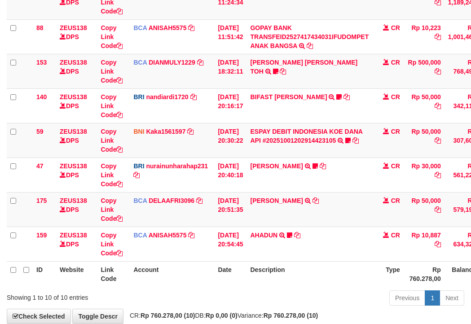
scroll to position [246, 0]
